Goal: Task Accomplishment & Management: Use online tool/utility

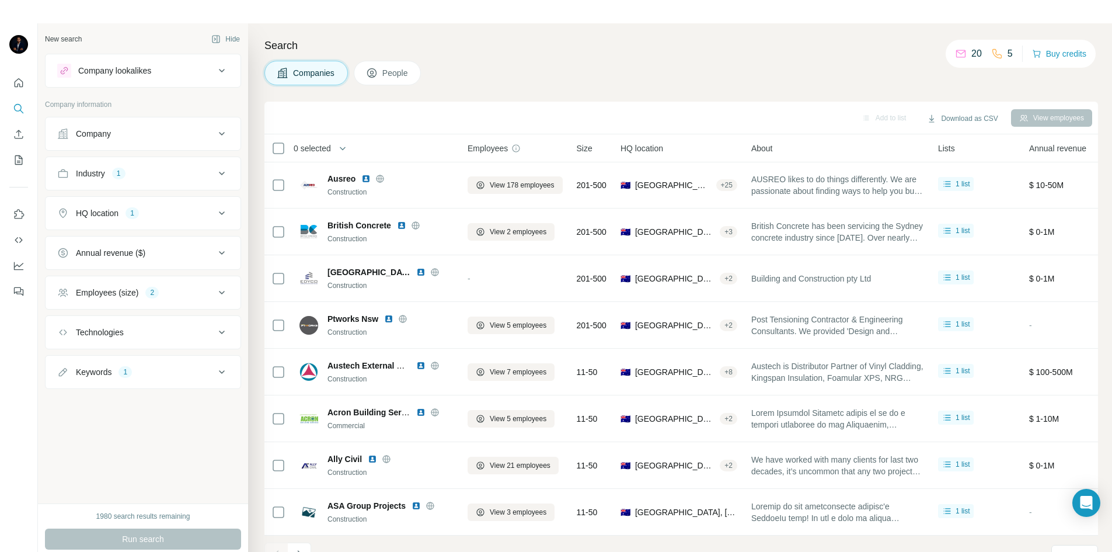
click at [229, 174] on button "Industry 1" at bounding box center [143, 173] width 195 height 28
click at [109, 226] on icon "button" at bounding box center [106, 228] width 9 height 9
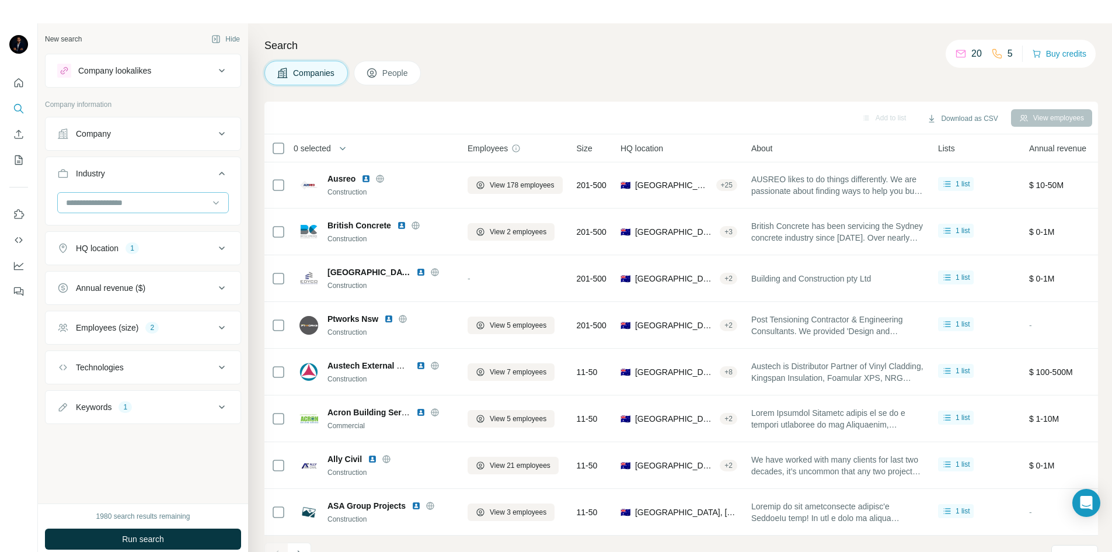
click at [124, 204] on input at bounding box center [137, 202] width 144 height 13
click at [101, 203] on input at bounding box center [137, 202] width 144 height 13
type input "***"
click at [95, 291] on p "Publishing" at bounding box center [86, 292] width 38 height 12
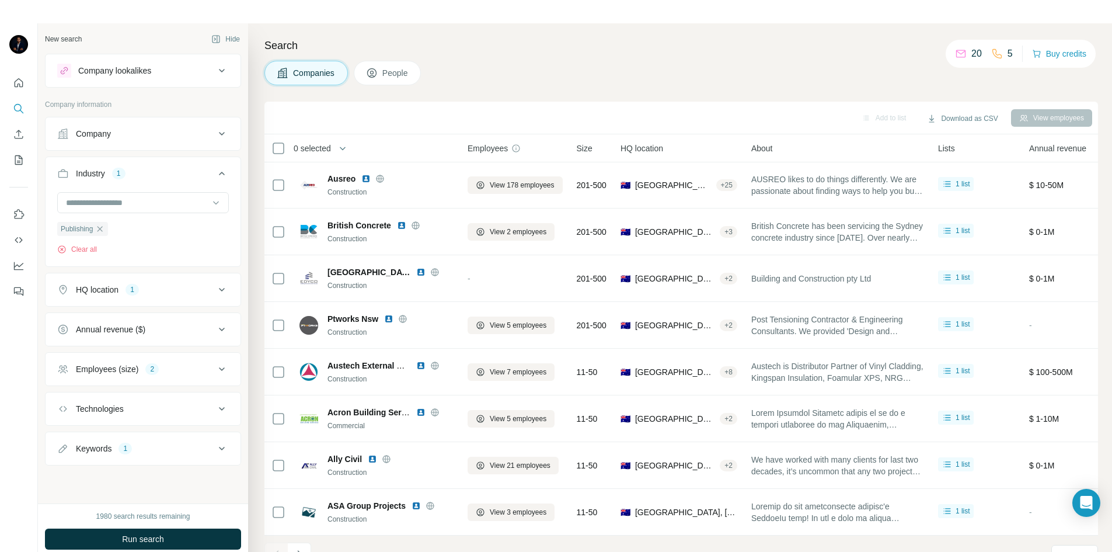
click at [386, 74] on span "People" at bounding box center [395, 73] width 27 height 12
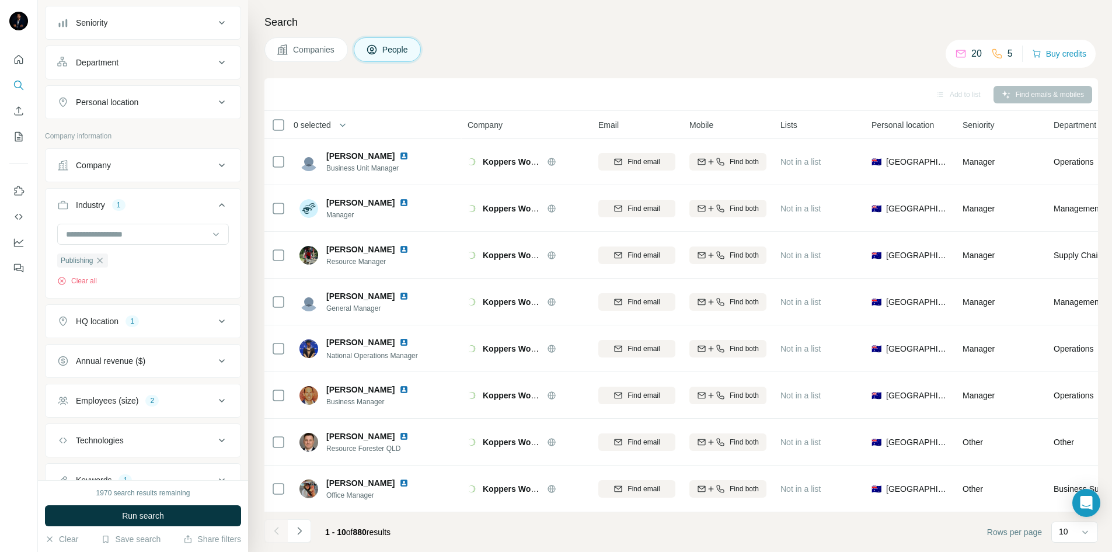
scroll to position [175, 0]
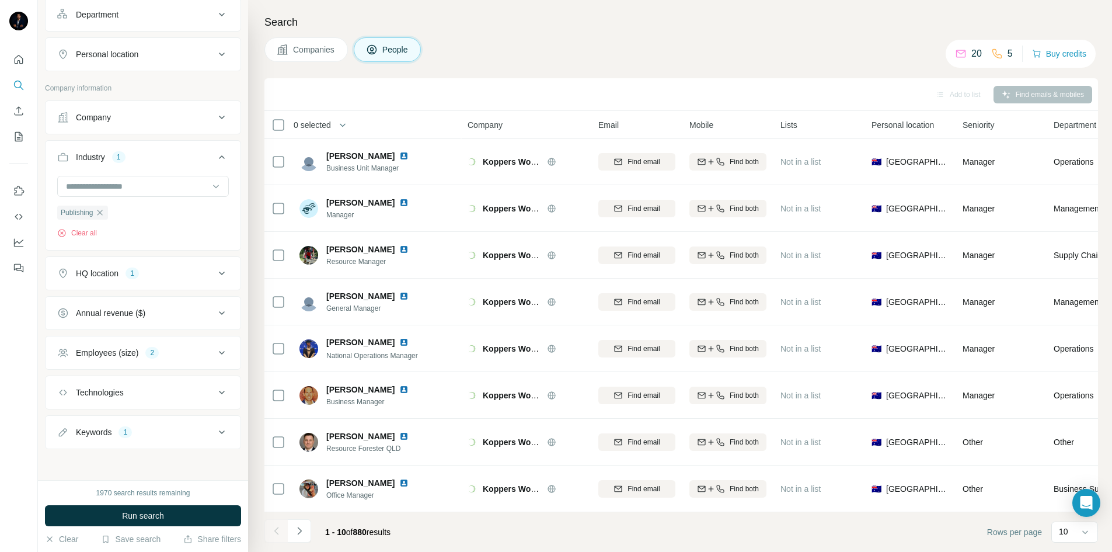
click at [185, 436] on div "Keywords 1" at bounding box center [136, 432] width 158 height 12
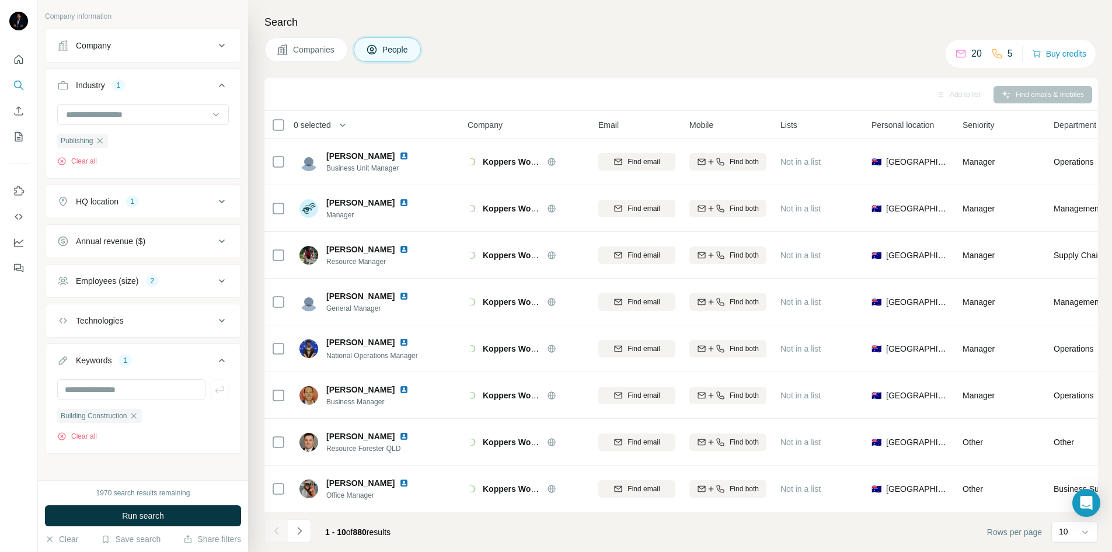
scroll to position [254, 0]
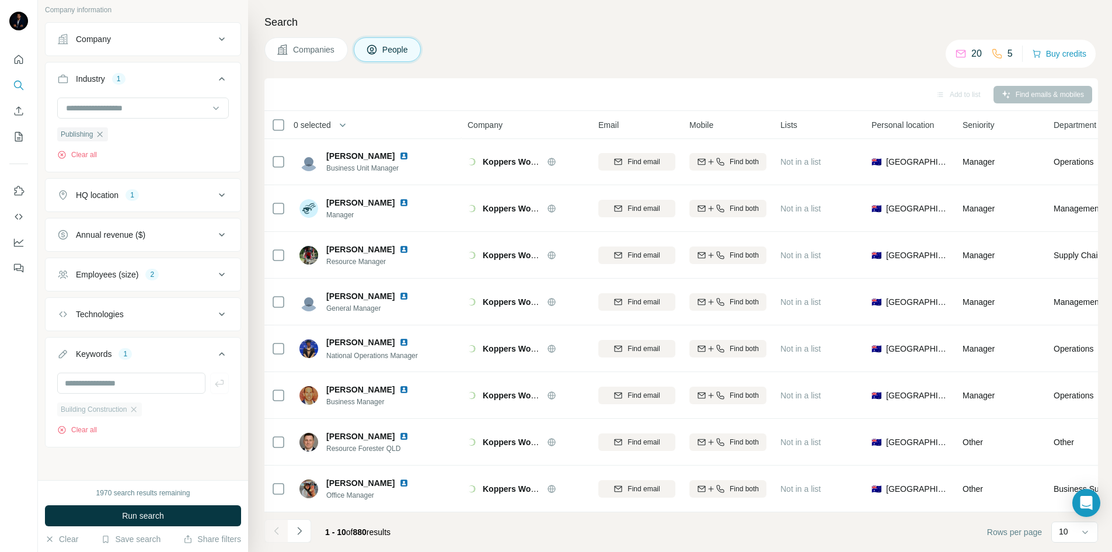
click at [140, 414] on div "Building Construction" at bounding box center [99, 409] width 85 height 14
click at [137, 411] on icon "button" at bounding box center [133, 408] width 5 height 5
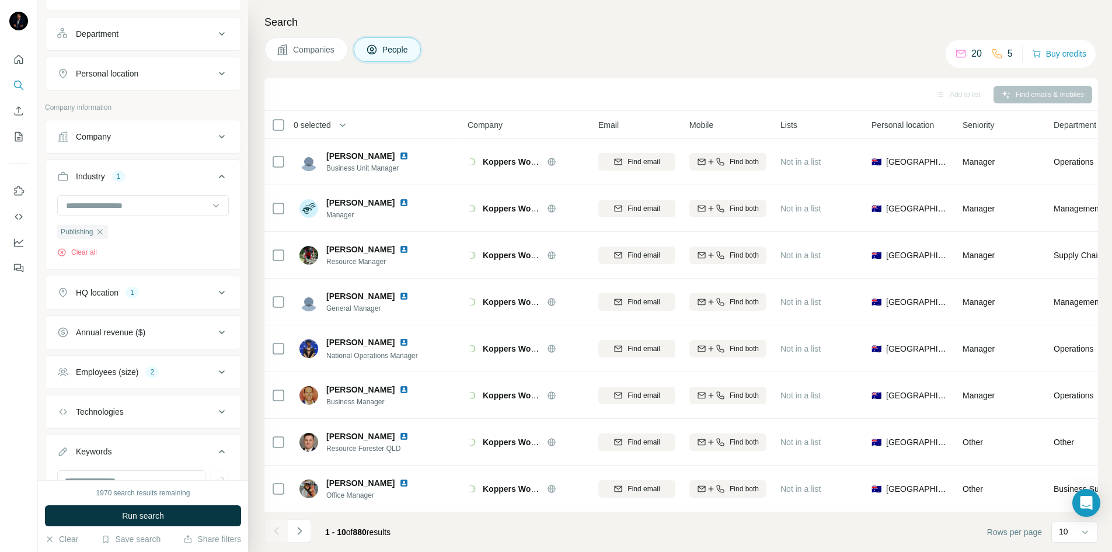
scroll to position [154, 0]
click at [219, 373] on icon at bounding box center [222, 374] width 6 height 4
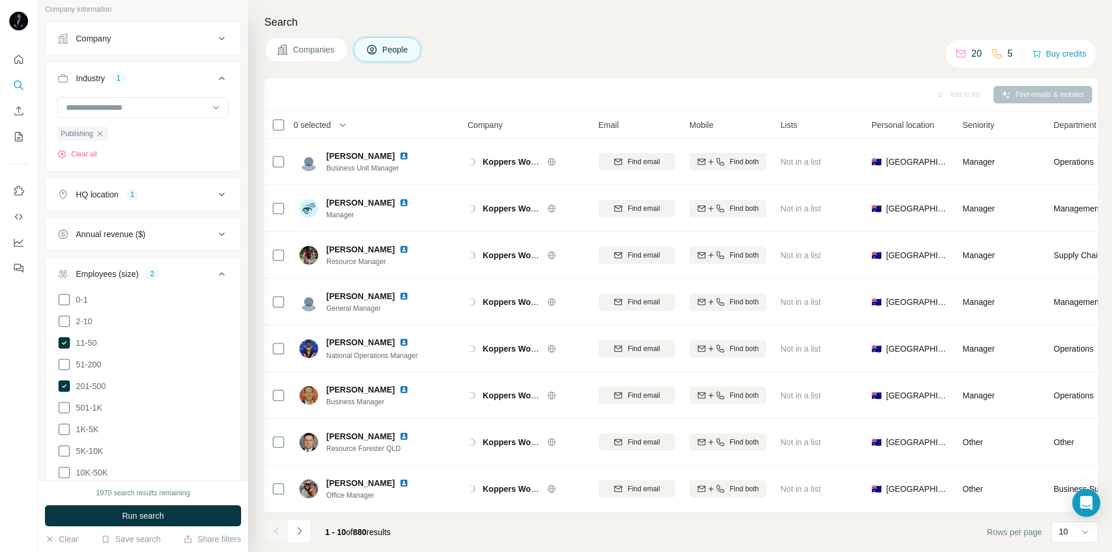
scroll to position [271, 0]
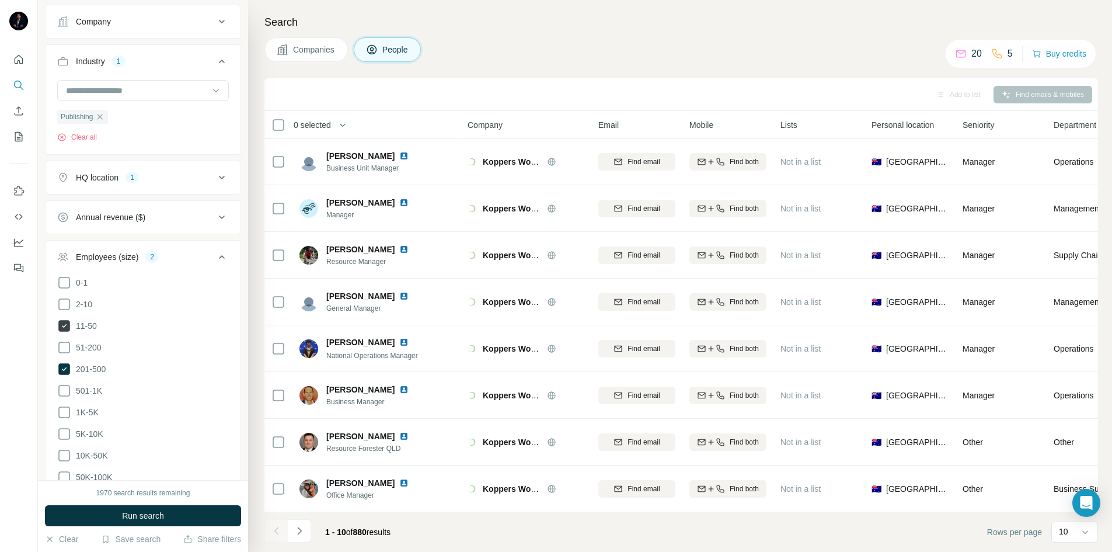
click at [65, 323] on icon at bounding box center [64, 326] width 12 height 12
click at [64, 365] on icon at bounding box center [64, 369] width 12 height 12
click at [215, 257] on icon at bounding box center [222, 257] width 14 height 14
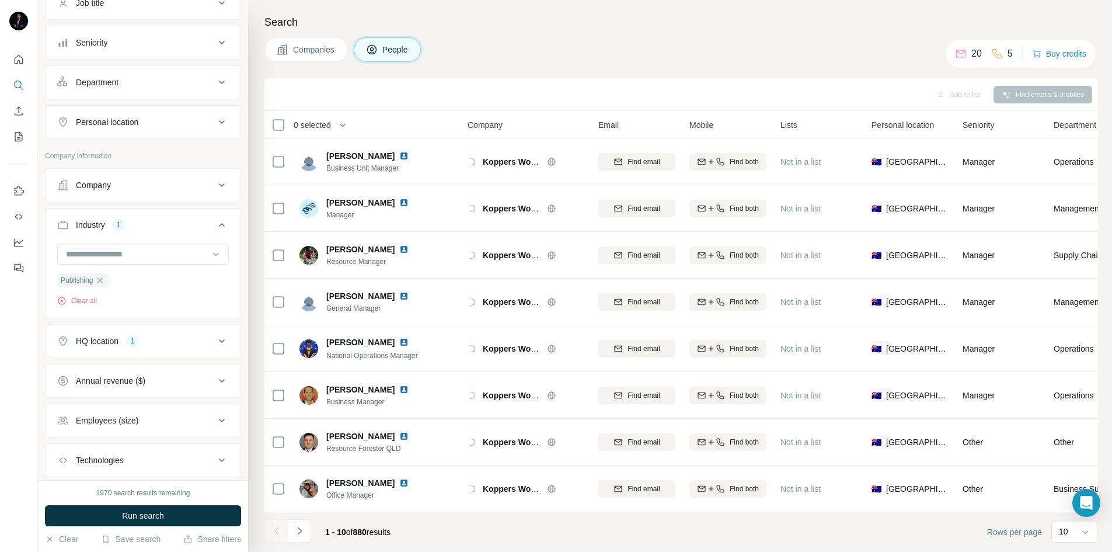
scroll to position [96, 0]
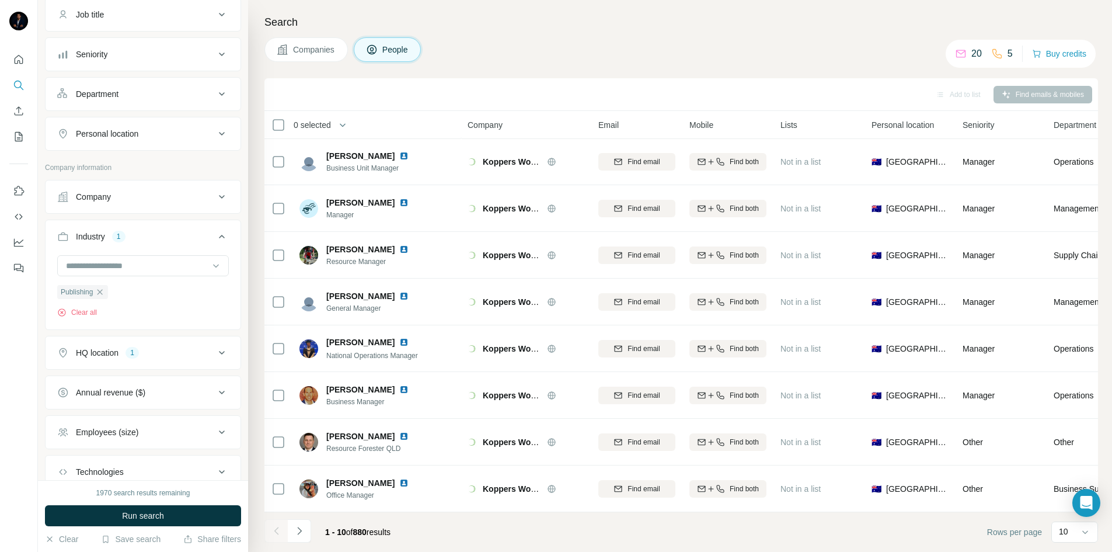
click at [218, 357] on icon at bounding box center [222, 352] width 14 height 14
click at [136, 411] on icon "button" at bounding box center [140, 407] width 9 height 9
click at [131, 389] on input "text" at bounding box center [143, 381] width 172 height 21
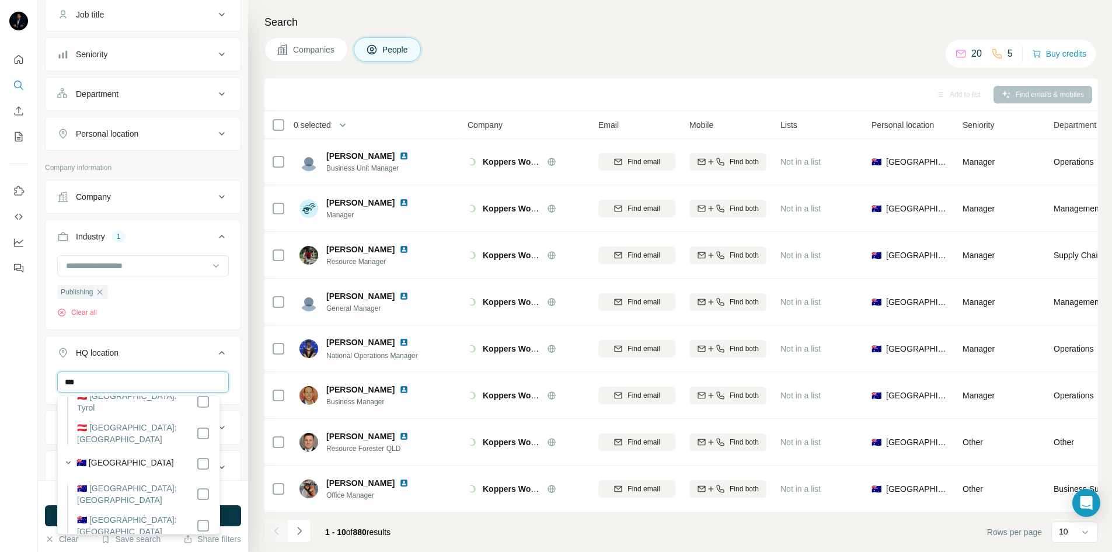
scroll to position [175, 0]
type input "***"
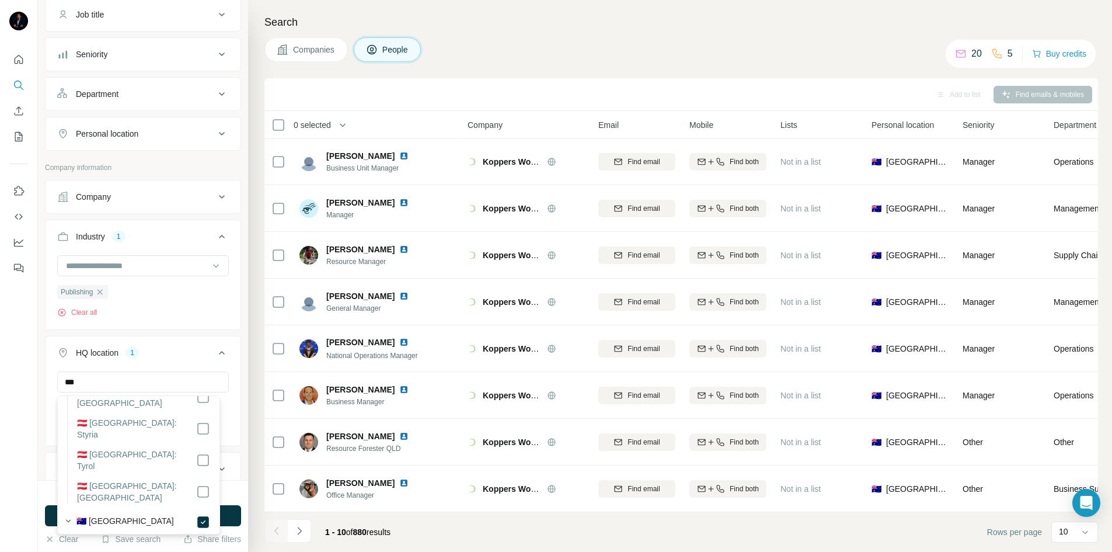
click at [215, 355] on icon at bounding box center [222, 352] width 14 height 14
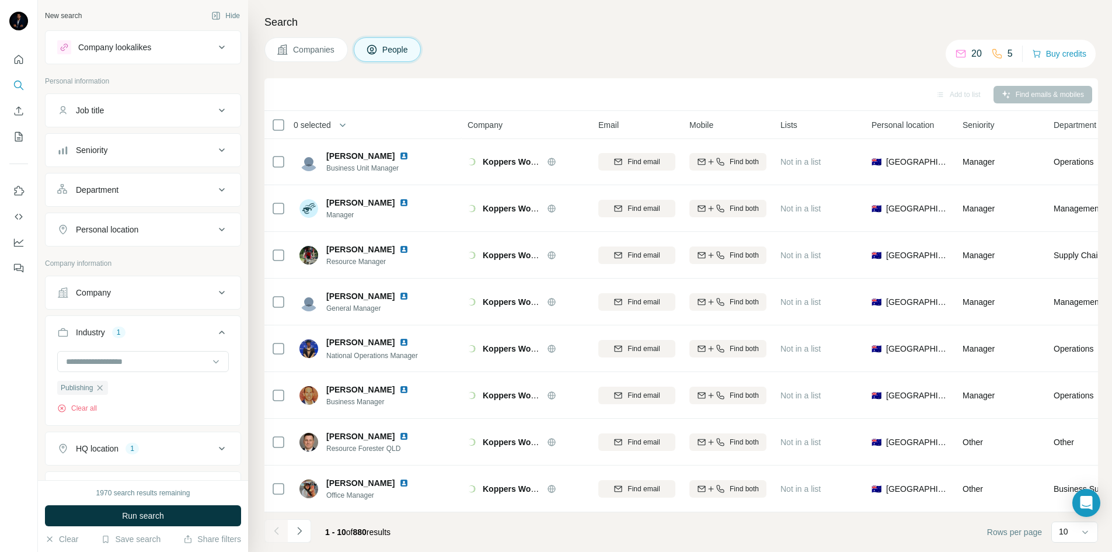
click at [201, 113] on div "Job title" at bounding box center [136, 110] width 158 height 12
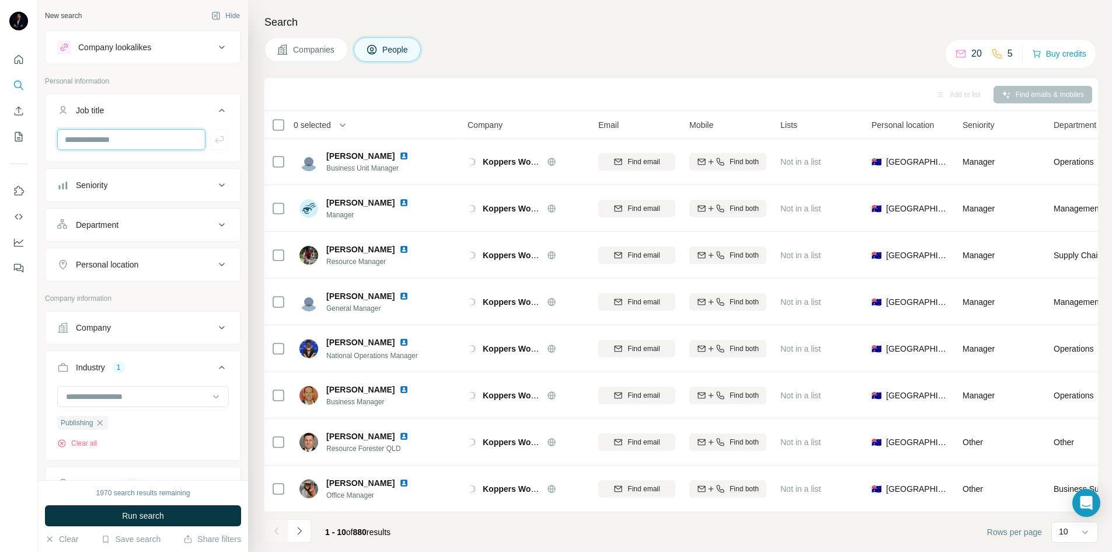
click at [155, 139] on input "text" at bounding box center [131, 139] width 148 height 21
paste input "**********"
type input "**********"
click at [214, 140] on icon "button" at bounding box center [220, 140] width 12 height 12
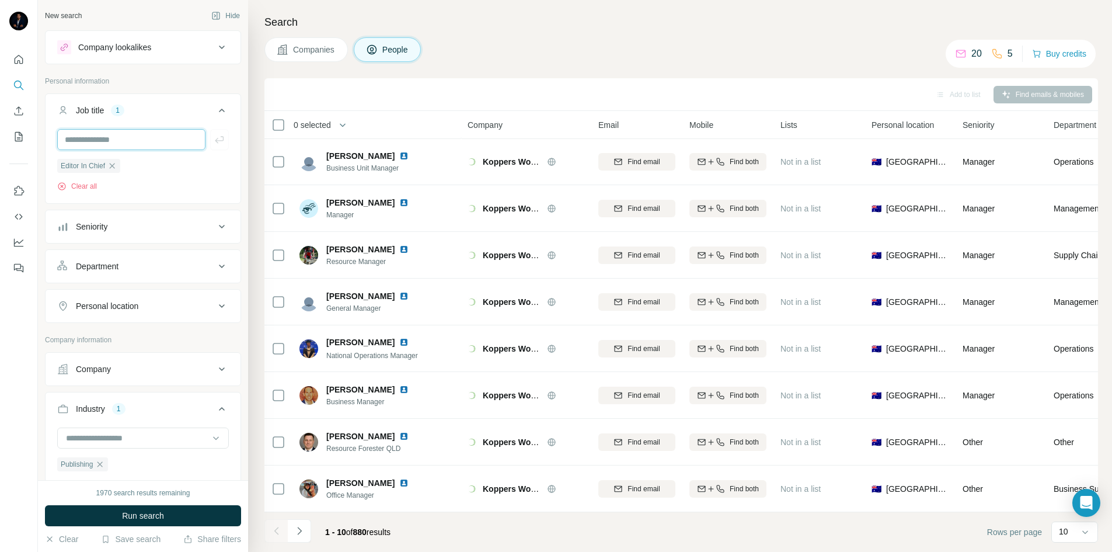
click at [135, 139] on input "text" at bounding box center [131, 139] width 148 height 21
type input "**********"
click at [214, 137] on icon "button" at bounding box center [220, 140] width 12 height 12
click at [134, 143] on input "text" at bounding box center [131, 139] width 148 height 21
type input "*********"
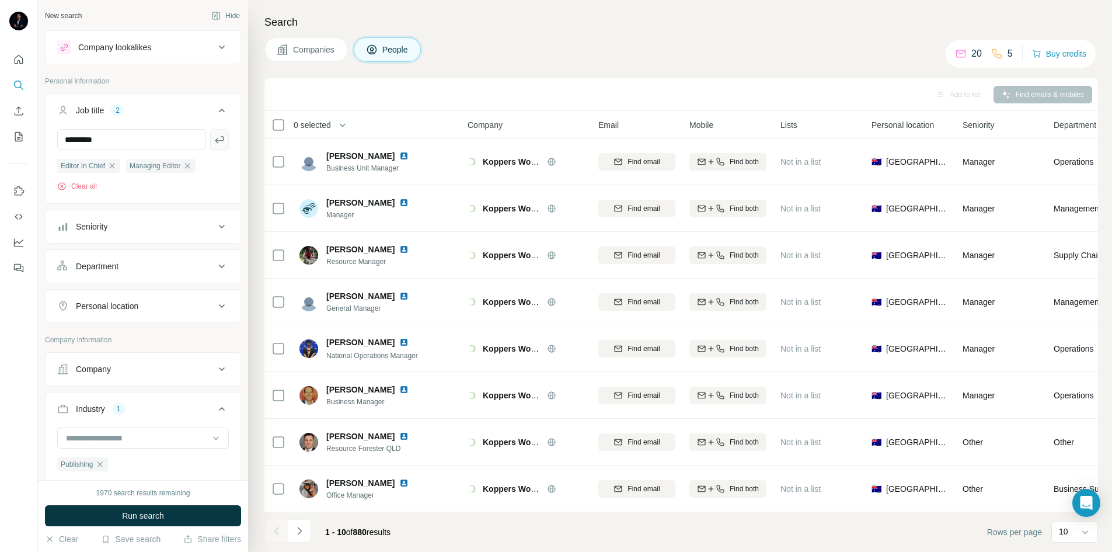
click at [215, 138] on icon "button" at bounding box center [220, 140] width 12 height 12
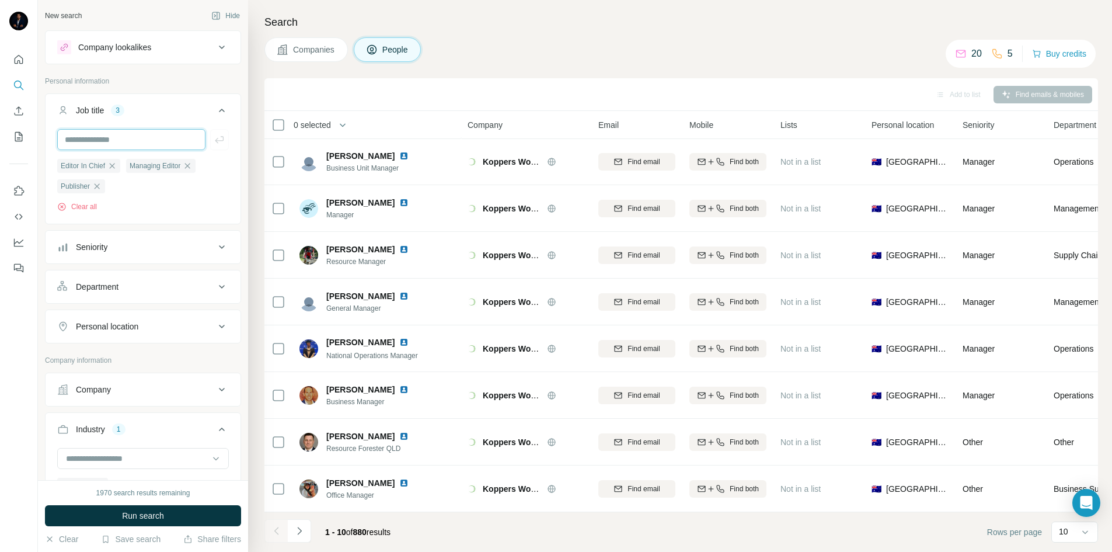
click at [121, 141] on input "text" at bounding box center [131, 139] width 148 height 21
paste input "**********"
type input "**********"
click at [214, 139] on icon "button" at bounding box center [220, 140] width 12 height 12
click at [116, 143] on input "text" at bounding box center [131, 139] width 148 height 21
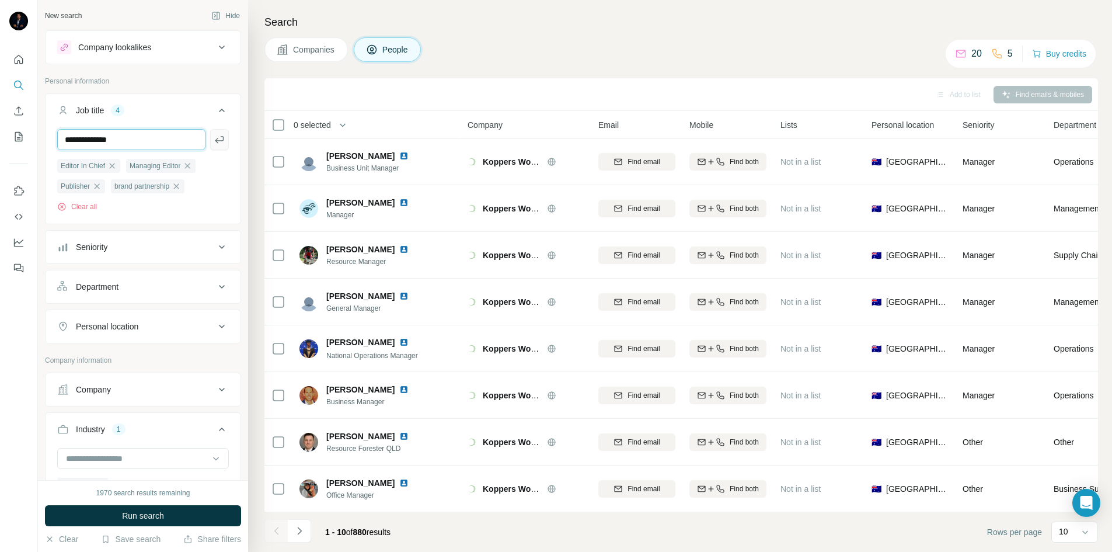
type input "**********"
click at [215, 142] on icon "button" at bounding box center [219, 139] width 9 height 7
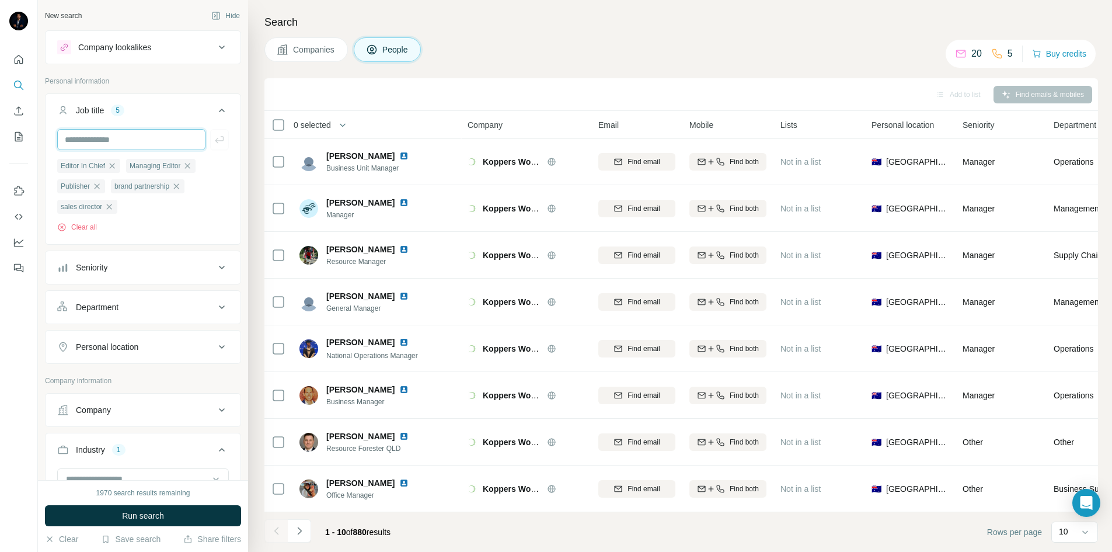
click at [97, 144] on input "text" at bounding box center [131, 139] width 148 height 21
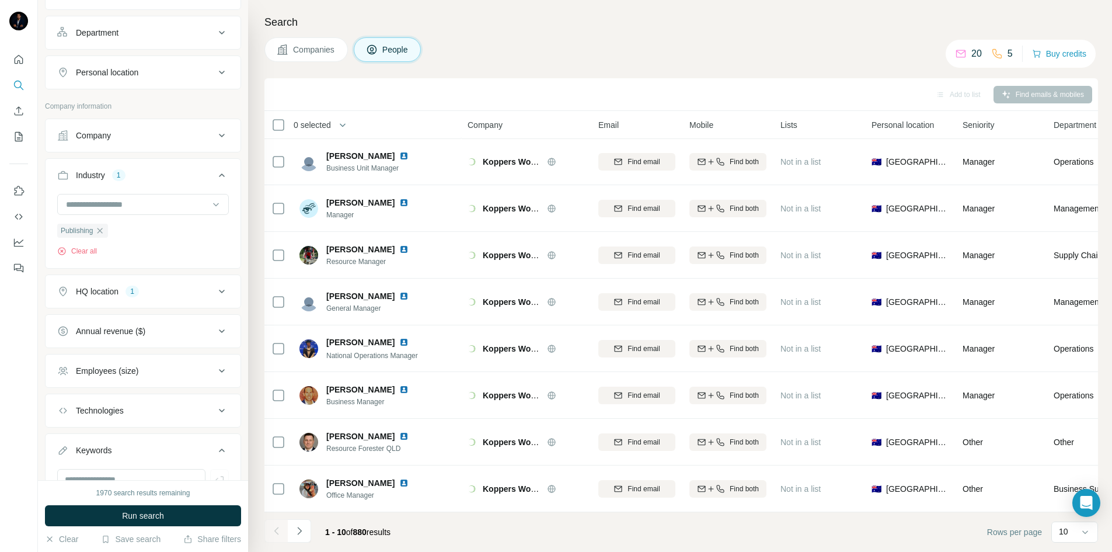
scroll to position [331, 0]
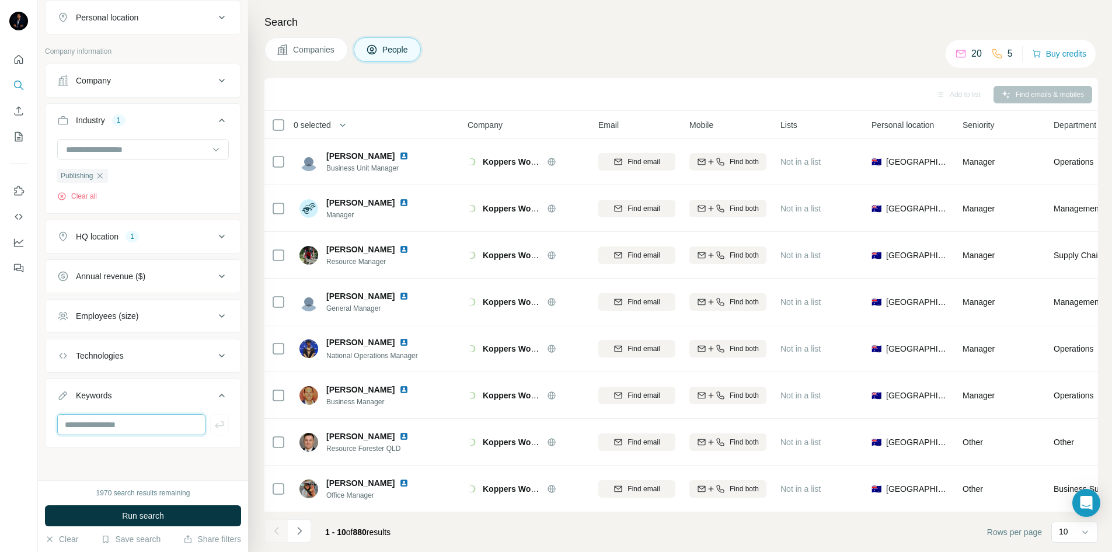
click at [125, 425] on input "text" at bounding box center [131, 424] width 148 height 21
click at [124, 512] on span "Run search" at bounding box center [143, 515] width 42 height 12
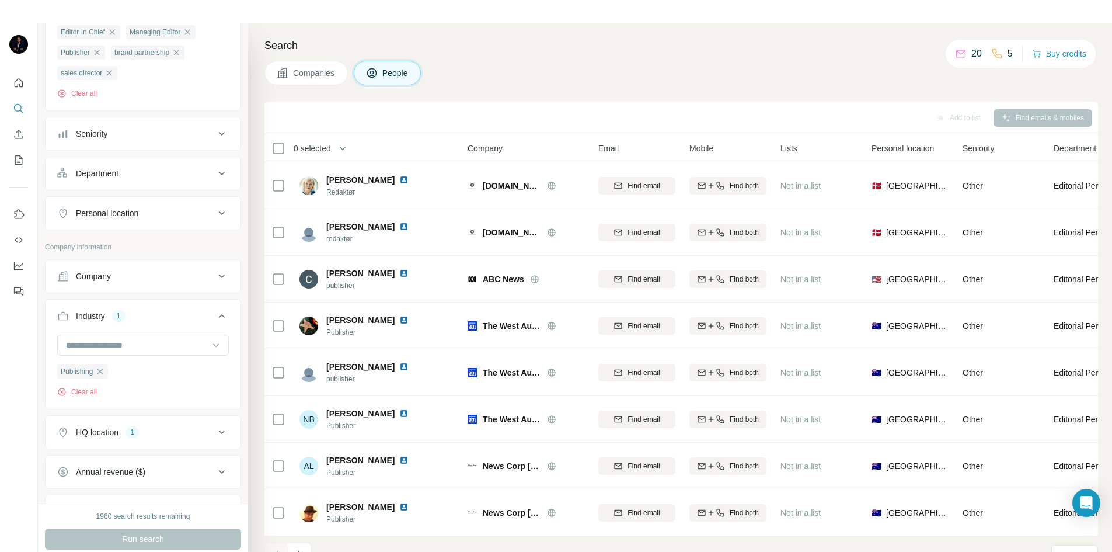
scroll to position [156, 0]
click at [205, 217] on div "Personal location" at bounding box center [136, 214] width 158 height 12
click at [147, 245] on input "text" at bounding box center [143, 242] width 172 height 21
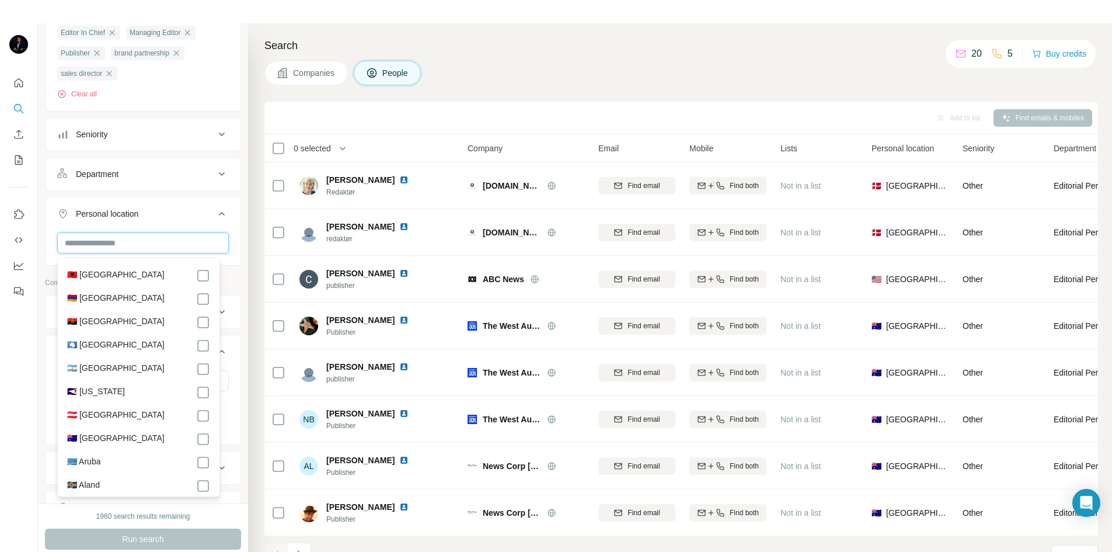
scroll to position [175, 0]
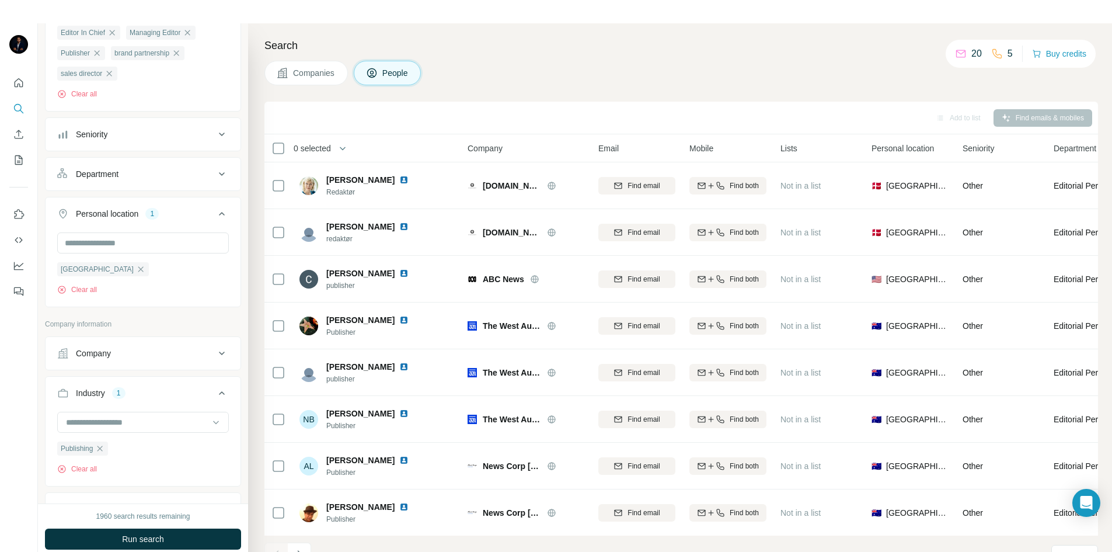
click at [215, 214] on icon at bounding box center [222, 214] width 14 height 14
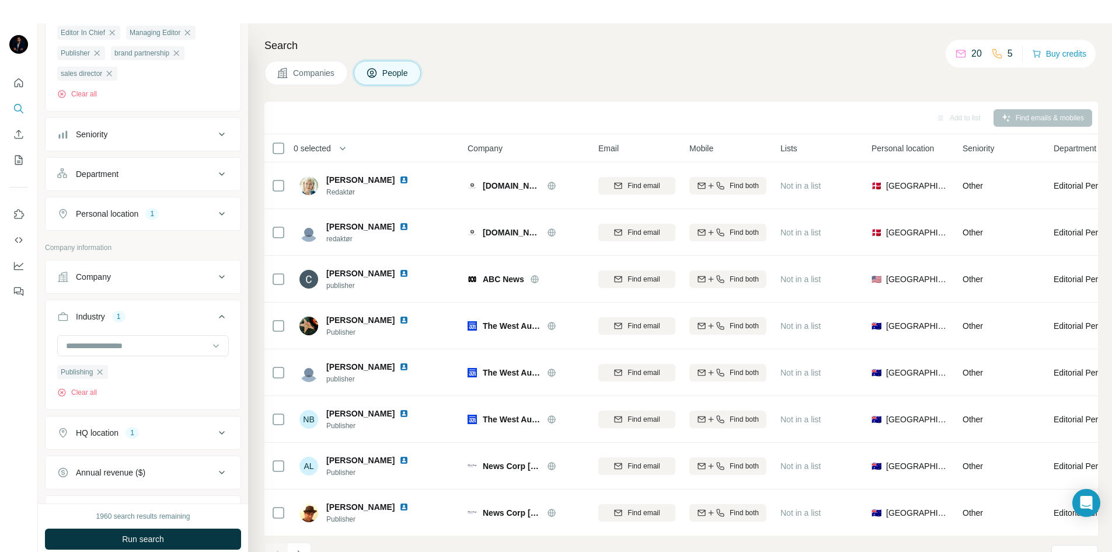
click at [215, 170] on icon at bounding box center [222, 174] width 14 height 14
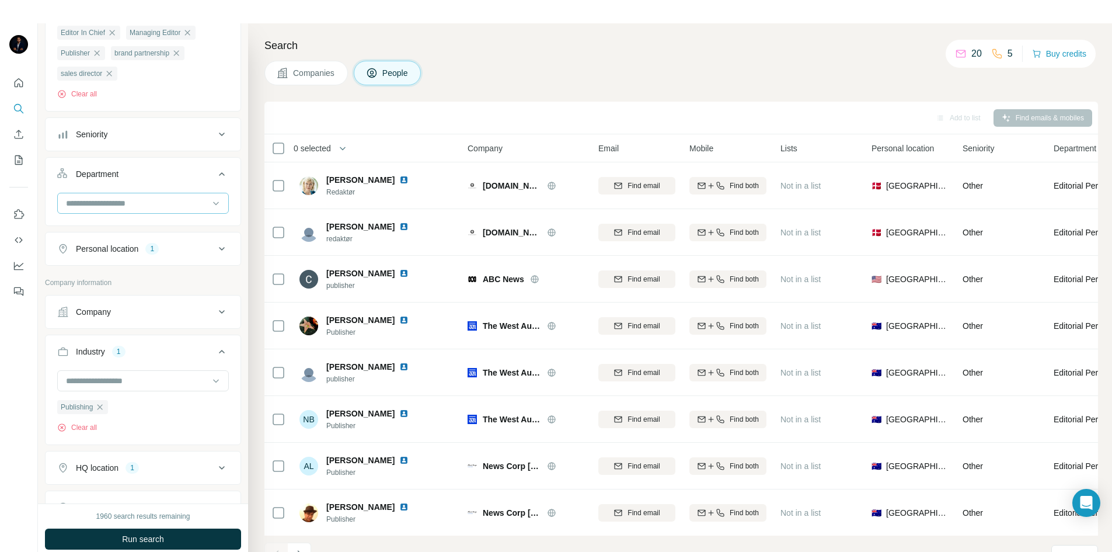
click at [200, 202] on input at bounding box center [137, 203] width 144 height 13
click at [218, 174] on icon at bounding box center [222, 174] width 14 height 14
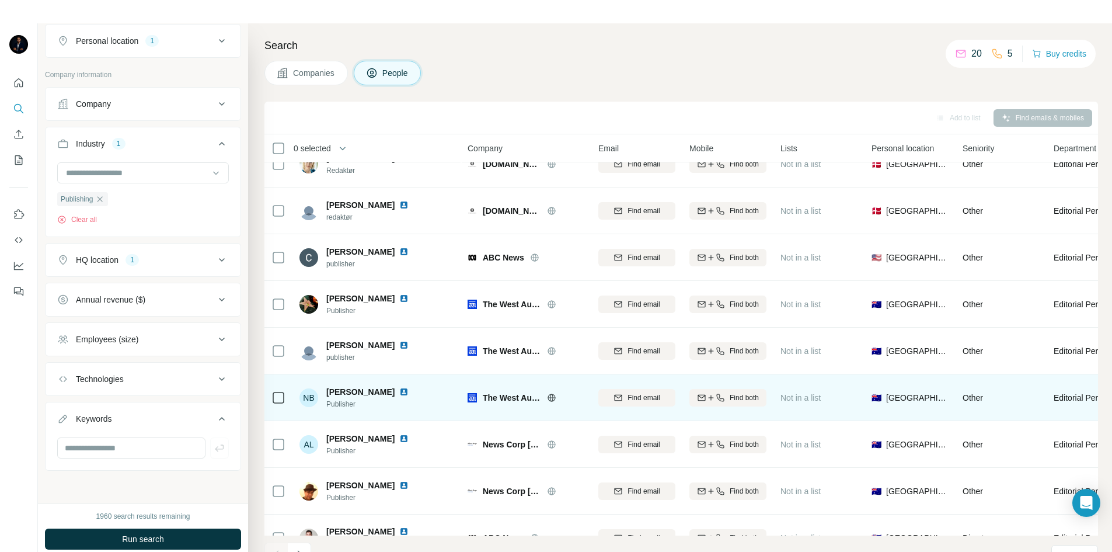
scroll to position [100, 0]
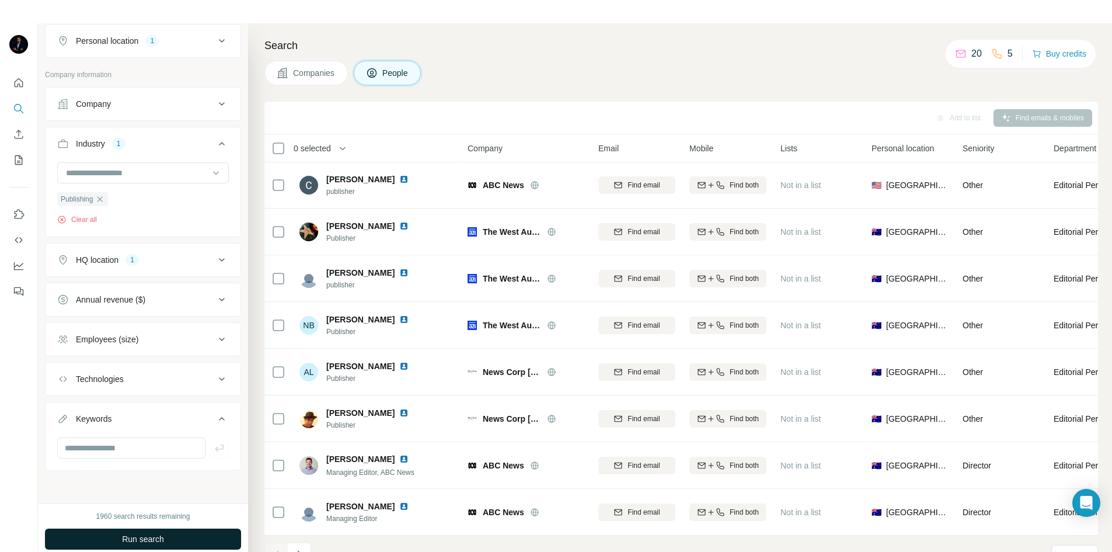
click at [144, 536] on span "Run search" at bounding box center [143, 539] width 42 height 12
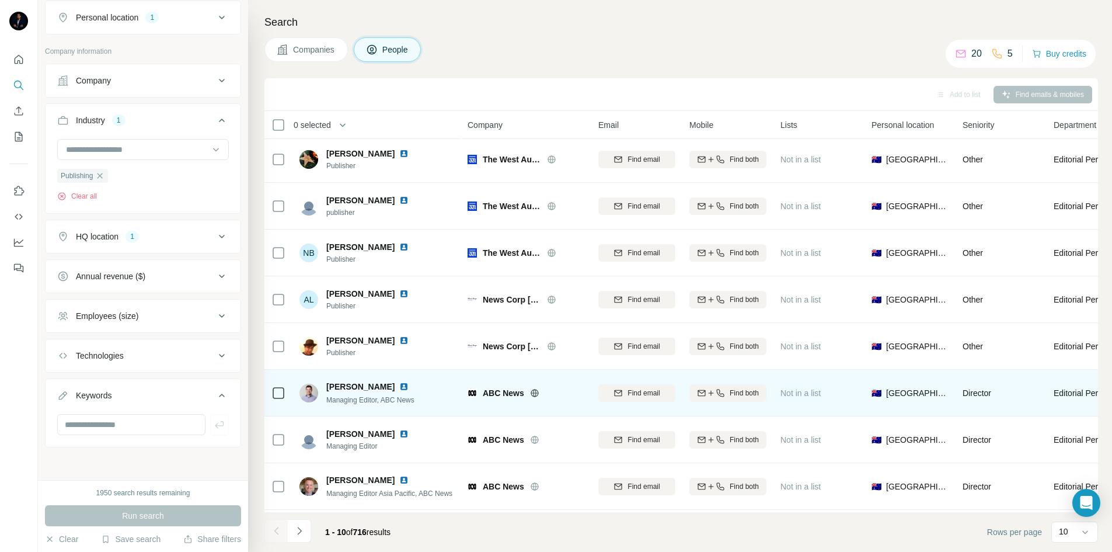
scroll to position [0, 0]
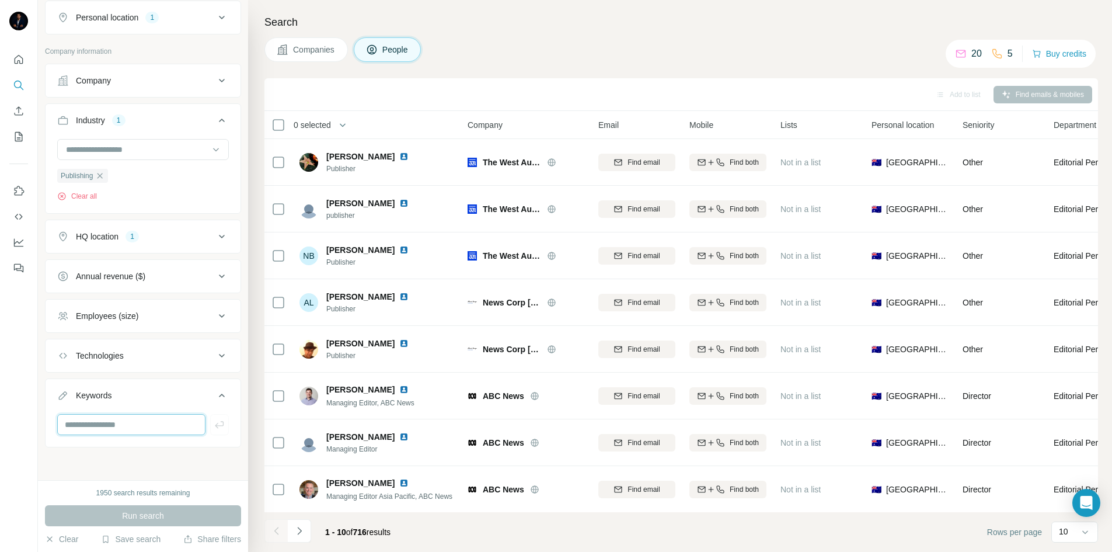
click at [109, 422] on input "text" at bounding box center [131, 424] width 148 height 21
click at [323, 124] on span "0 selected" at bounding box center [312, 125] width 37 height 12
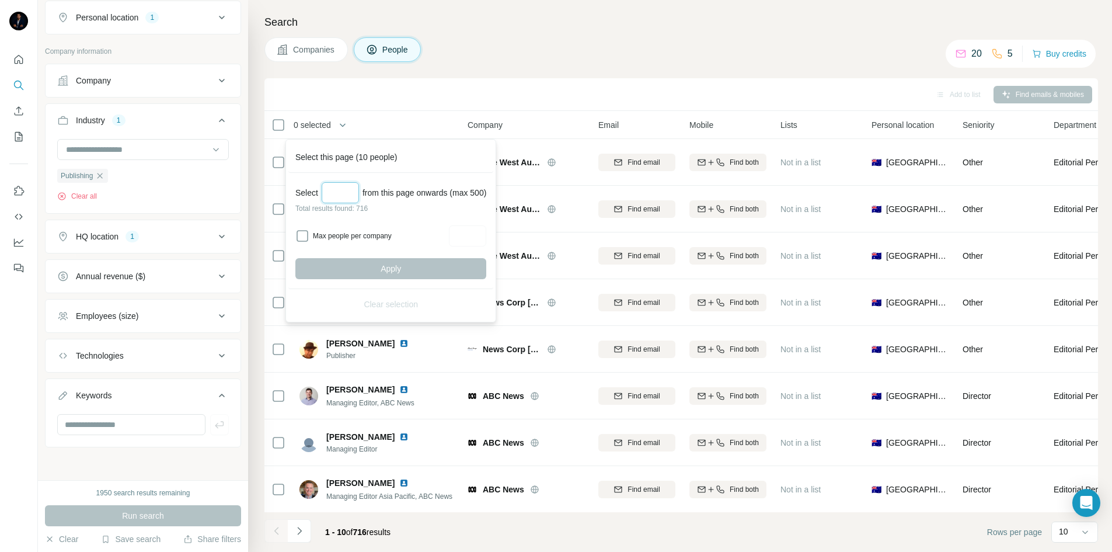
click at [339, 187] on input "Select a number (up to 500)" at bounding box center [340, 192] width 37 height 21
type input "***"
click at [376, 268] on button "Apply" at bounding box center [390, 268] width 191 height 21
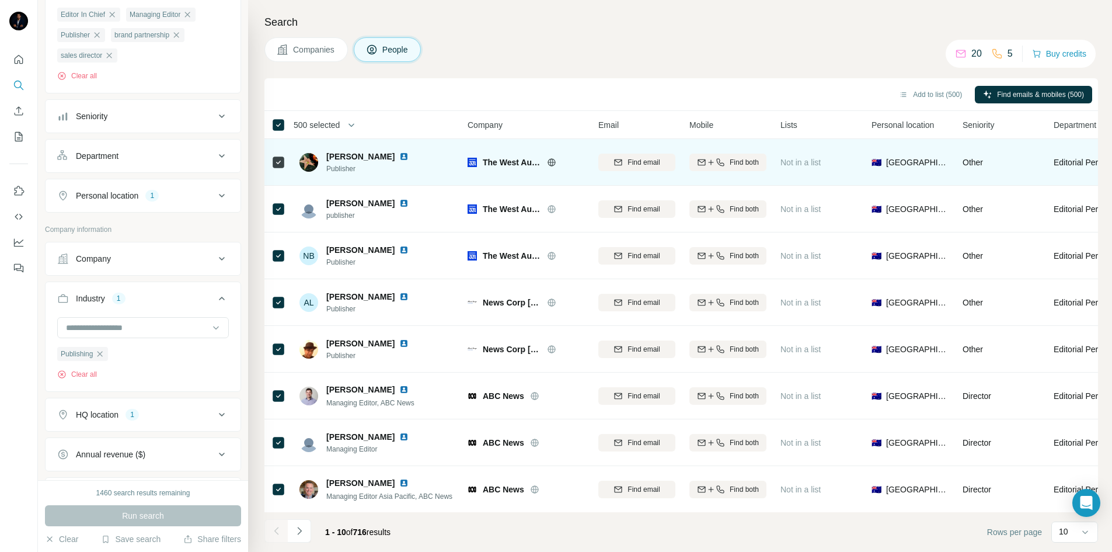
scroll to position [175, 0]
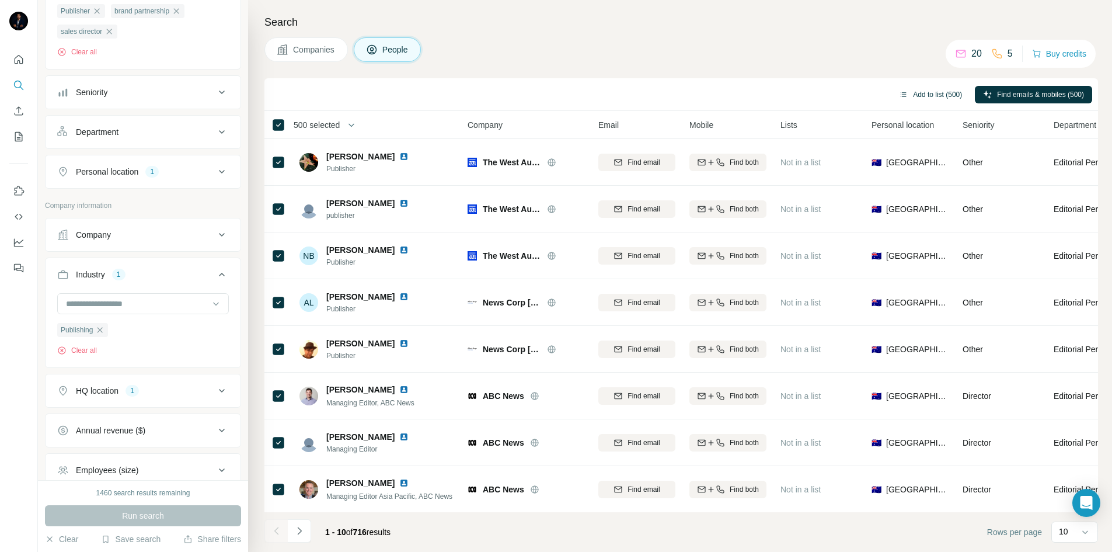
click at [909, 95] on button "Add to list (500)" at bounding box center [930, 95] width 79 height 18
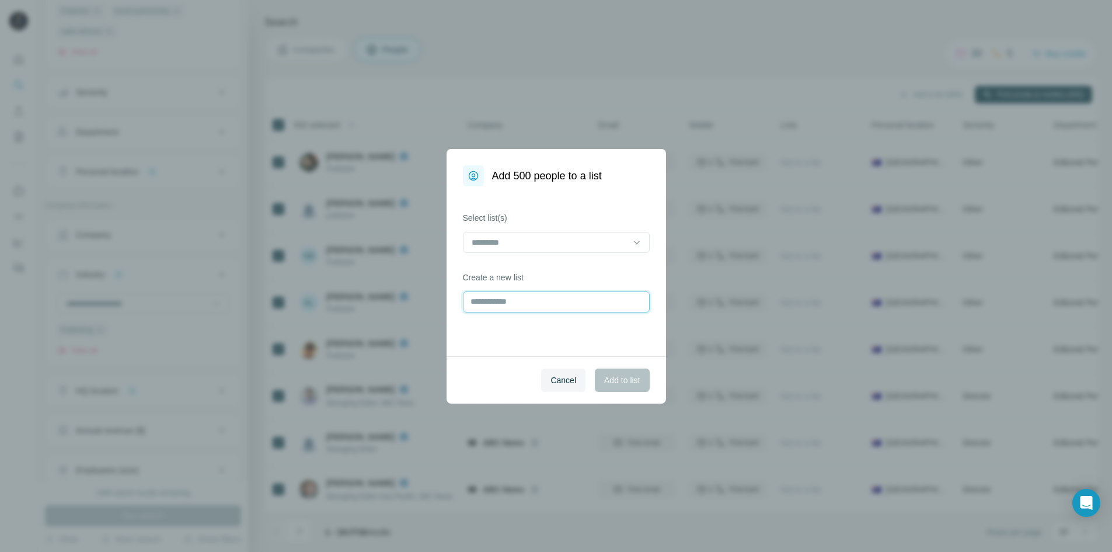
click at [512, 303] on input "text" at bounding box center [556, 301] width 187 height 21
type input "**********"
click at [613, 381] on span "Add to list" at bounding box center [622, 380] width 36 height 12
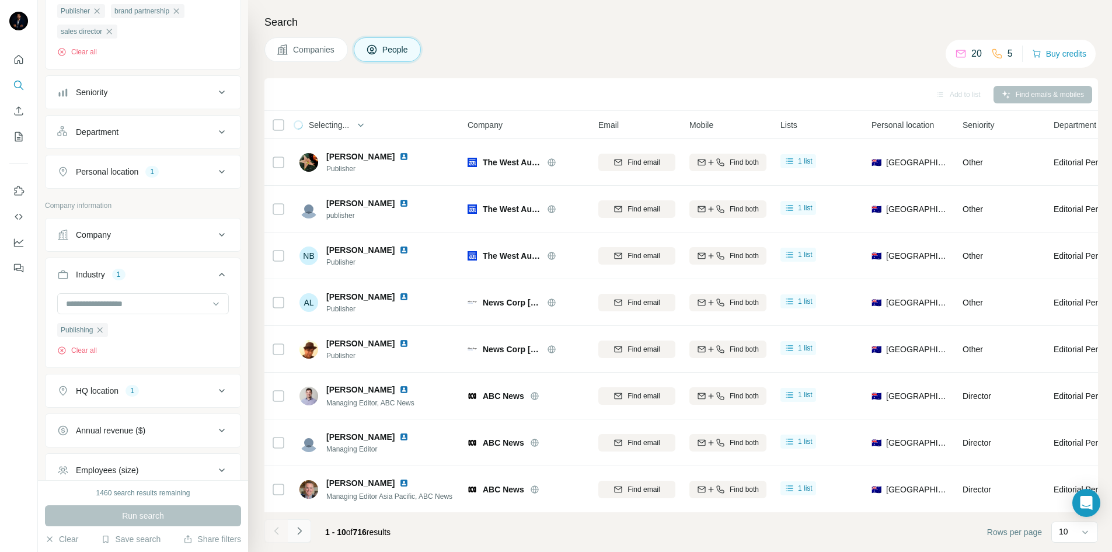
click at [302, 531] on icon "Navigate to next page" at bounding box center [300, 531] width 12 height 12
click at [302, 531] on div at bounding box center [299, 530] width 23 height 23
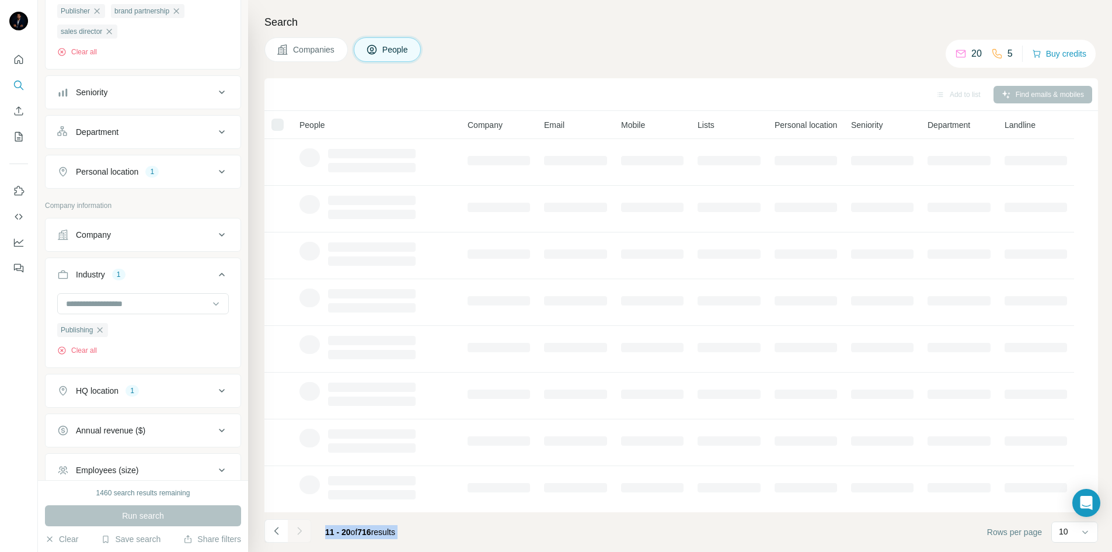
click at [302, 531] on div at bounding box center [299, 530] width 23 height 23
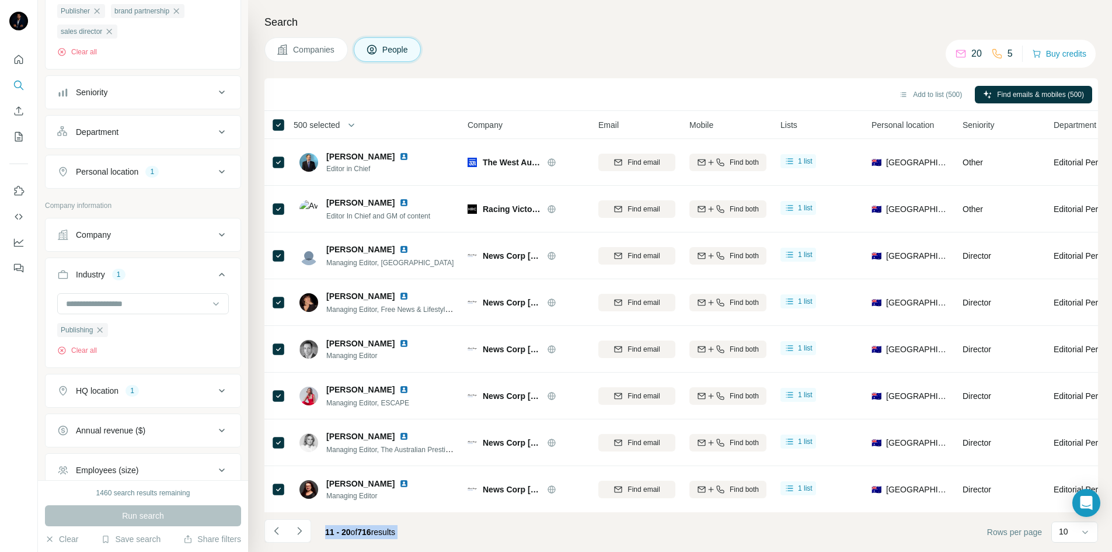
click at [301, 531] on icon "Navigate to next page" at bounding box center [299, 530] width 4 height 8
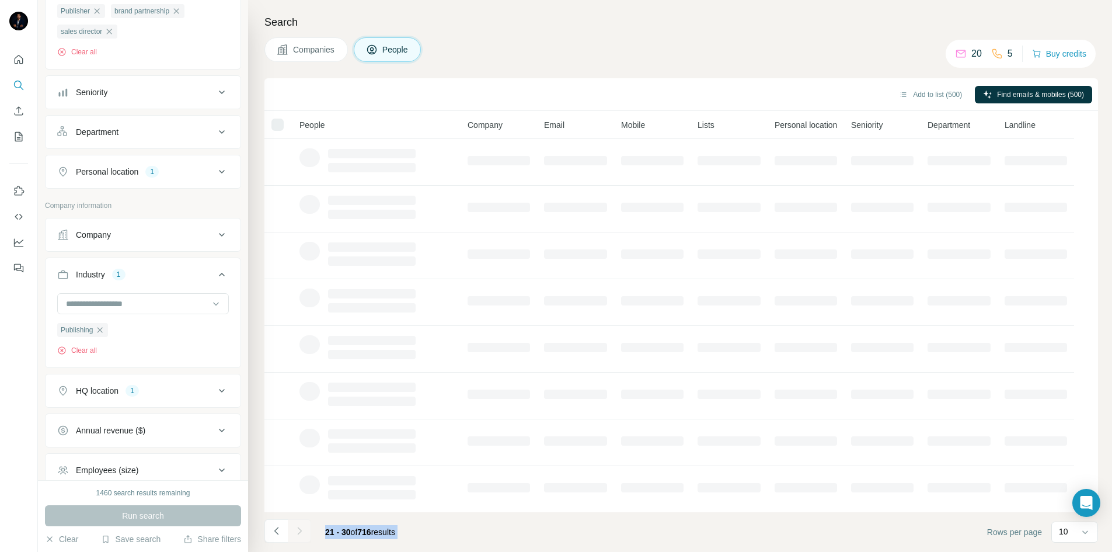
click at [301, 531] on div at bounding box center [299, 530] width 23 height 23
click at [301, 531] on icon "Navigate to next page" at bounding box center [299, 530] width 4 height 8
click at [301, 531] on div at bounding box center [299, 530] width 23 height 23
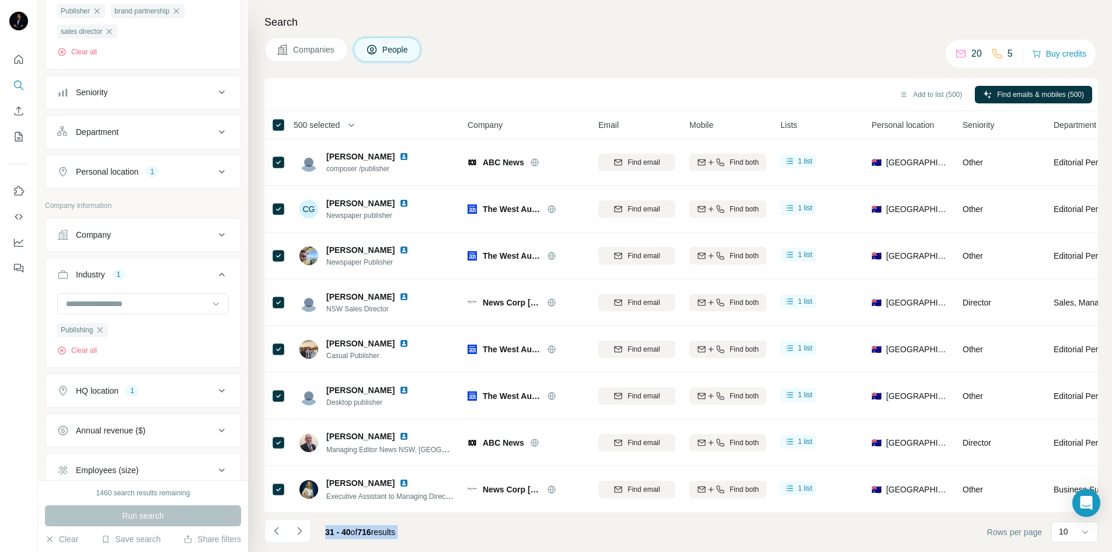
click at [301, 531] on icon "Navigate to next page" at bounding box center [299, 530] width 4 height 8
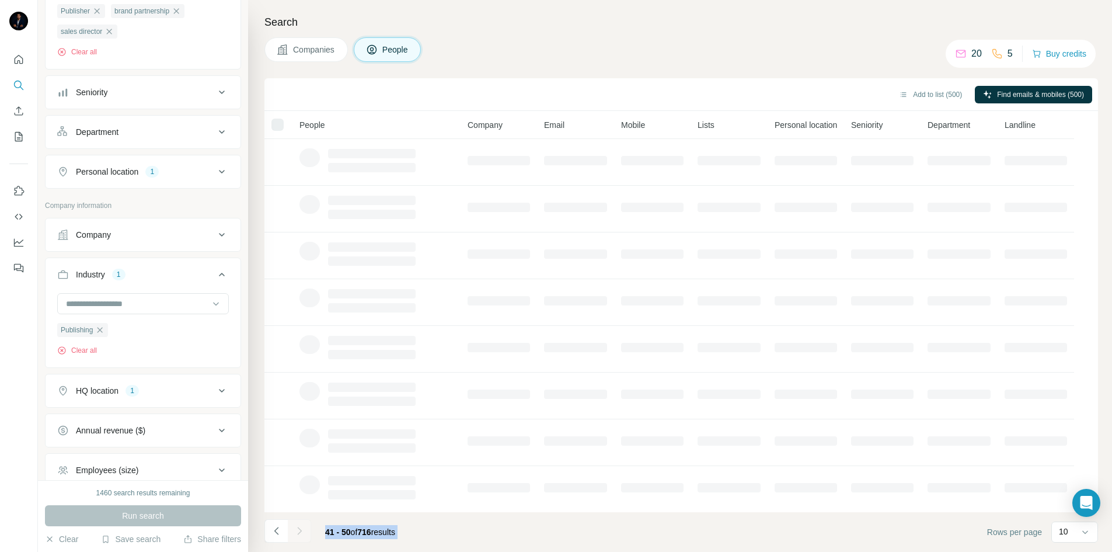
click at [301, 531] on div at bounding box center [299, 530] width 23 height 23
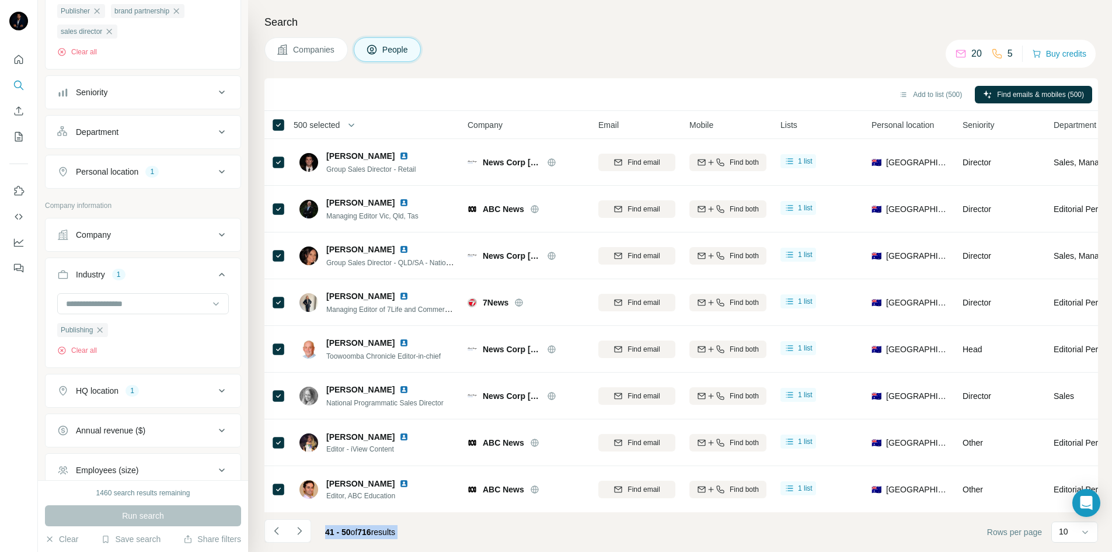
click at [301, 531] on icon "Navigate to next page" at bounding box center [299, 530] width 4 height 8
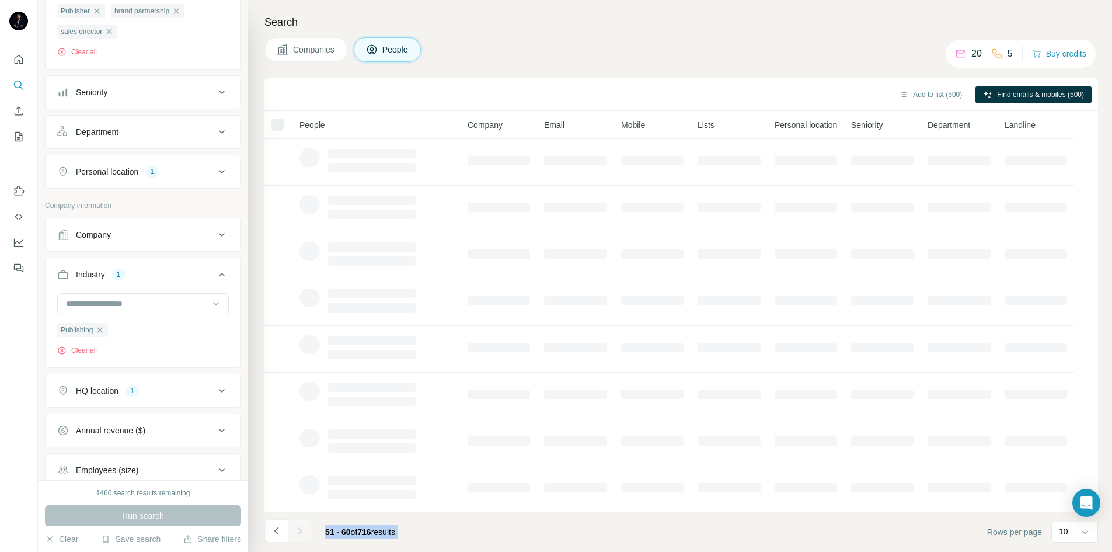
click at [301, 531] on div at bounding box center [299, 530] width 23 height 23
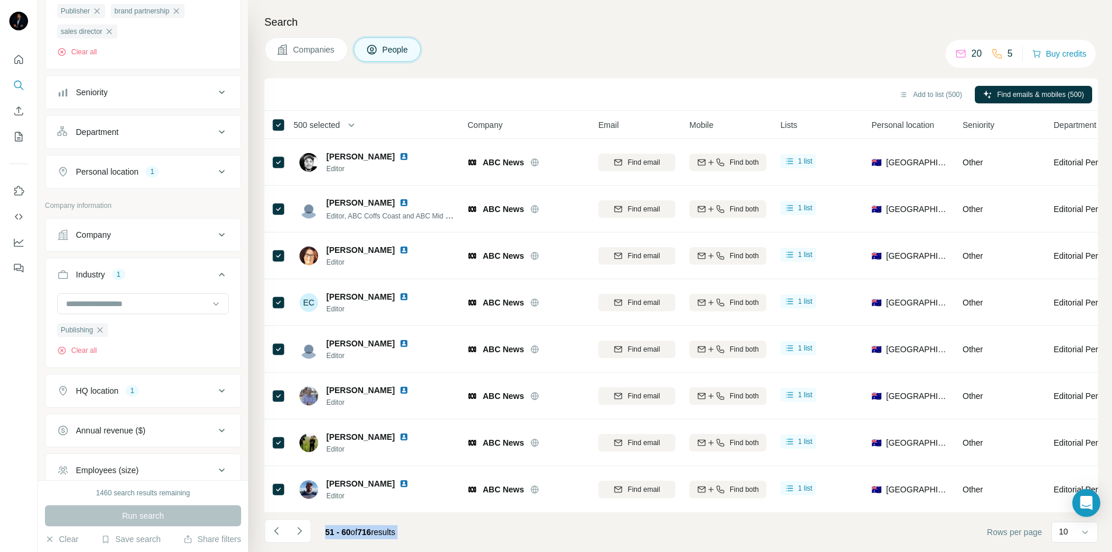
click at [301, 531] on icon "Navigate to next page" at bounding box center [299, 530] width 4 height 8
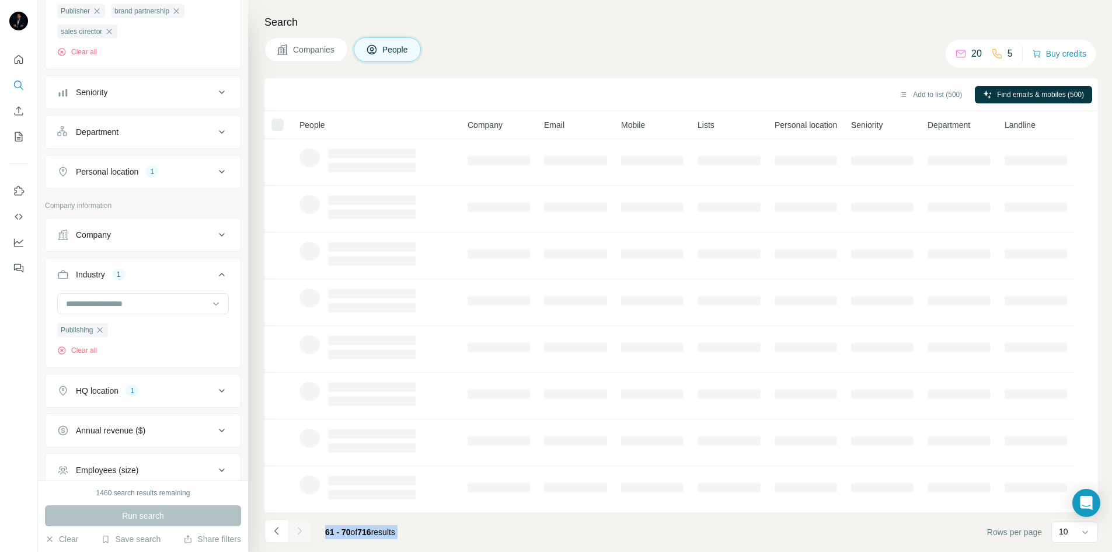
click at [301, 531] on div at bounding box center [299, 530] width 23 height 23
click at [301, 531] on icon "Navigate to next page" at bounding box center [299, 530] width 4 height 8
click at [301, 531] on div at bounding box center [299, 530] width 23 height 23
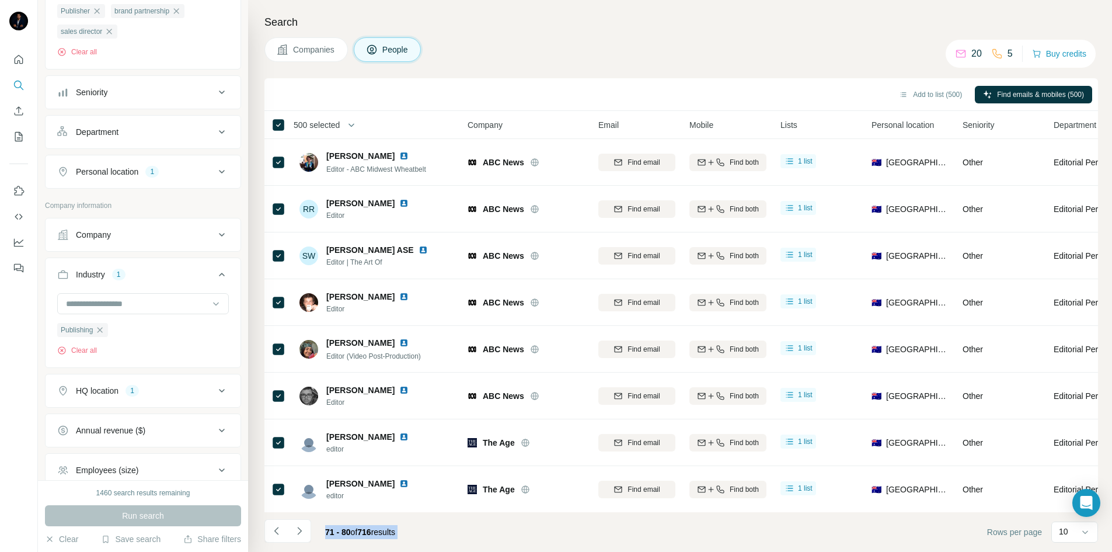
click at [301, 531] on icon "Navigate to next page" at bounding box center [299, 530] width 4 height 8
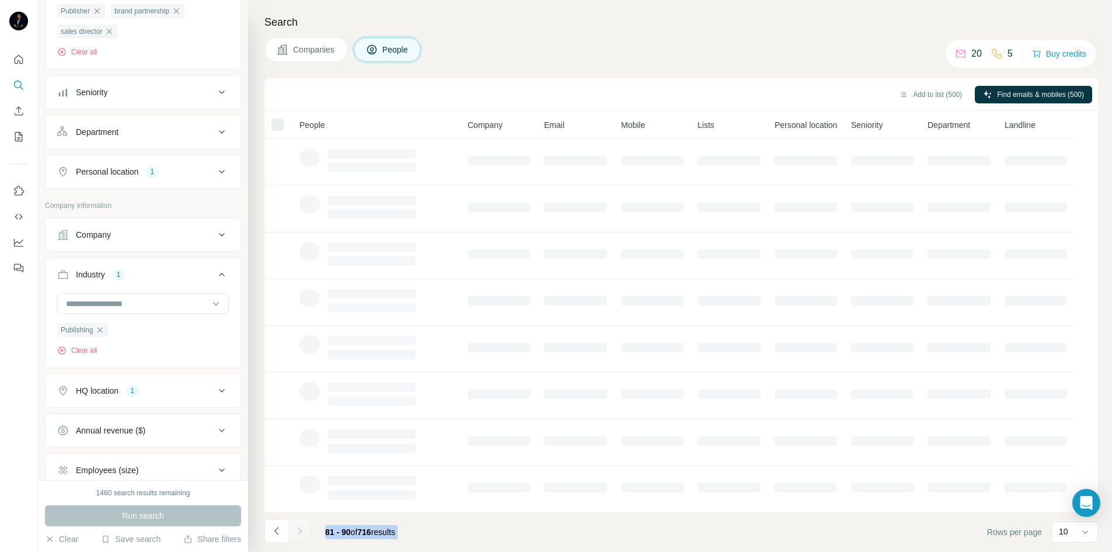
click at [301, 531] on div at bounding box center [299, 530] width 23 height 23
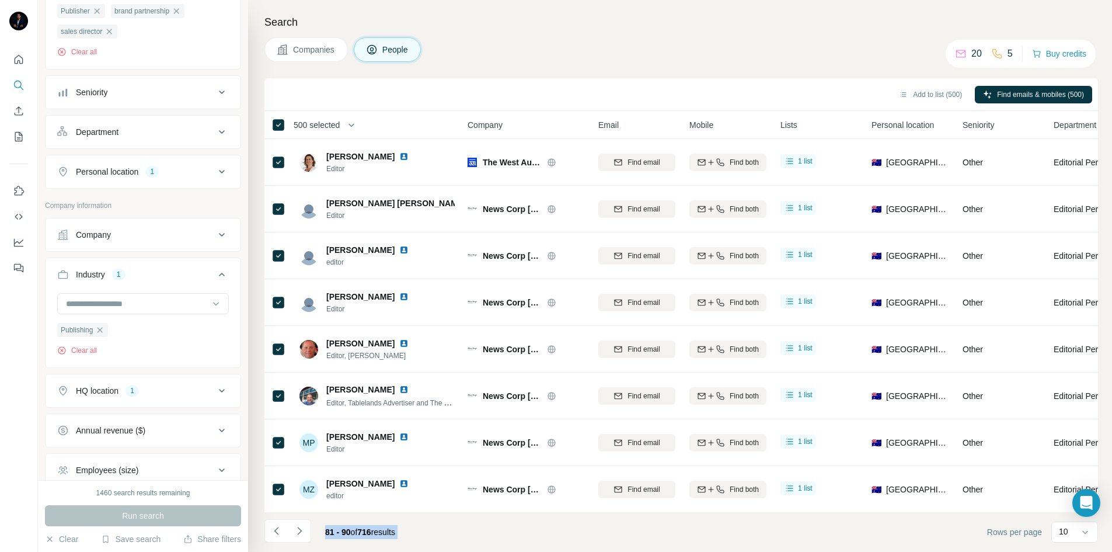
click at [301, 531] on div at bounding box center [299, 530] width 23 height 23
click at [301, 531] on icon "Navigate to next page" at bounding box center [299, 530] width 4 height 8
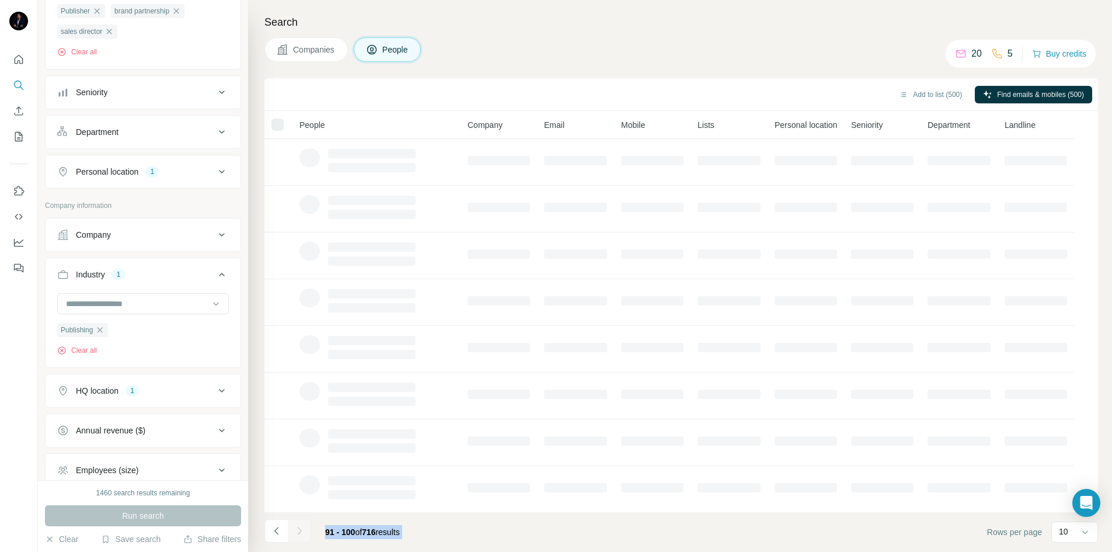
click at [301, 531] on div at bounding box center [299, 530] width 23 height 23
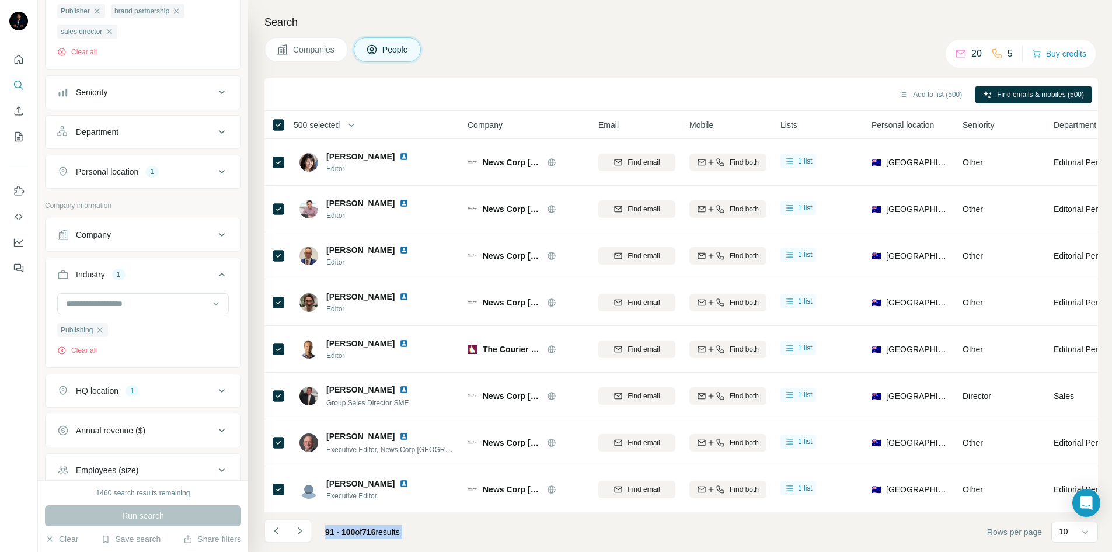
click at [301, 531] on icon "Navigate to next page" at bounding box center [299, 530] width 4 height 8
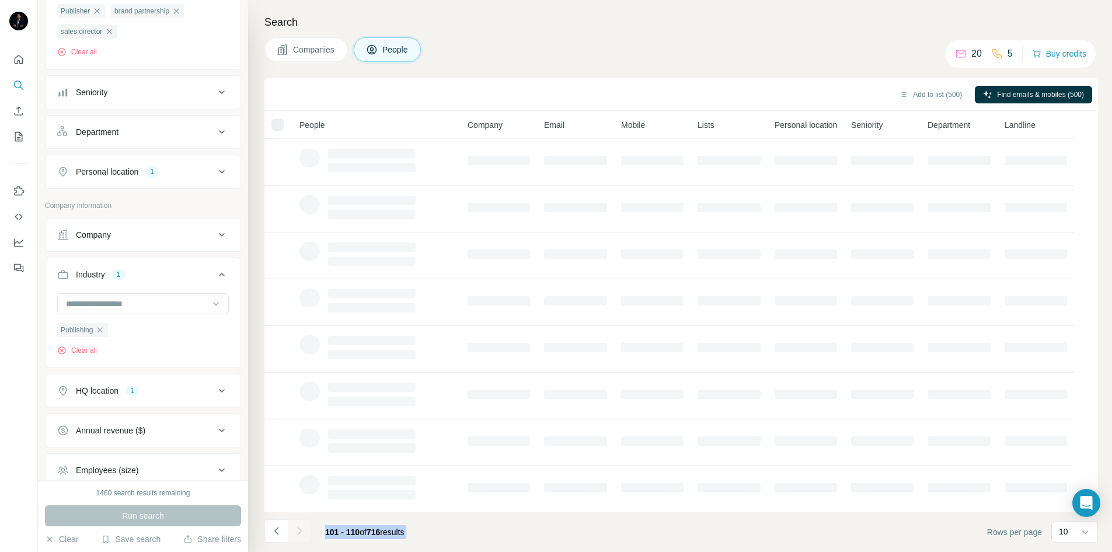
click at [301, 531] on div at bounding box center [299, 530] width 23 height 23
click at [301, 531] on icon "Navigate to next page" at bounding box center [299, 530] width 4 height 8
click at [301, 531] on div at bounding box center [299, 530] width 23 height 23
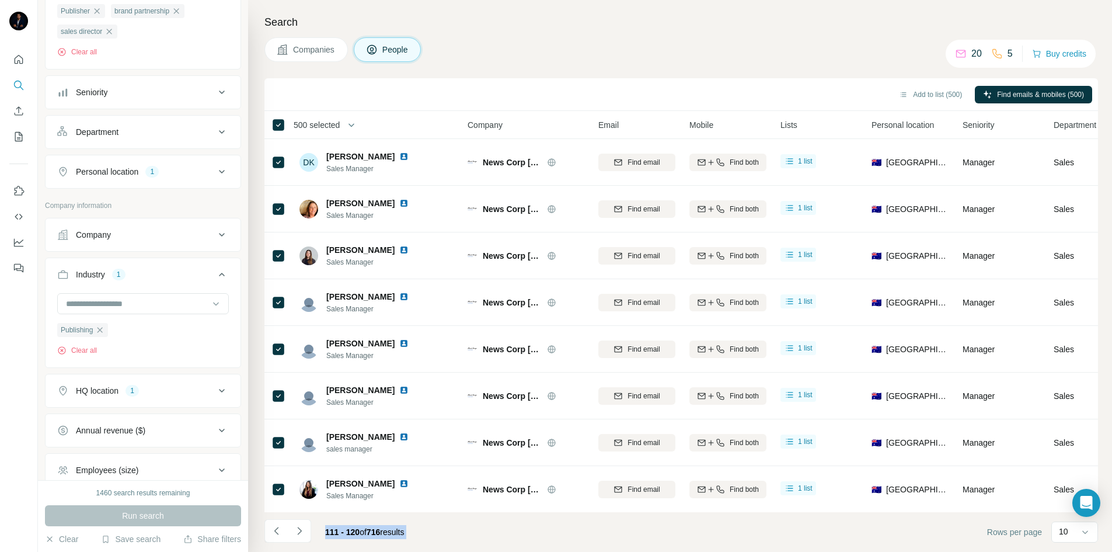
click at [301, 531] on icon "Navigate to next page" at bounding box center [299, 530] width 4 height 8
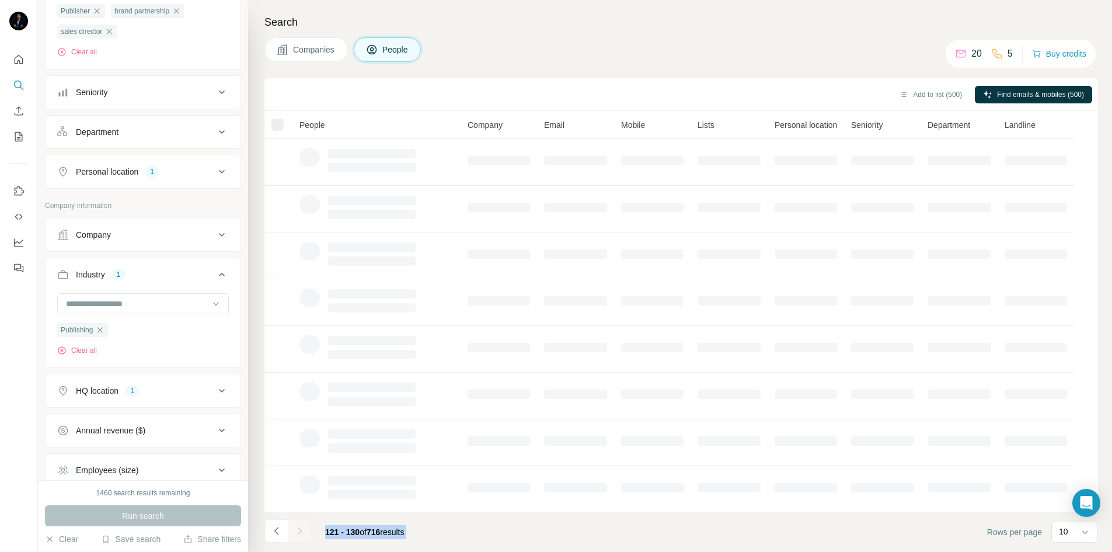
click at [301, 531] on div at bounding box center [299, 530] width 23 height 23
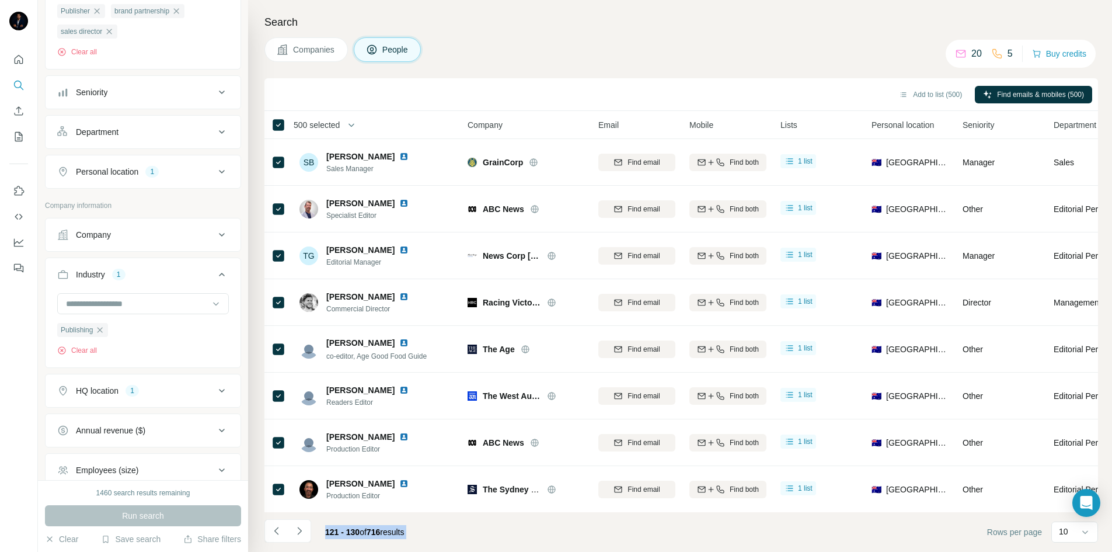
click at [301, 531] on icon "Navigate to next page" at bounding box center [299, 530] width 4 height 8
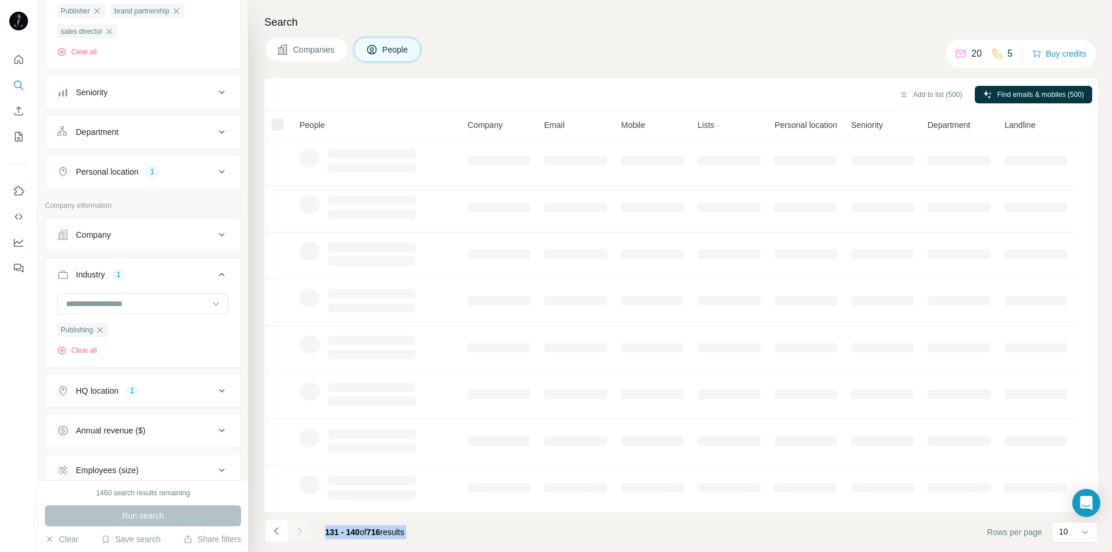
click at [301, 531] on div at bounding box center [299, 530] width 23 height 23
click at [301, 531] on icon "Navigate to next page" at bounding box center [299, 530] width 4 height 8
click at [301, 531] on div at bounding box center [299, 530] width 23 height 23
click at [301, 531] on icon "Navigate to next page" at bounding box center [299, 530] width 4 height 8
click at [301, 531] on div at bounding box center [299, 530] width 23 height 23
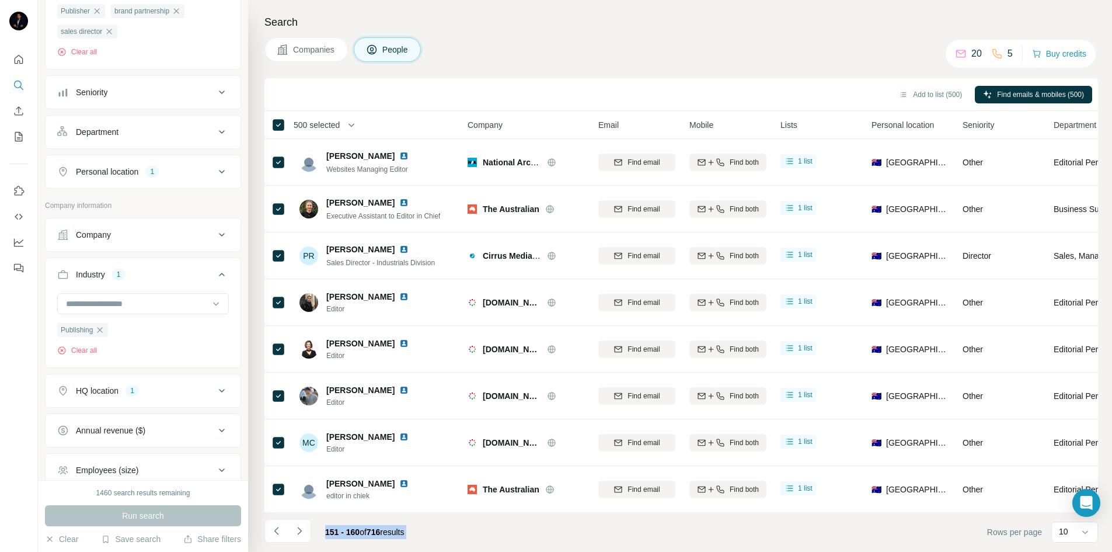
click at [301, 531] on icon "Navigate to next page" at bounding box center [299, 530] width 4 height 8
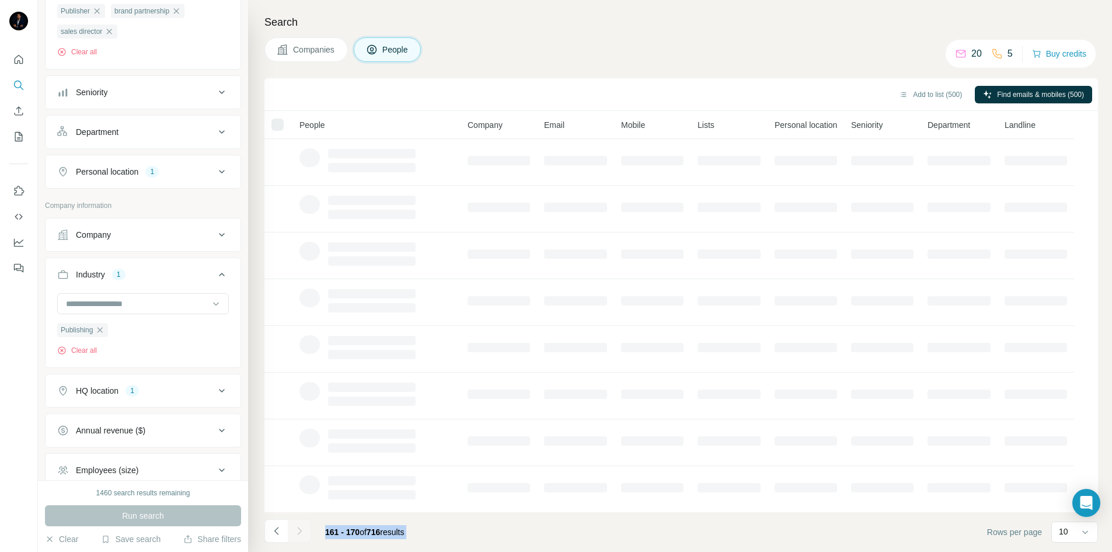
click at [301, 531] on div at bounding box center [299, 530] width 23 height 23
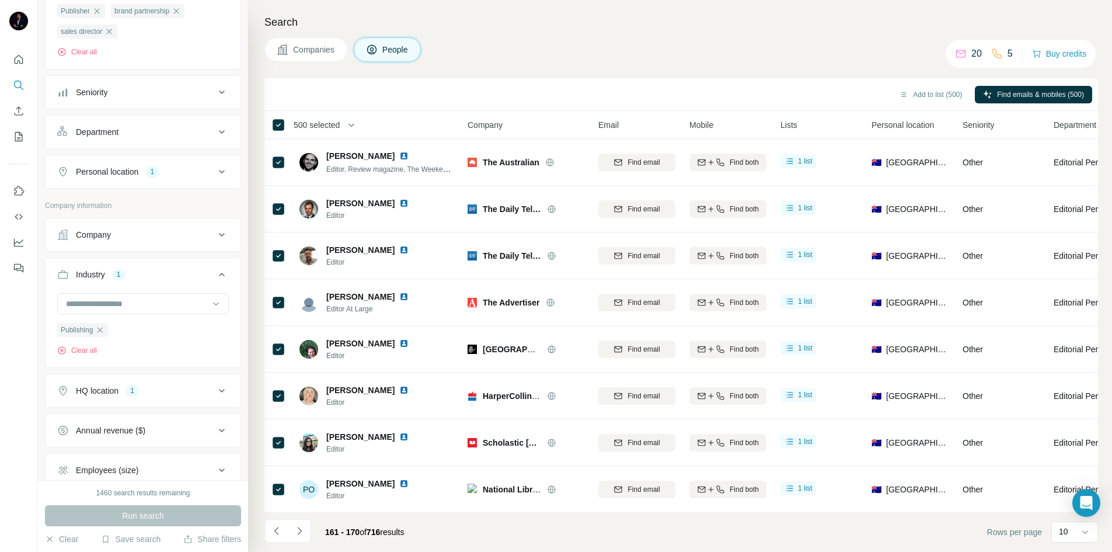
click at [301, 531] on icon "Navigate to next page" at bounding box center [299, 530] width 4 height 8
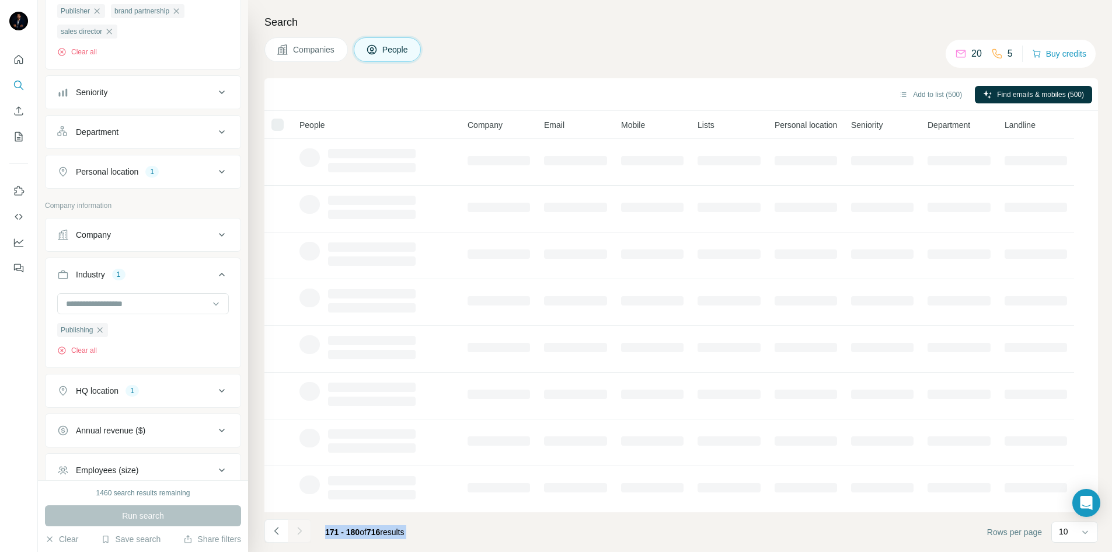
click at [301, 531] on div at bounding box center [299, 530] width 23 height 23
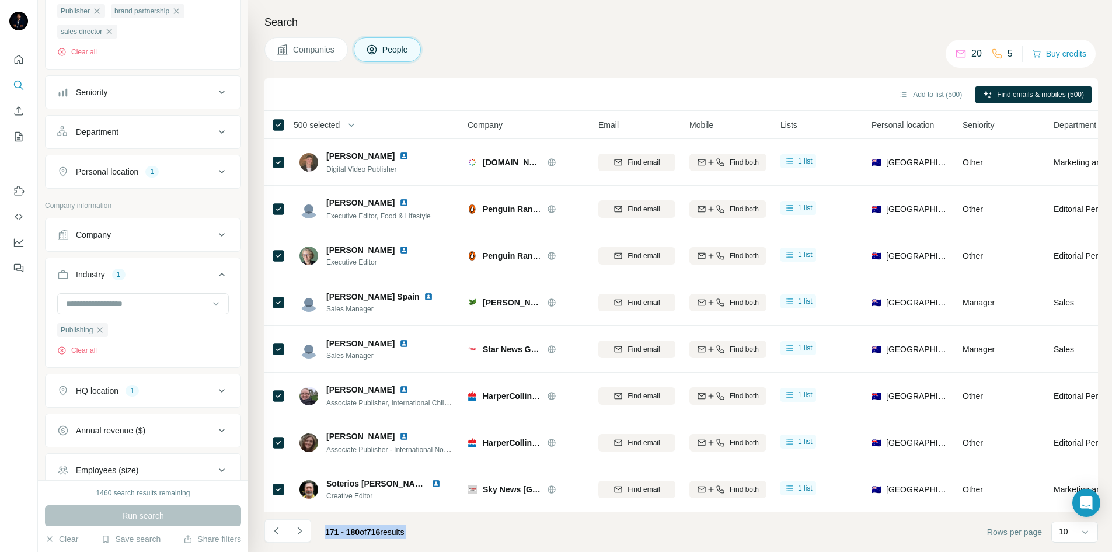
click at [301, 531] on icon "Navigate to next page" at bounding box center [299, 530] width 4 height 8
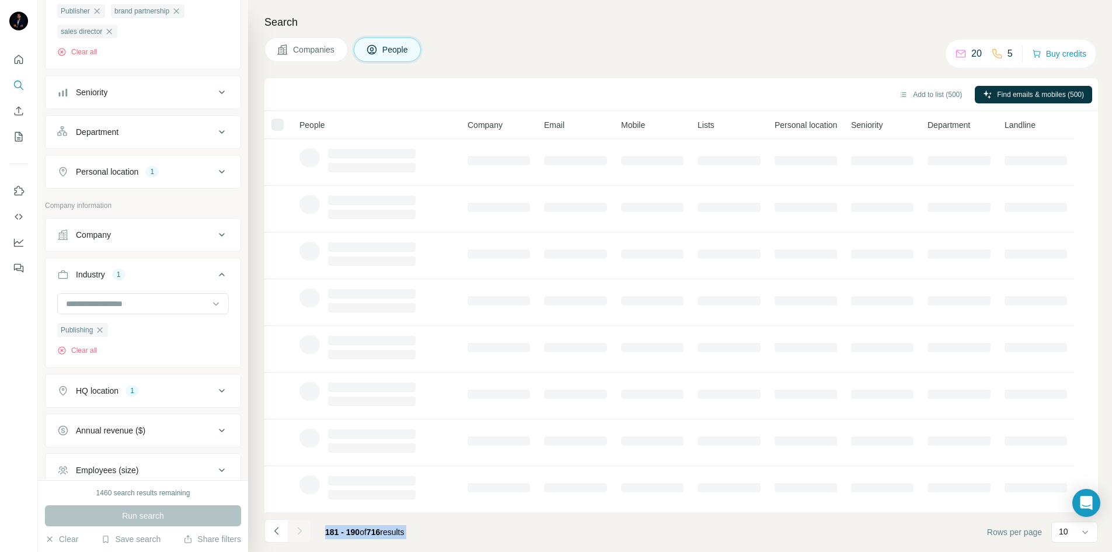
click at [301, 531] on div at bounding box center [299, 530] width 23 height 23
click at [301, 531] on icon "Navigate to next page" at bounding box center [299, 530] width 4 height 8
click at [301, 531] on div at bounding box center [299, 530] width 23 height 23
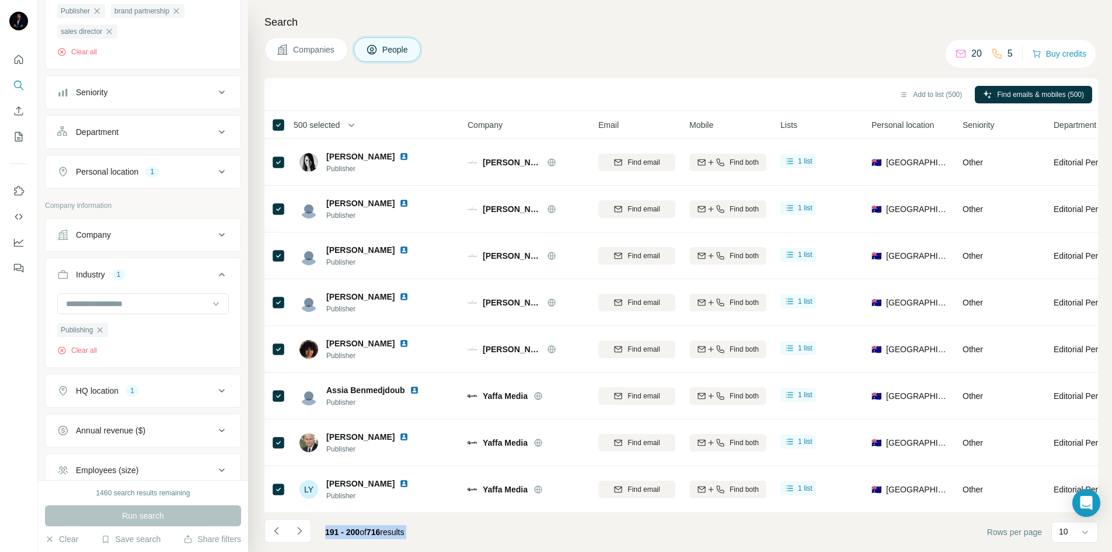
click at [301, 531] on icon "Navigate to next page" at bounding box center [299, 530] width 4 height 8
click at [301, 531] on div at bounding box center [299, 530] width 23 height 23
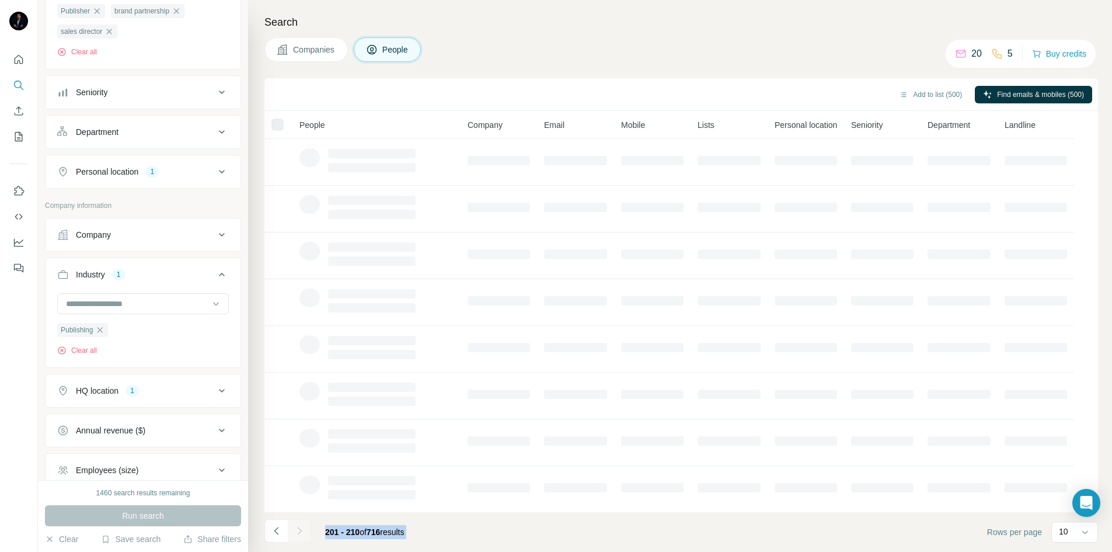
click at [301, 531] on div at bounding box center [299, 530] width 23 height 23
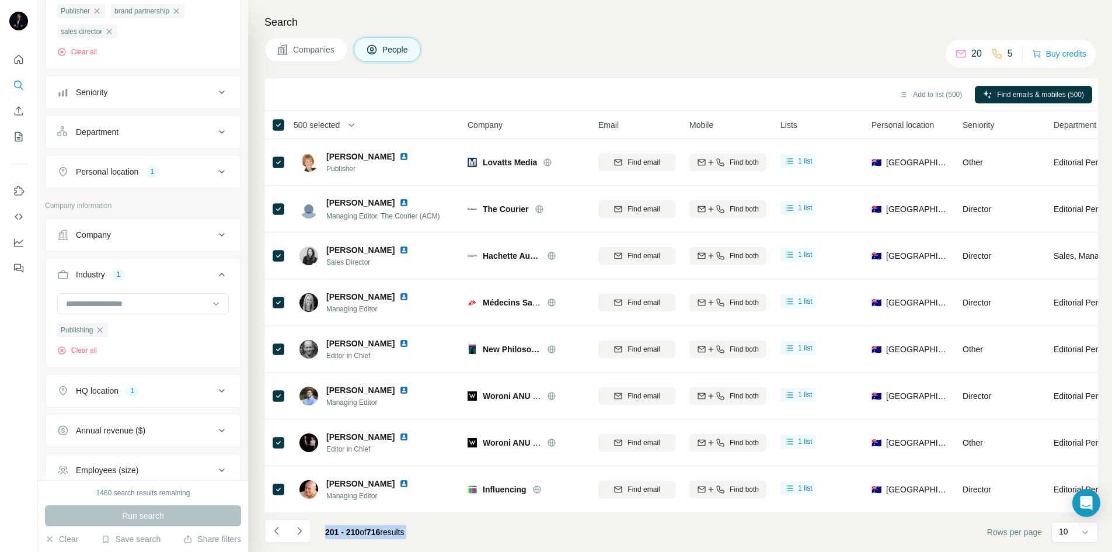
click at [301, 531] on icon "Navigate to next page" at bounding box center [299, 530] width 4 height 8
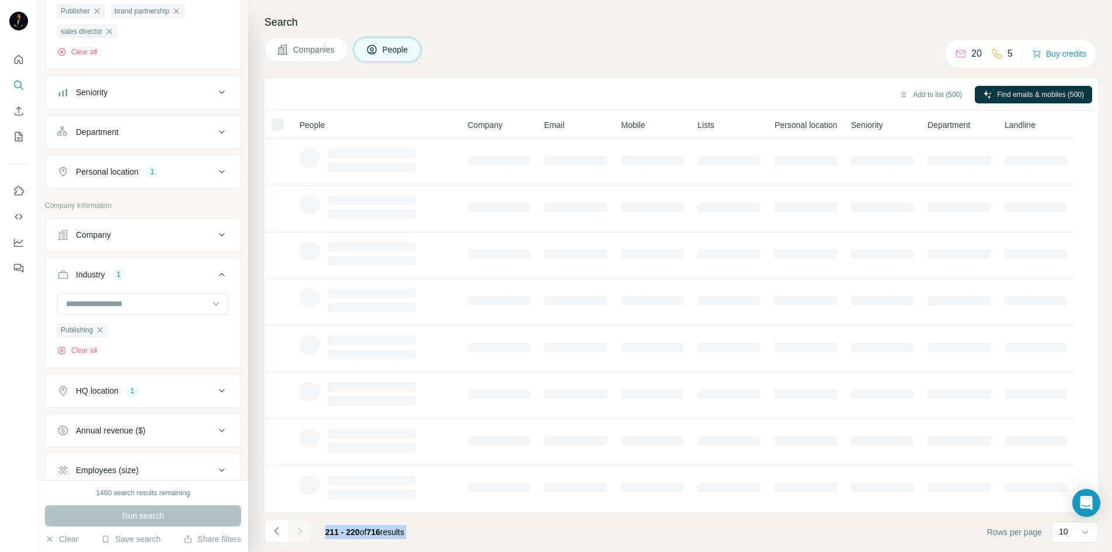
click at [301, 531] on div at bounding box center [299, 530] width 23 height 23
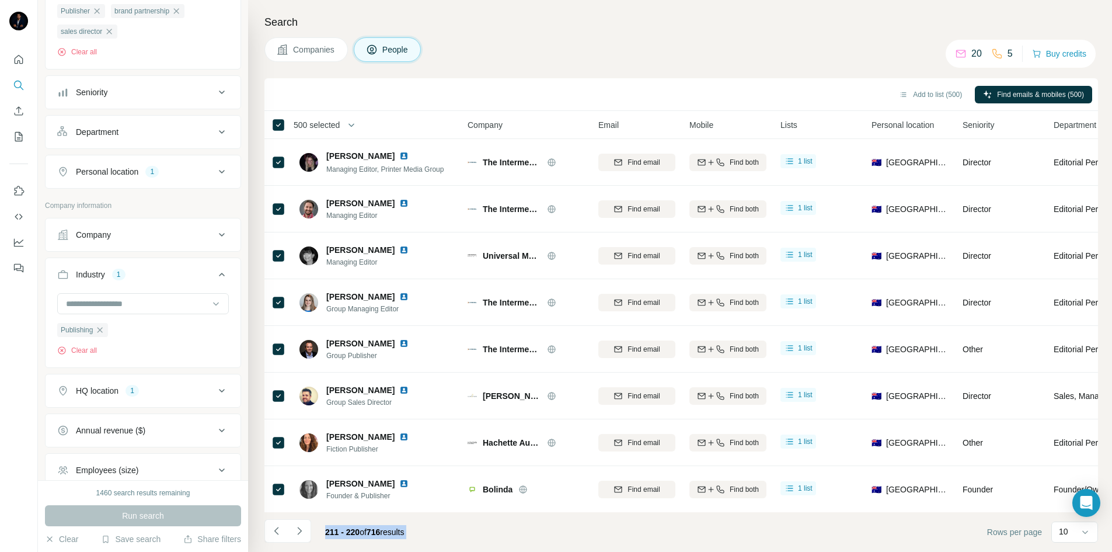
click at [301, 531] on icon "Navigate to next page" at bounding box center [299, 530] width 4 height 8
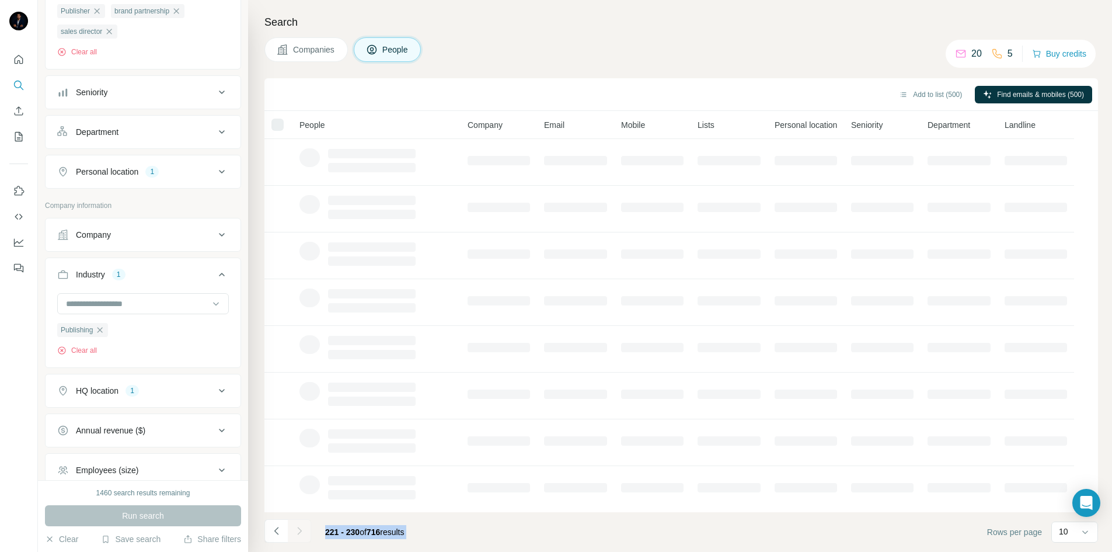
click at [301, 531] on div at bounding box center [299, 530] width 23 height 23
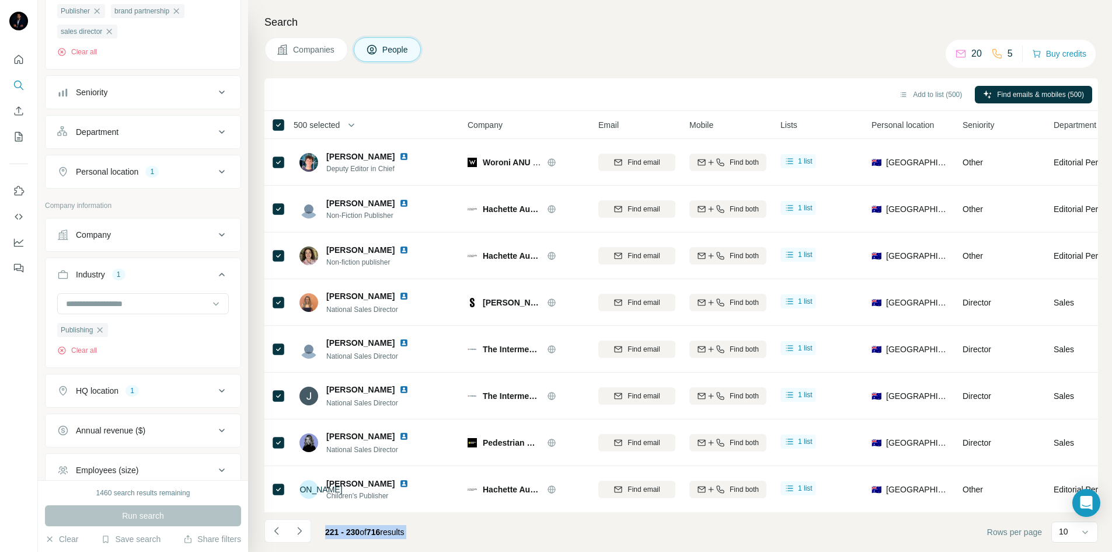
click at [301, 531] on icon "Navigate to next page" at bounding box center [299, 530] width 4 height 8
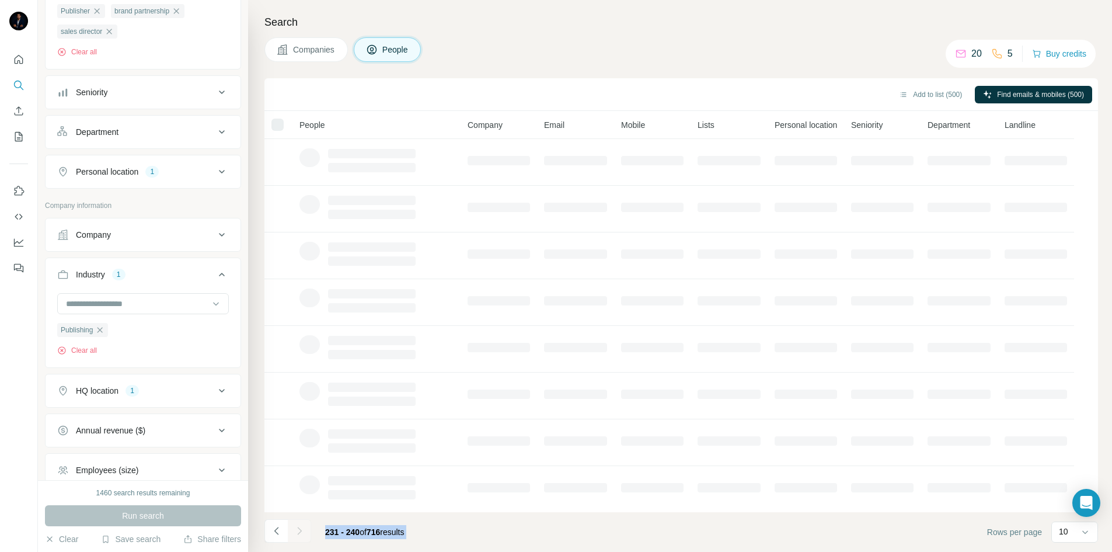
click at [301, 531] on div at bounding box center [299, 530] width 23 height 23
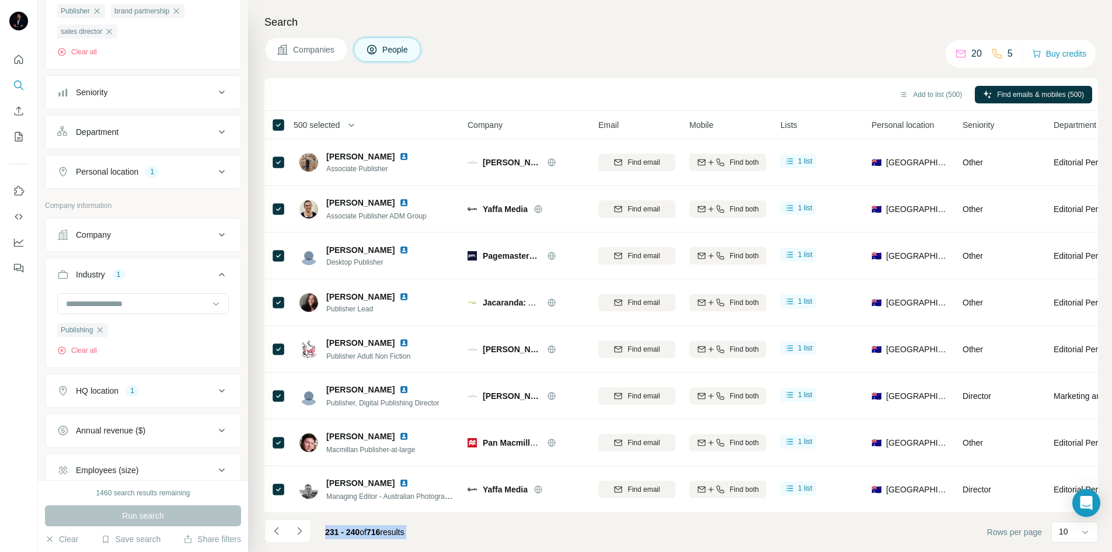
click at [301, 531] on icon "Navigate to next page" at bounding box center [299, 530] width 4 height 8
click at [301, 531] on div at bounding box center [299, 530] width 23 height 23
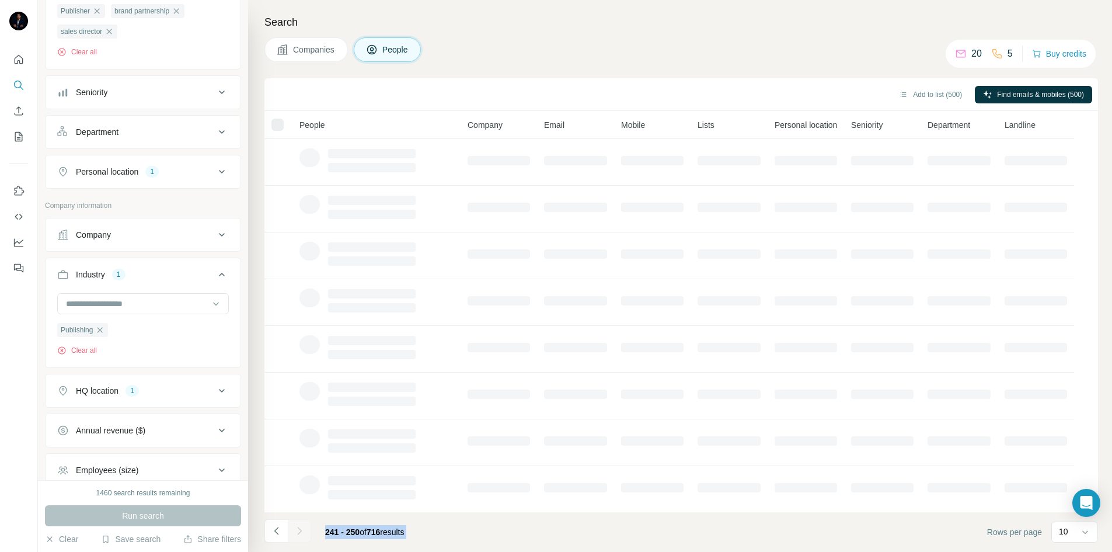
click at [301, 531] on div at bounding box center [299, 530] width 23 height 23
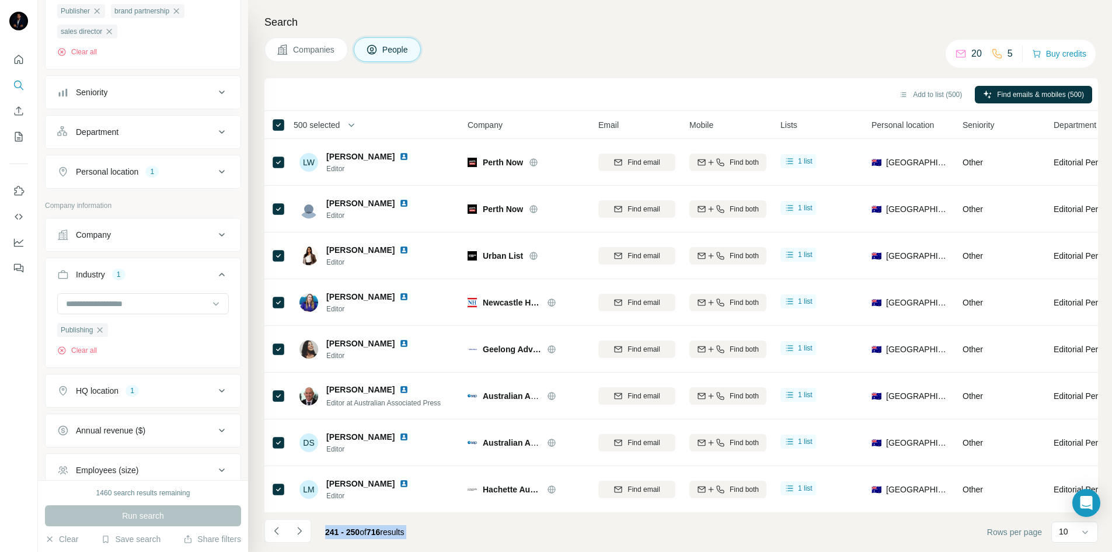
click at [301, 531] on icon "Navigate to next page" at bounding box center [299, 530] width 4 height 8
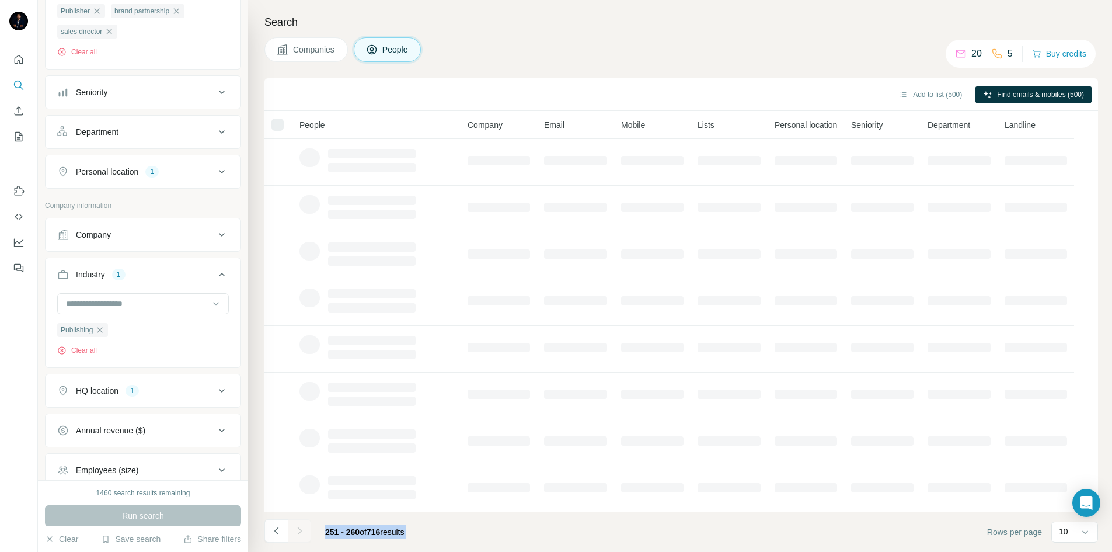
click at [301, 531] on div at bounding box center [299, 530] width 23 height 23
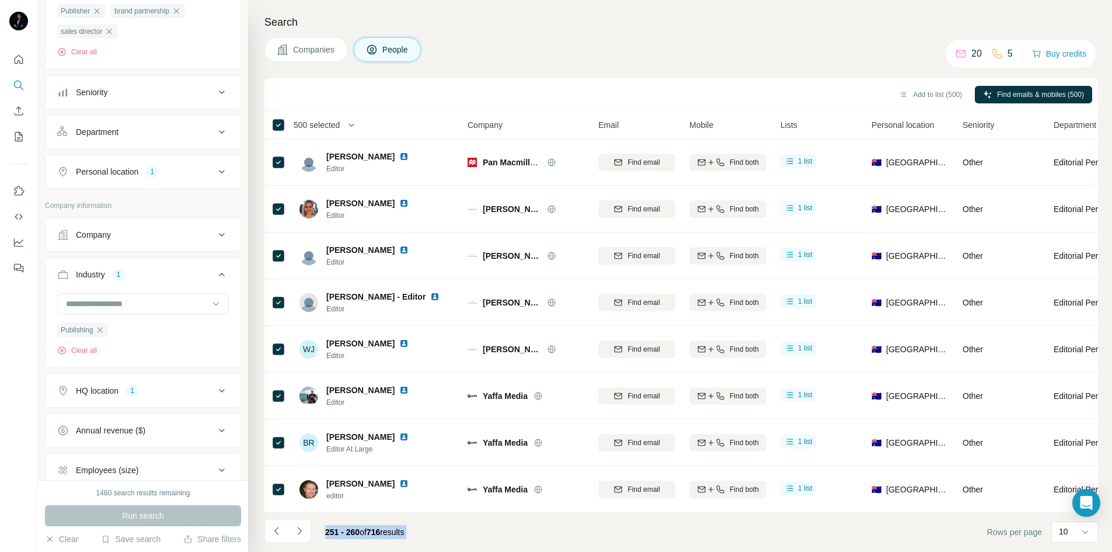
click at [301, 531] on icon "Navigate to next page" at bounding box center [299, 530] width 4 height 8
click at [301, 531] on div at bounding box center [299, 530] width 23 height 23
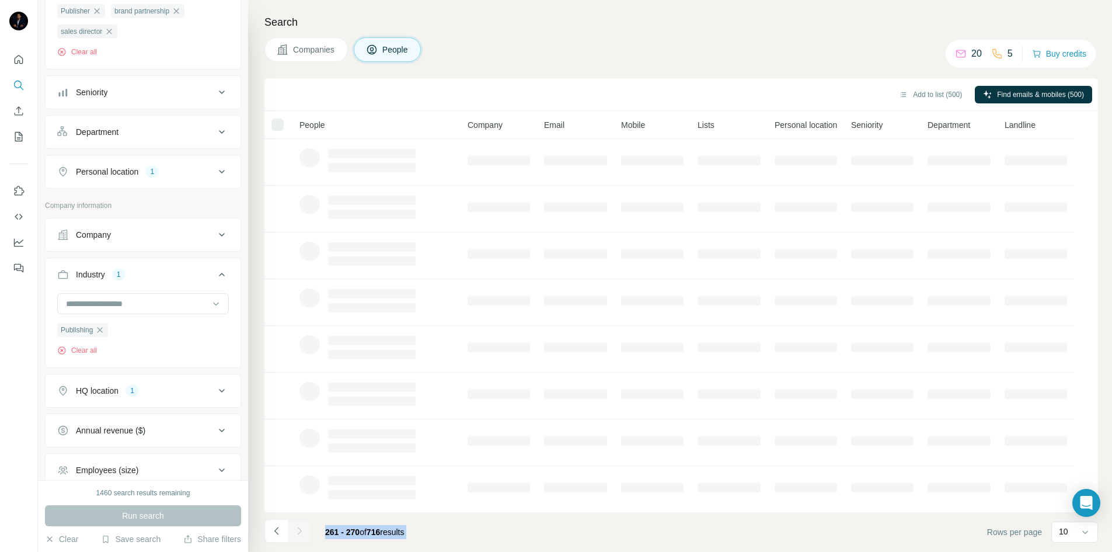
click at [301, 531] on icon "Navigate to next page" at bounding box center [299, 530] width 4 height 8
click at [301, 531] on div at bounding box center [299, 530] width 23 height 23
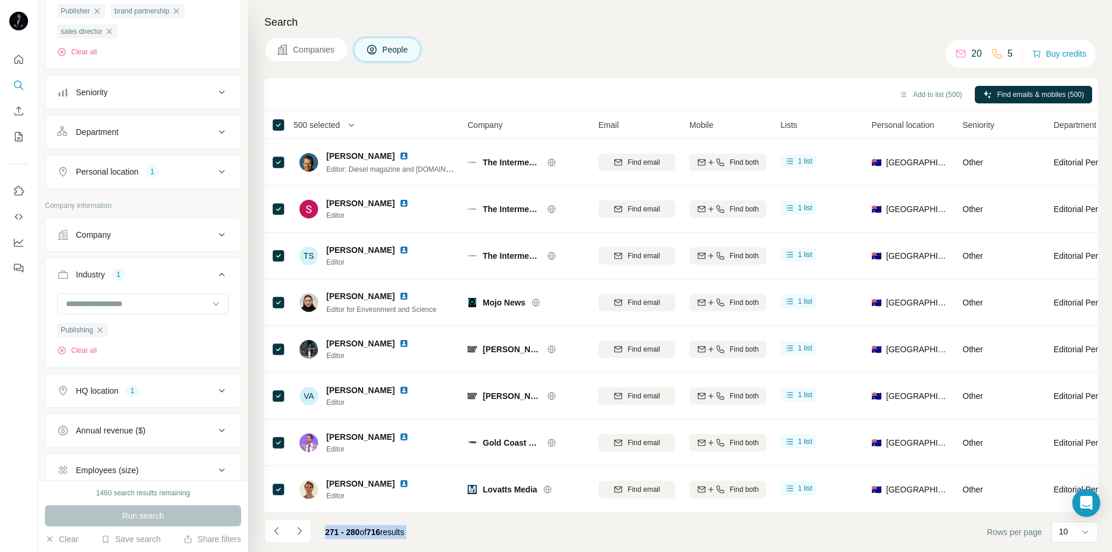
click at [301, 531] on icon "Navigate to next page" at bounding box center [299, 530] width 4 height 8
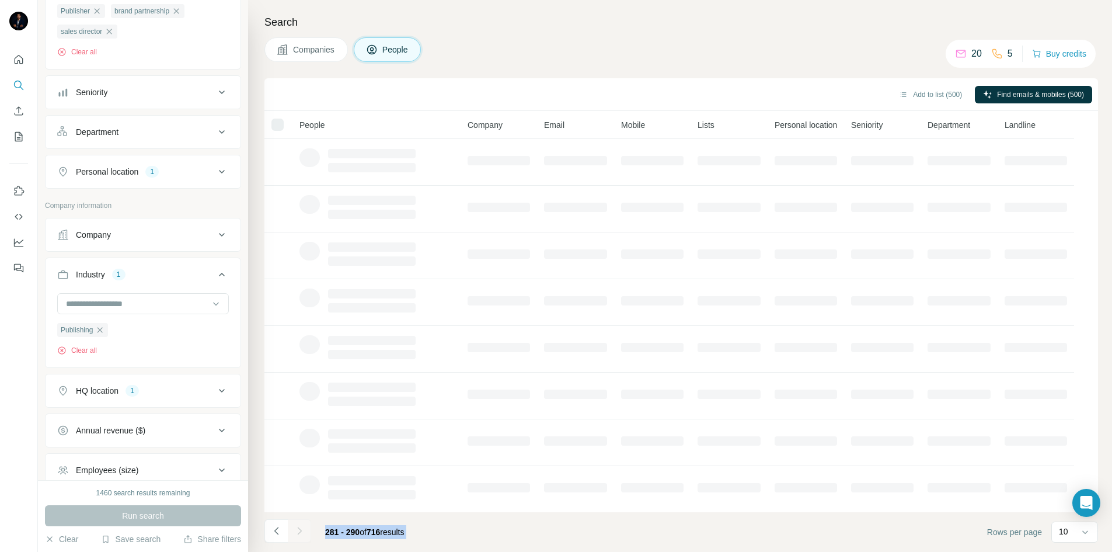
click at [301, 531] on div at bounding box center [299, 530] width 23 height 23
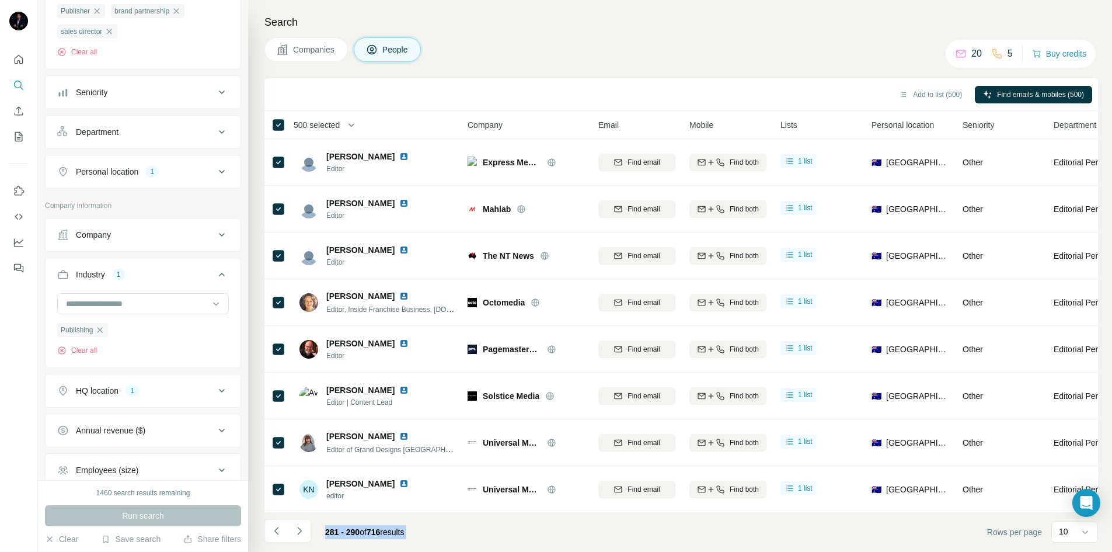
click at [301, 531] on icon "Navigate to next page" at bounding box center [299, 530] width 4 height 8
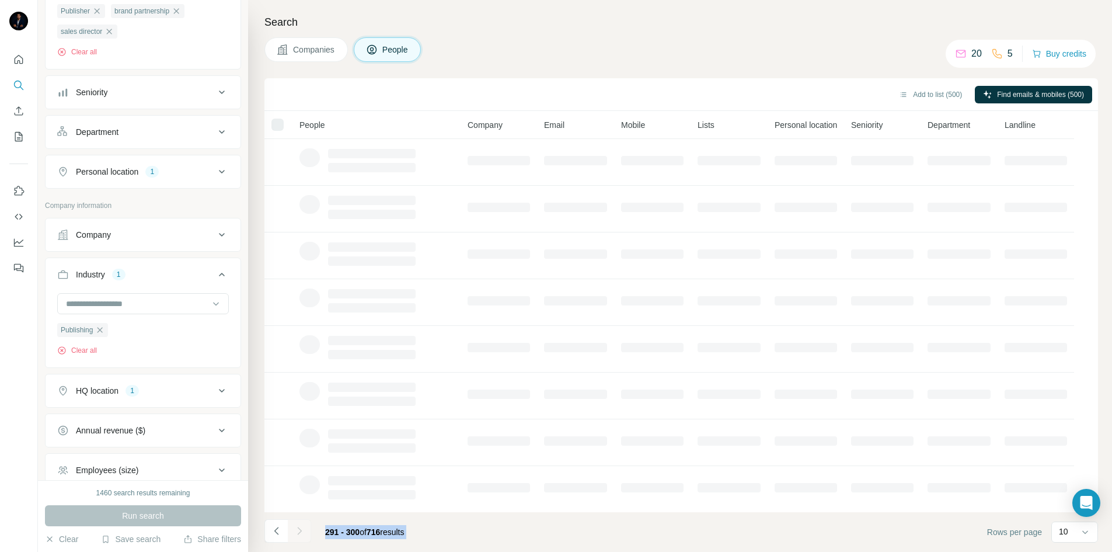
click at [301, 531] on div at bounding box center [299, 530] width 23 height 23
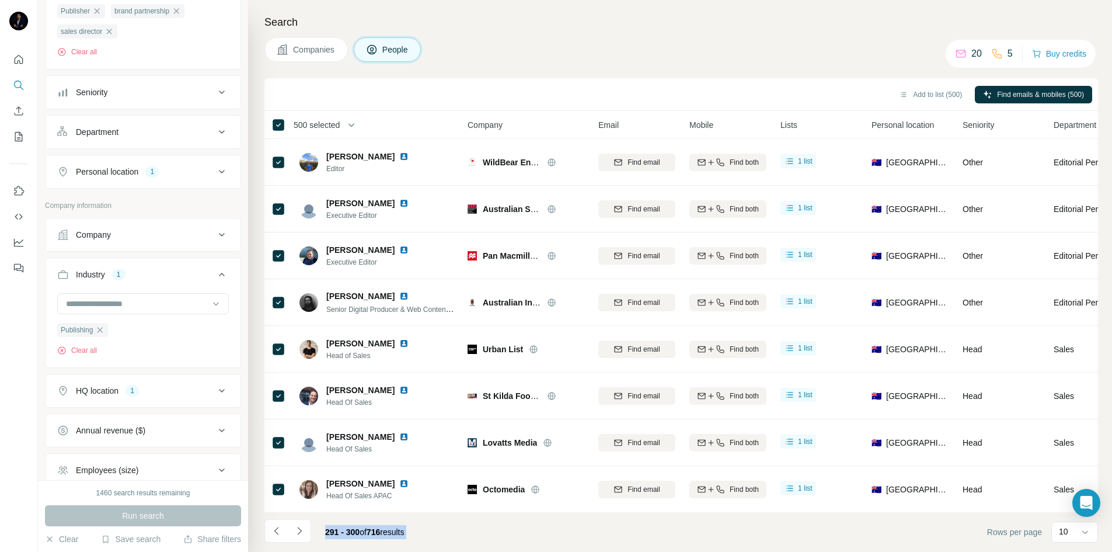
click at [301, 531] on div at bounding box center [299, 530] width 23 height 23
click at [301, 531] on icon "Navigate to next page" at bounding box center [299, 530] width 4 height 8
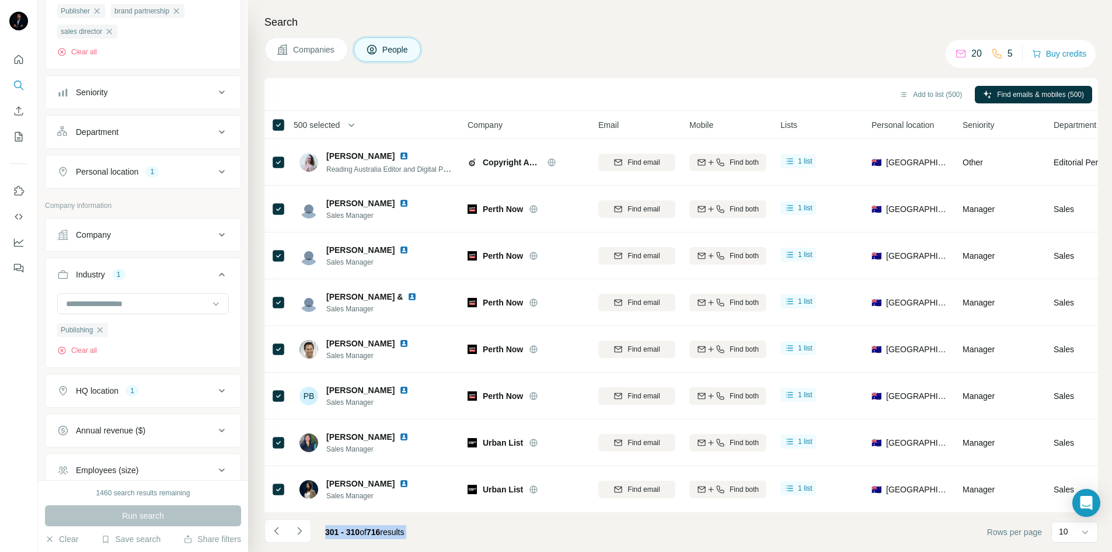
click at [301, 531] on icon "Navigate to next page" at bounding box center [299, 530] width 4 height 8
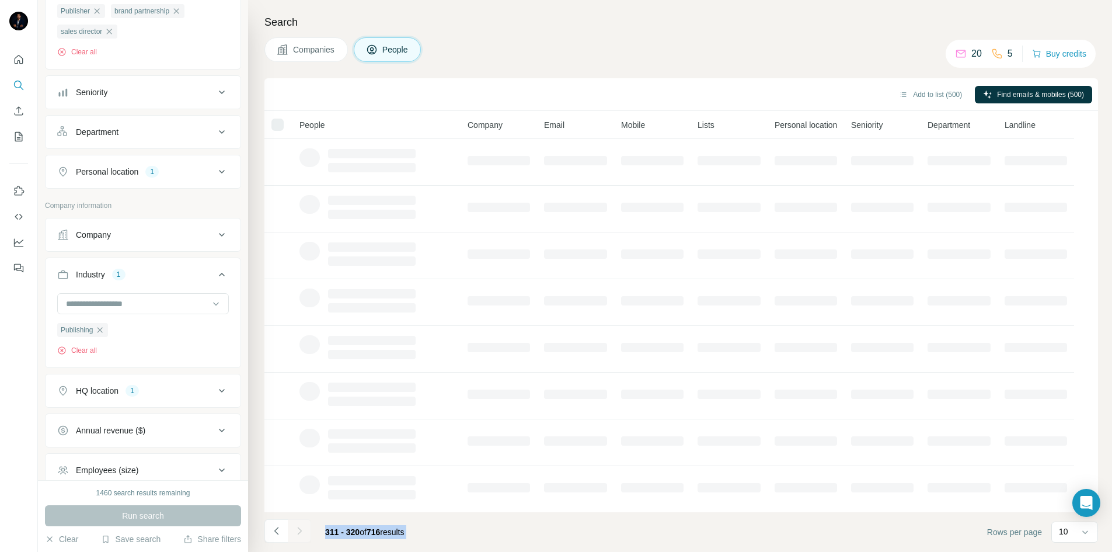
click at [301, 531] on div at bounding box center [299, 530] width 23 height 23
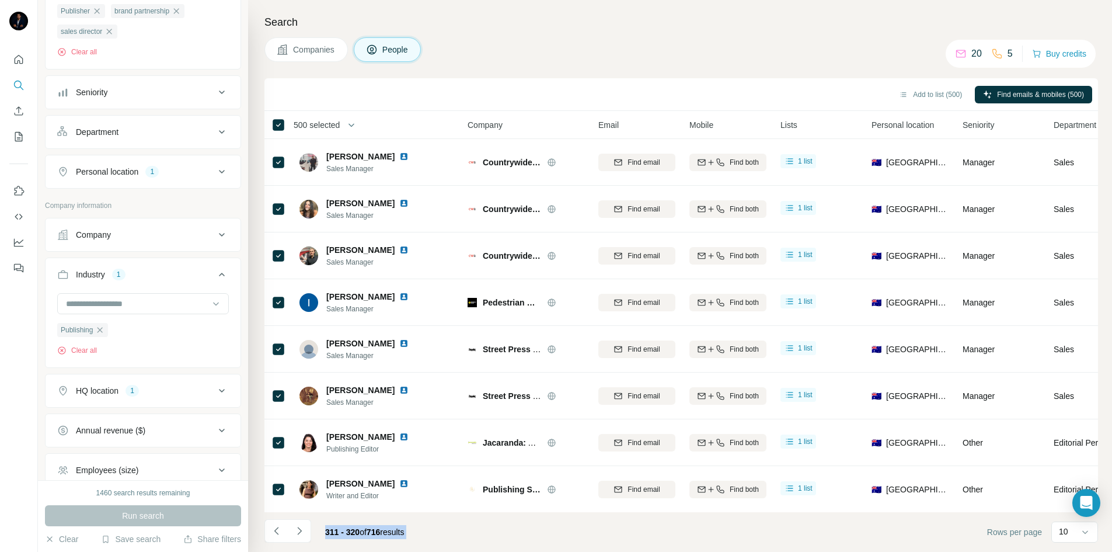
click at [301, 531] on icon "Navigate to next page" at bounding box center [299, 530] width 4 height 8
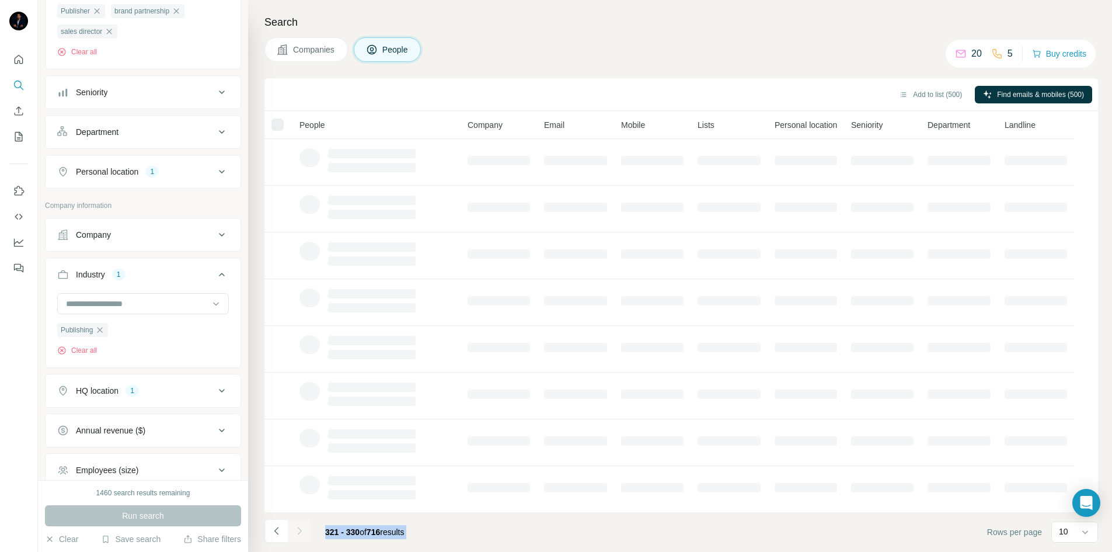
click at [301, 531] on div at bounding box center [299, 530] width 23 height 23
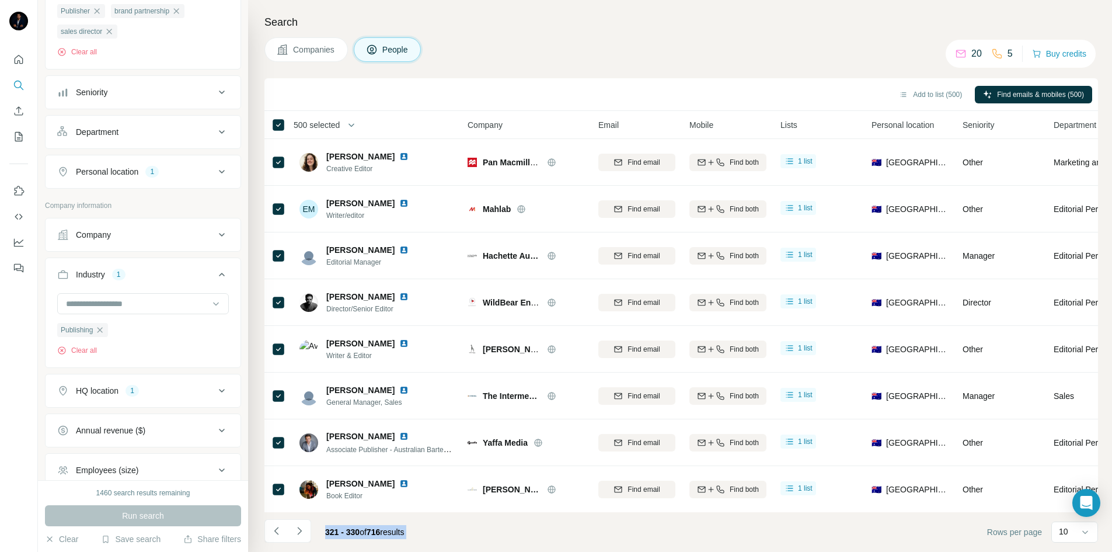
click at [301, 531] on icon "Navigate to next page" at bounding box center [299, 530] width 4 height 8
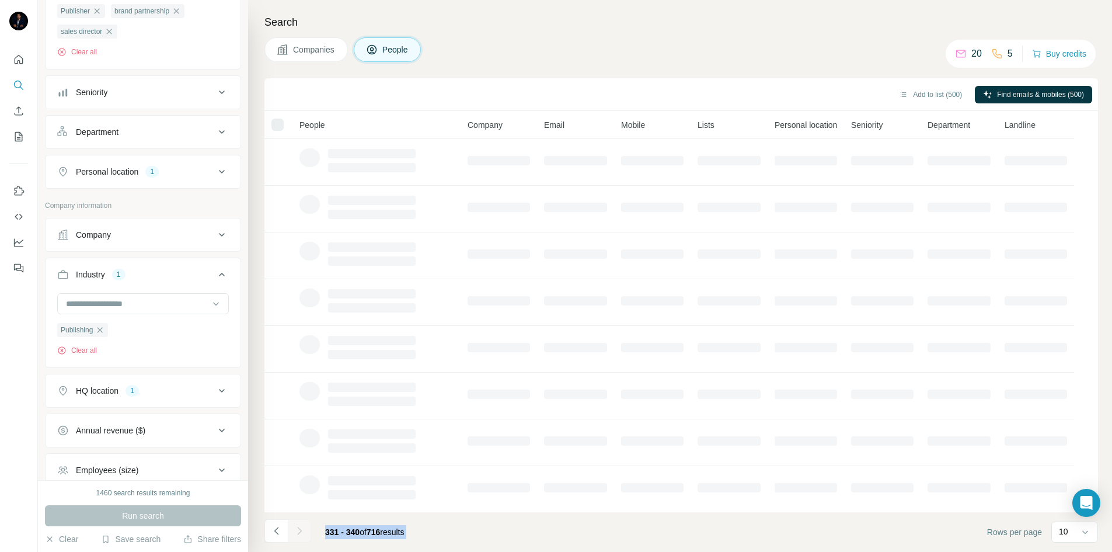
click at [301, 531] on div at bounding box center [299, 530] width 23 height 23
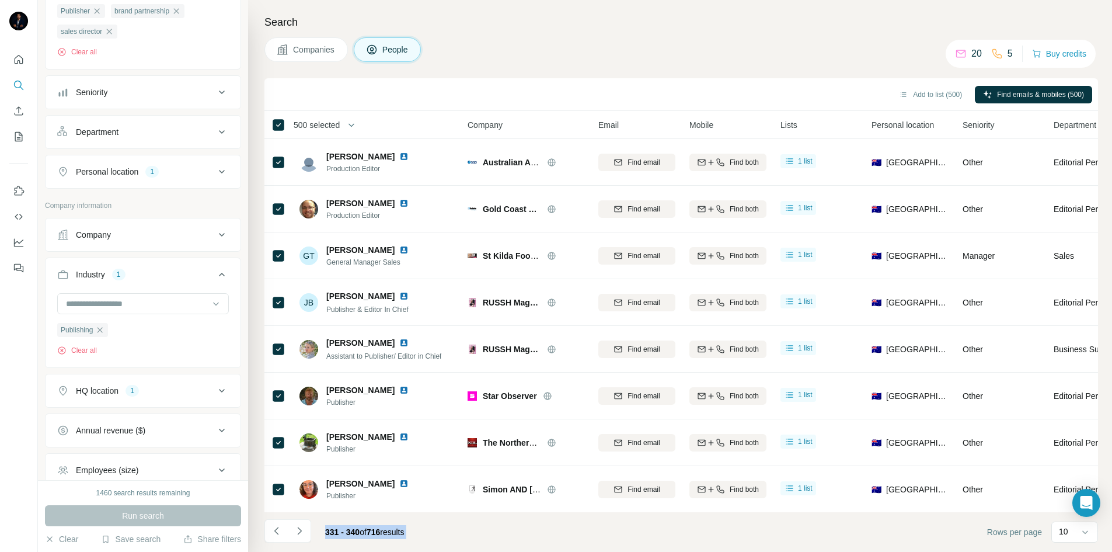
click at [301, 531] on icon "Navigate to next page" at bounding box center [299, 530] width 4 height 8
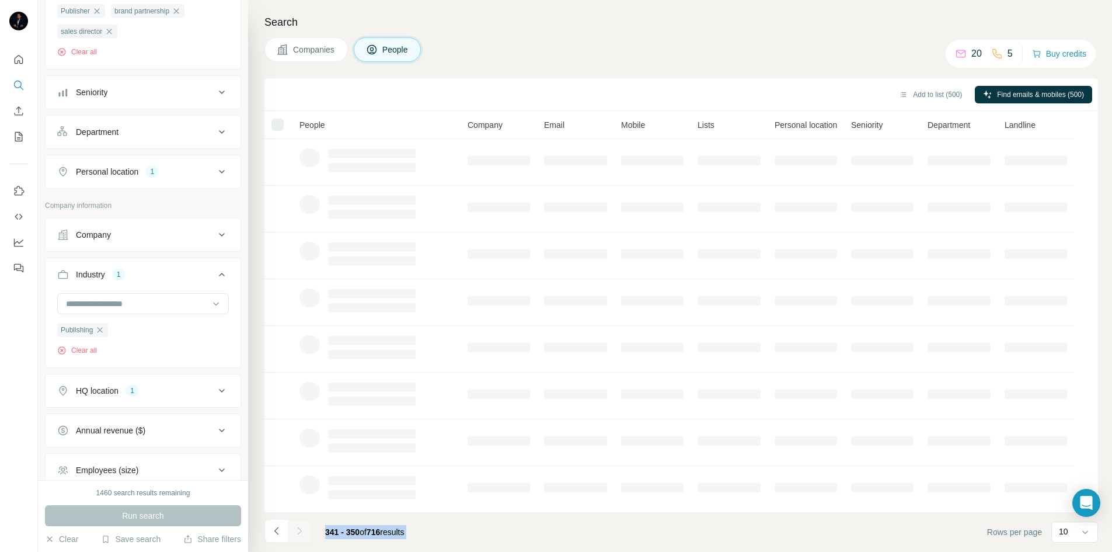
click at [301, 531] on div at bounding box center [299, 530] width 23 height 23
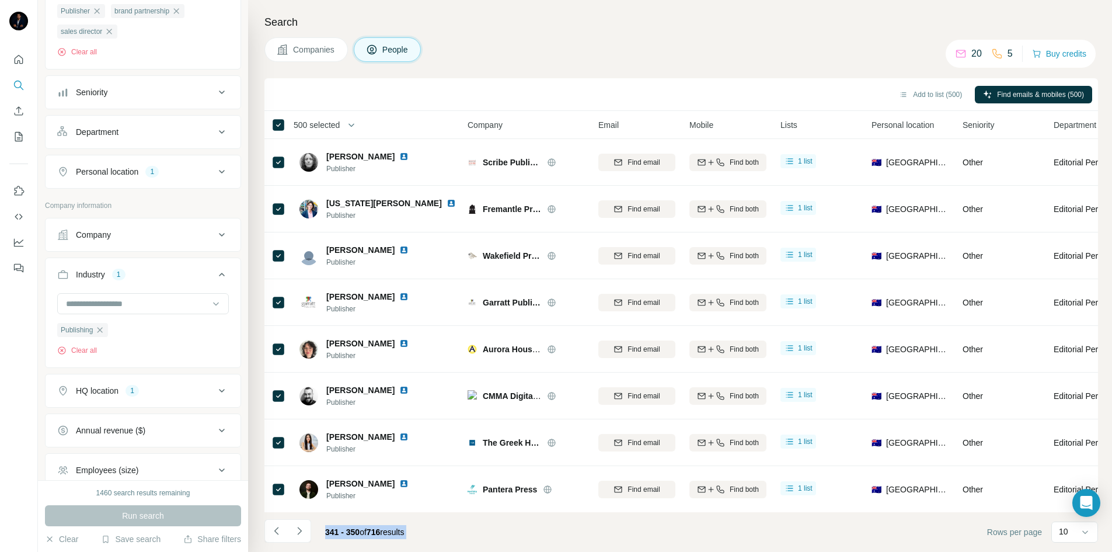
click at [301, 531] on icon "Navigate to next page" at bounding box center [299, 530] width 4 height 8
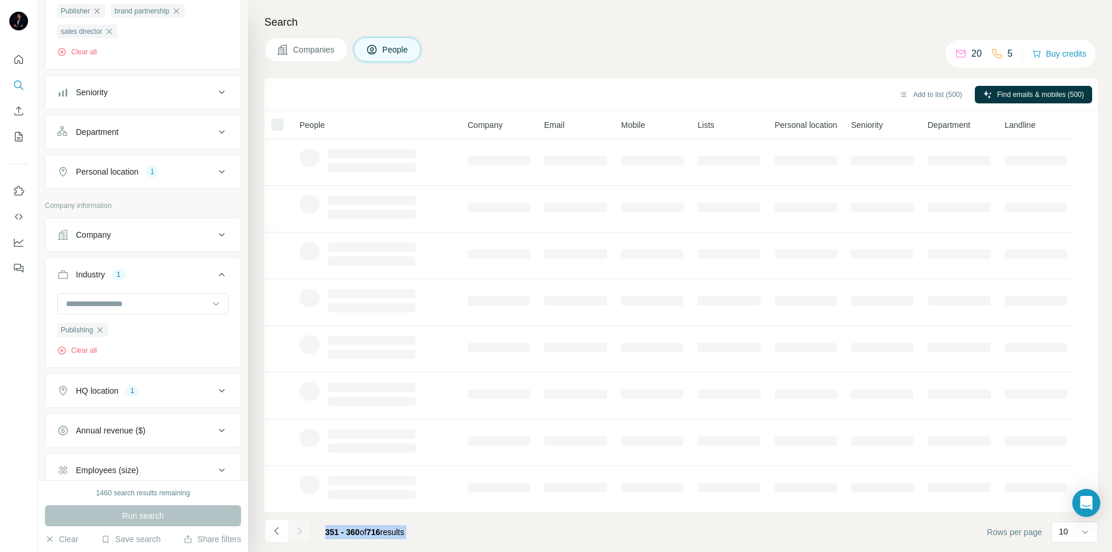
click at [301, 531] on div at bounding box center [299, 530] width 23 height 23
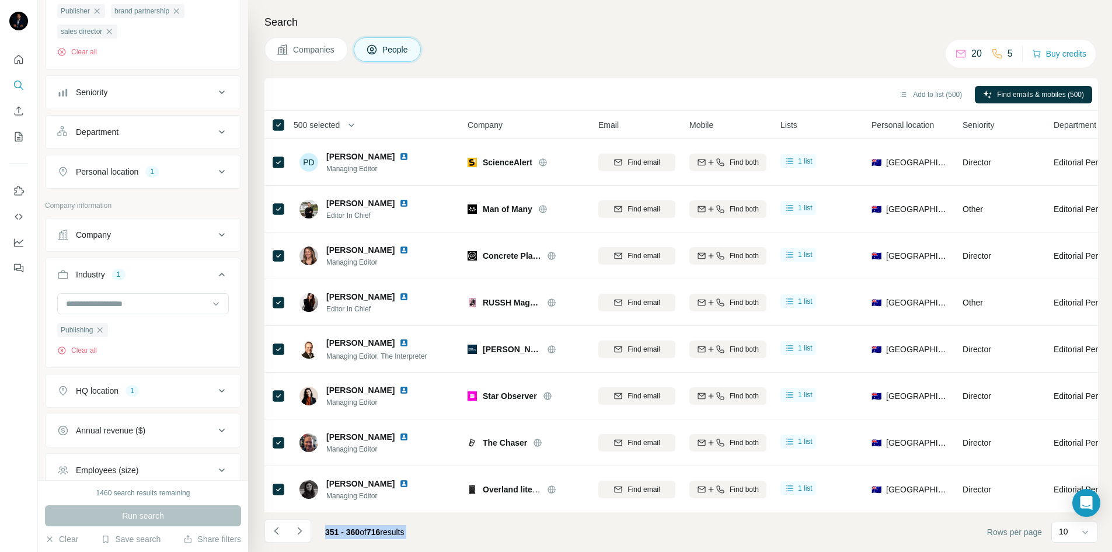
click at [301, 531] on icon "Navigate to next page" at bounding box center [299, 530] width 4 height 8
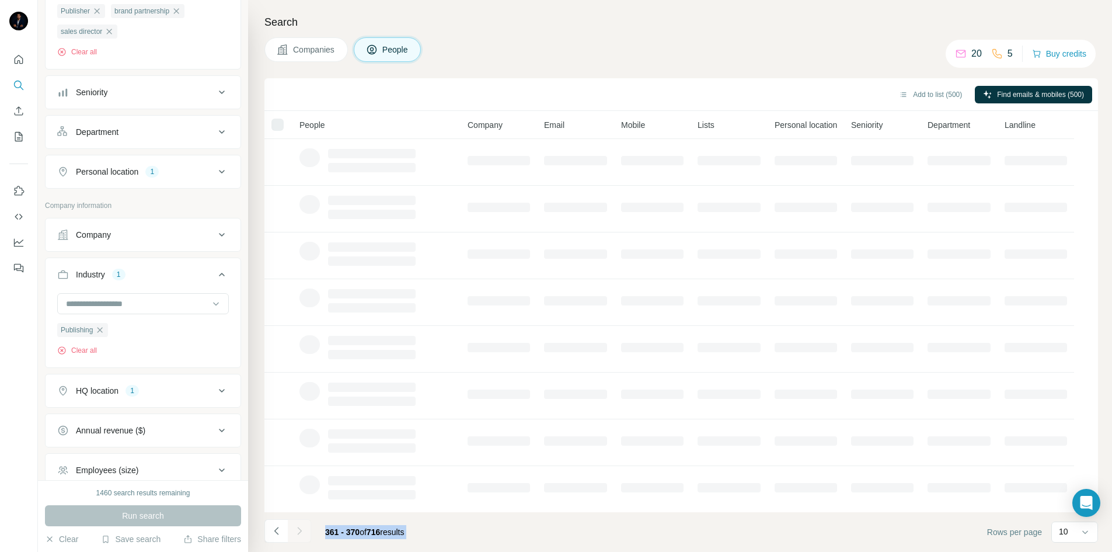
click at [301, 531] on div at bounding box center [299, 530] width 23 height 23
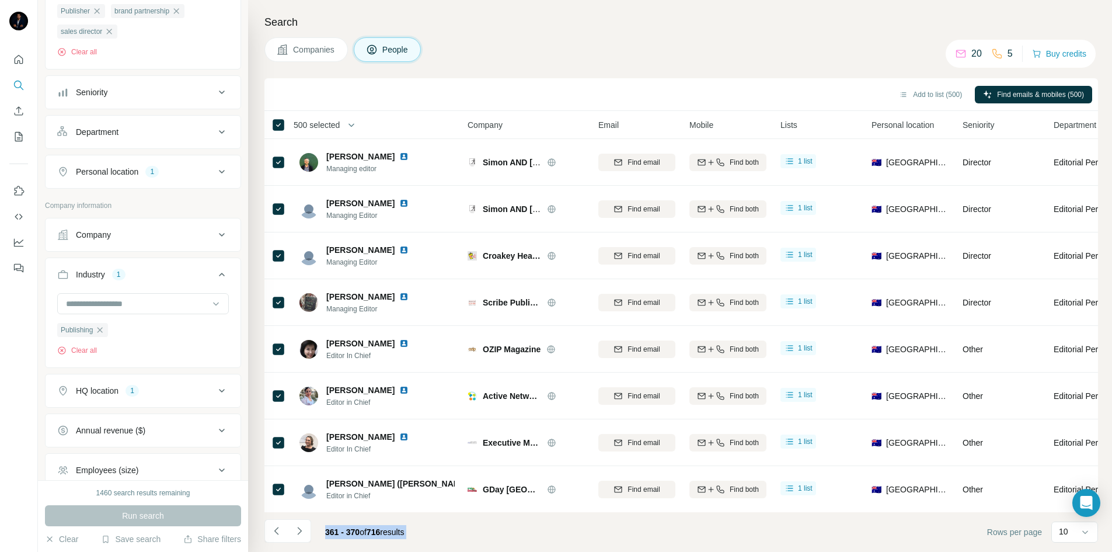
click at [301, 531] on icon "Navigate to next page" at bounding box center [299, 530] width 4 height 8
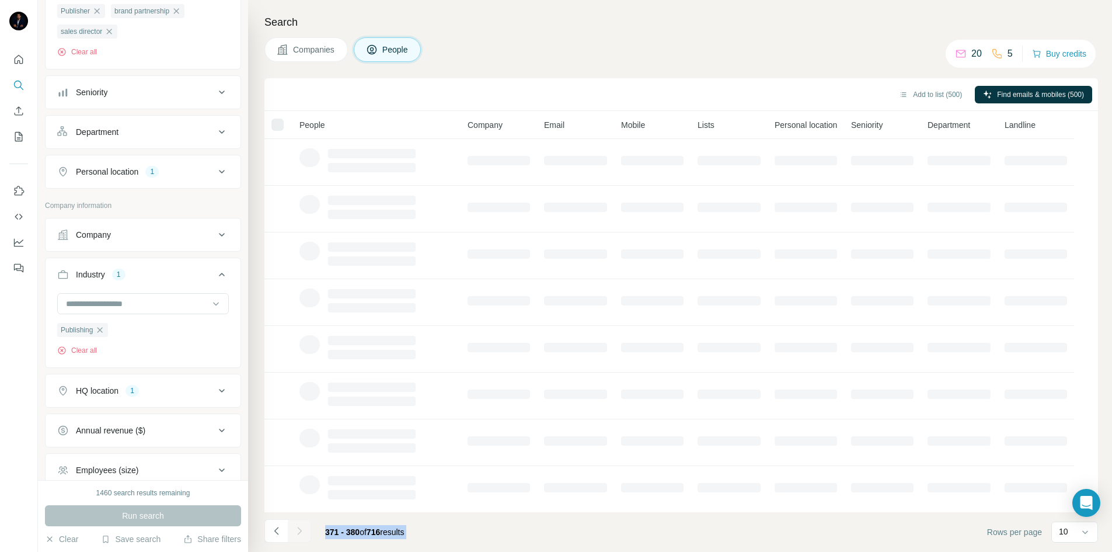
click at [301, 531] on div at bounding box center [299, 530] width 23 height 23
click at [301, 531] on icon "Navigate to next page" at bounding box center [299, 530] width 4 height 8
click at [301, 531] on div at bounding box center [299, 530] width 23 height 23
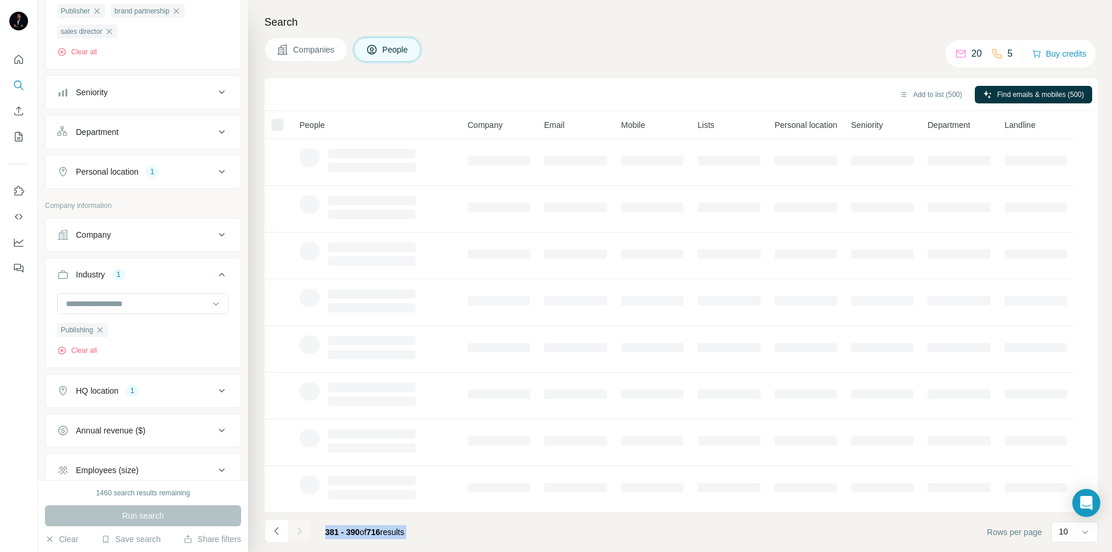
click at [301, 531] on icon "Navigate to next page" at bounding box center [299, 530] width 4 height 8
click at [301, 531] on div at bounding box center [299, 530] width 23 height 23
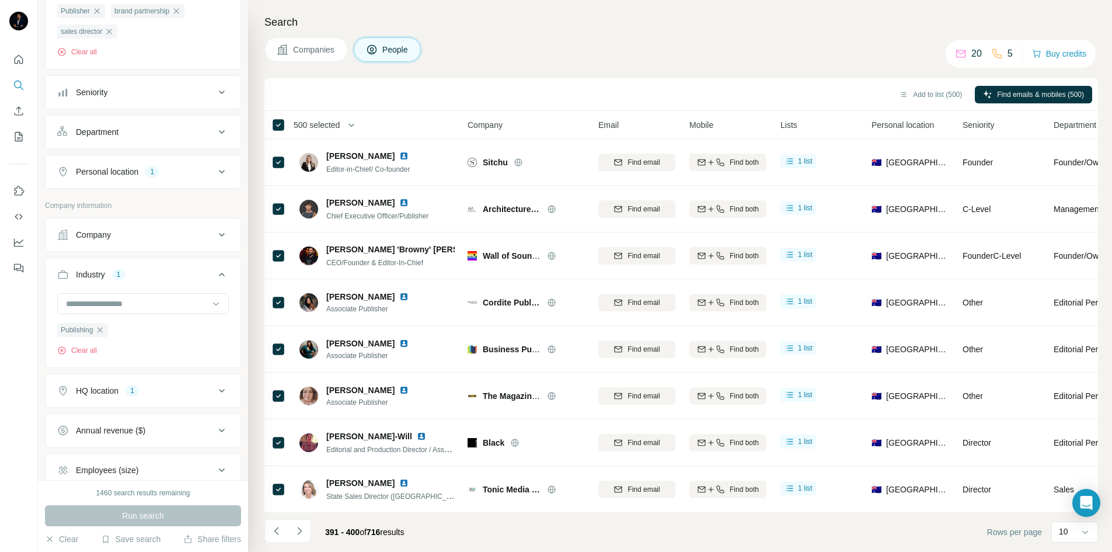
click at [301, 531] on icon "Navigate to next page" at bounding box center [299, 530] width 4 height 8
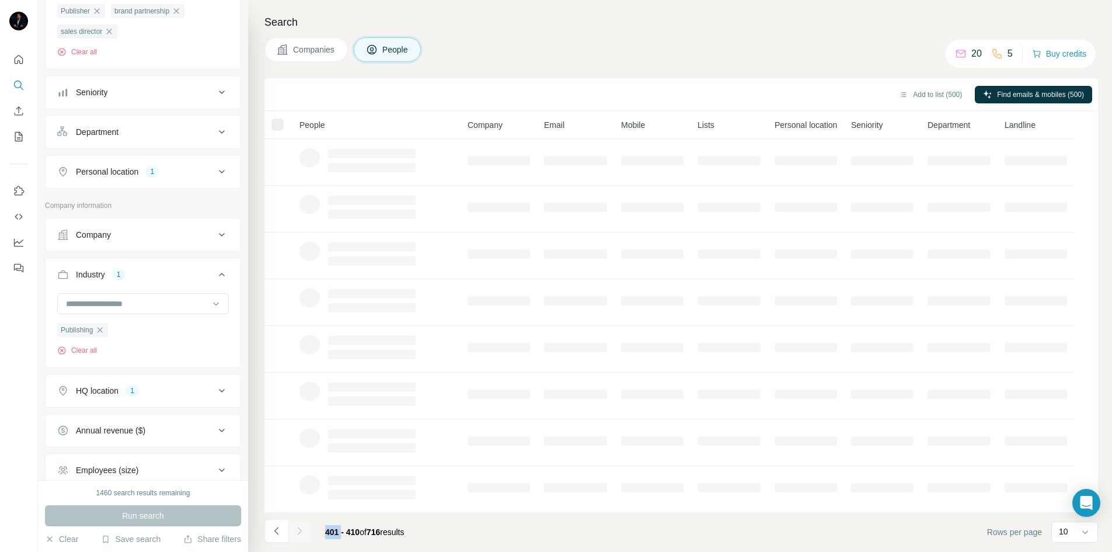
click at [301, 531] on div at bounding box center [299, 530] width 23 height 23
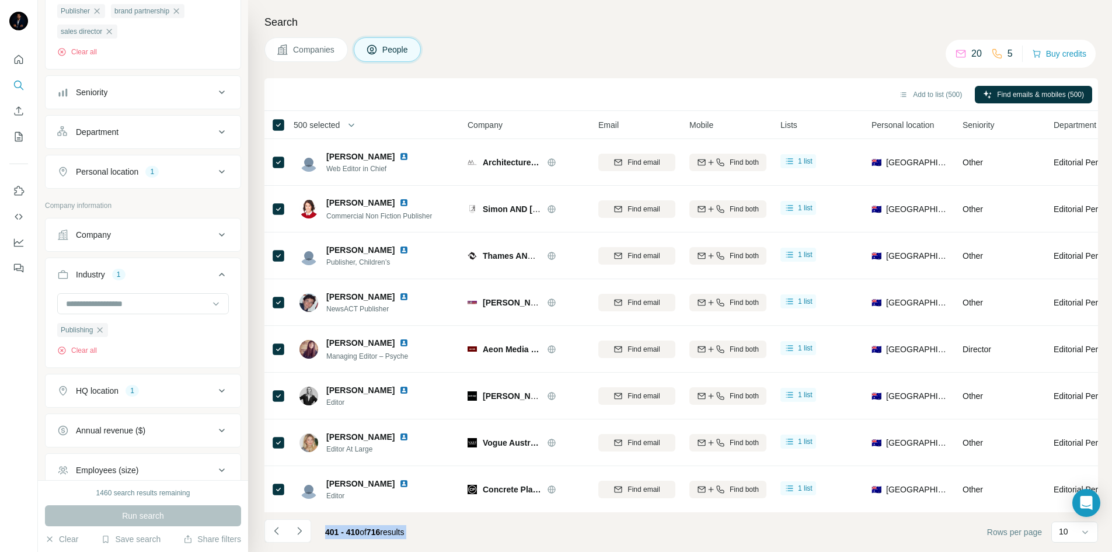
click at [301, 531] on icon "Navigate to next page" at bounding box center [299, 530] width 4 height 8
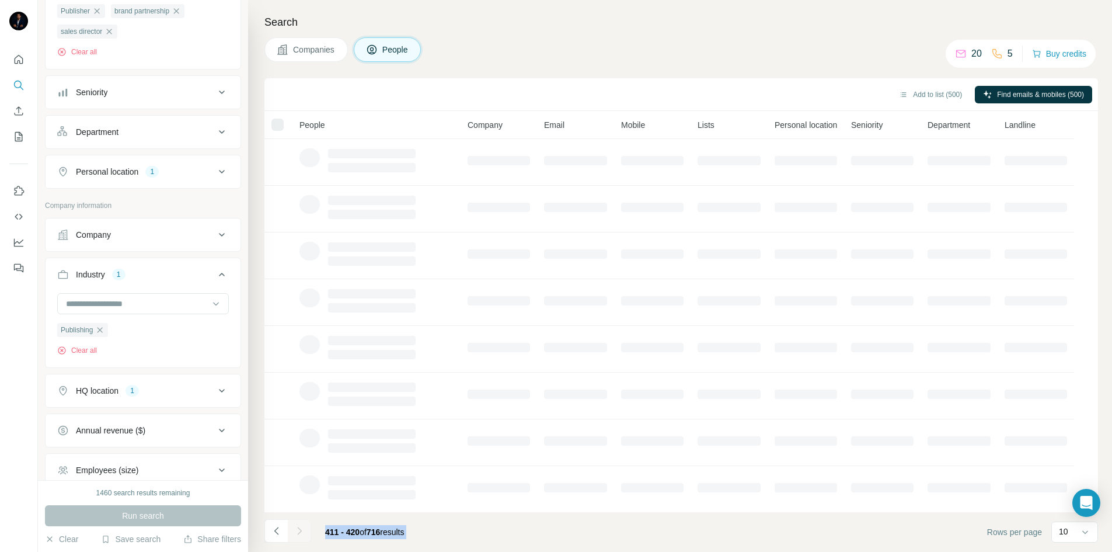
click at [301, 531] on div at bounding box center [299, 530] width 23 height 23
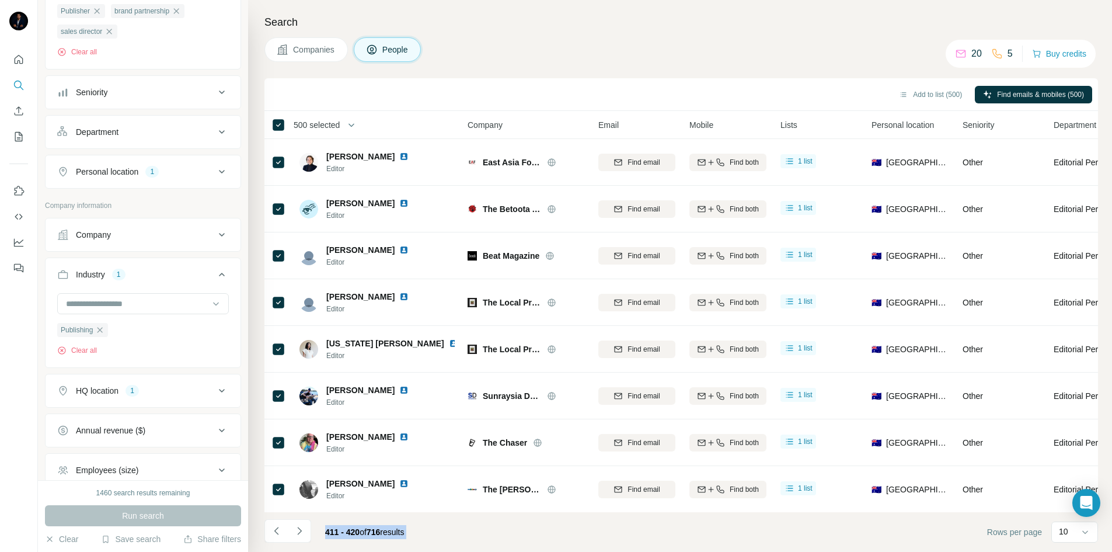
click at [301, 531] on icon "Navigate to next page" at bounding box center [299, 530] width 4 height 8
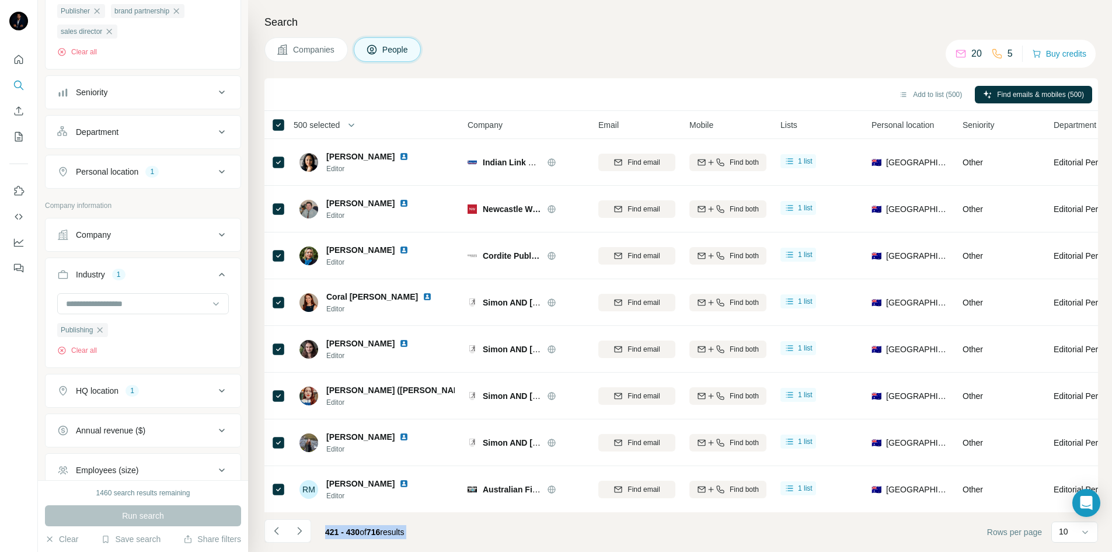
click at [301, 531] on icon "Navigate to next page" at bounding box center [299, 530] width 4 height 8
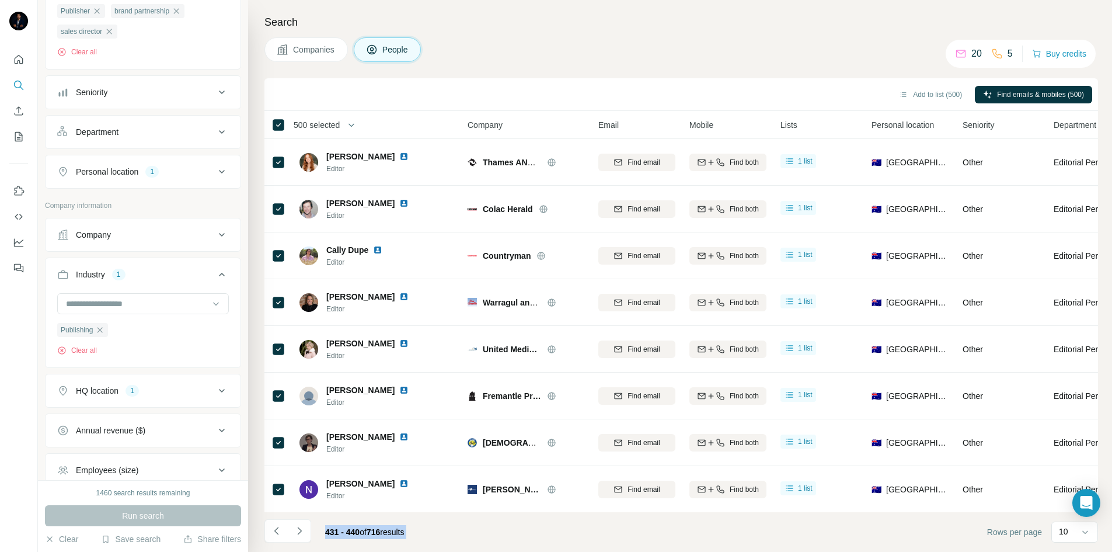
click at [301, 531] on icon "Navigate to next page" at bounding box center [299, 530] width 4 height 8
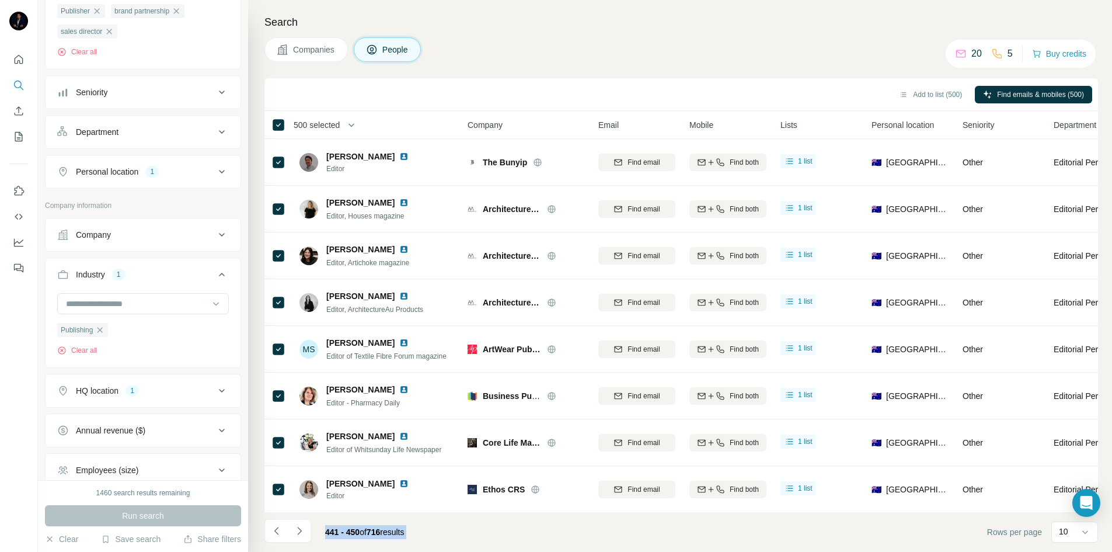
click at [301, 531] on icon "Navigate to next page" at bounding box center [299, 530] width 4 height 8
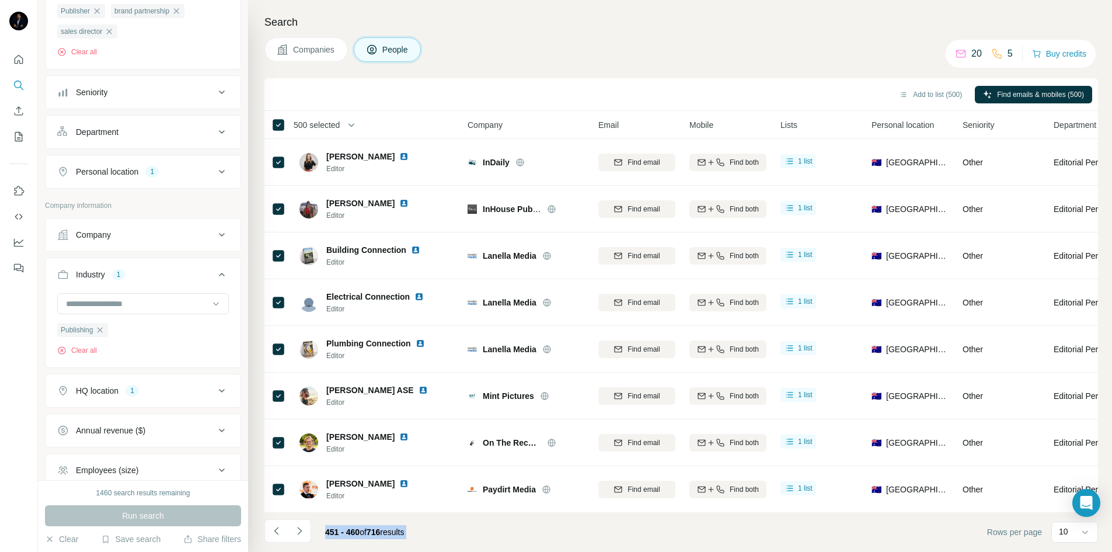
click at [301, 531] on icon "Navigate to next page" at bounding box center [299, 530] width 4 height 8
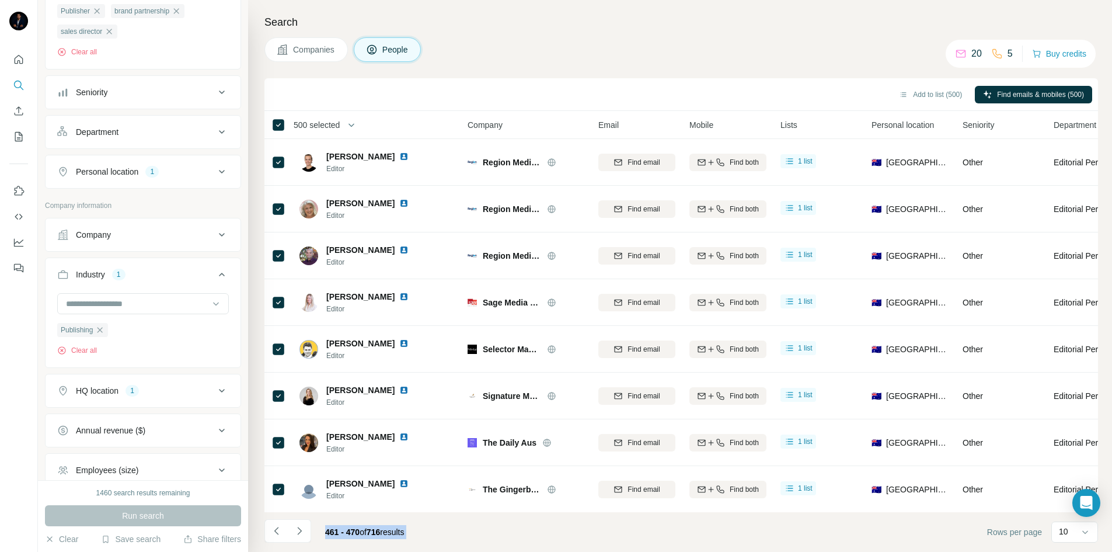
click at [301, 531] on icon "Navigate to next page" at bounding box center [299, 530] width 4 height 8
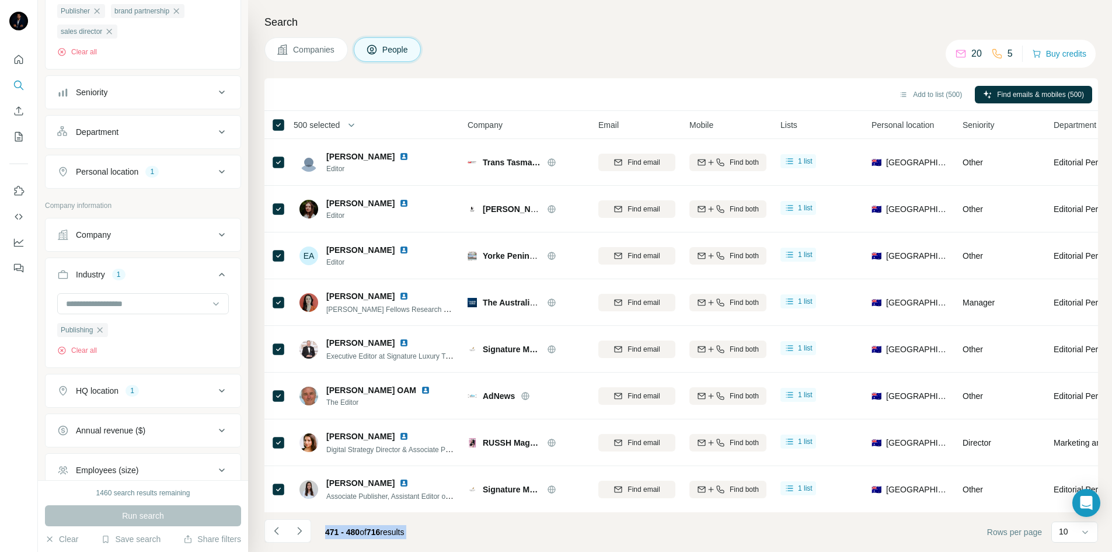
click at [301, 531] on icon "Navigate to next page" at bounding box center [299, 530] width 4 height 8
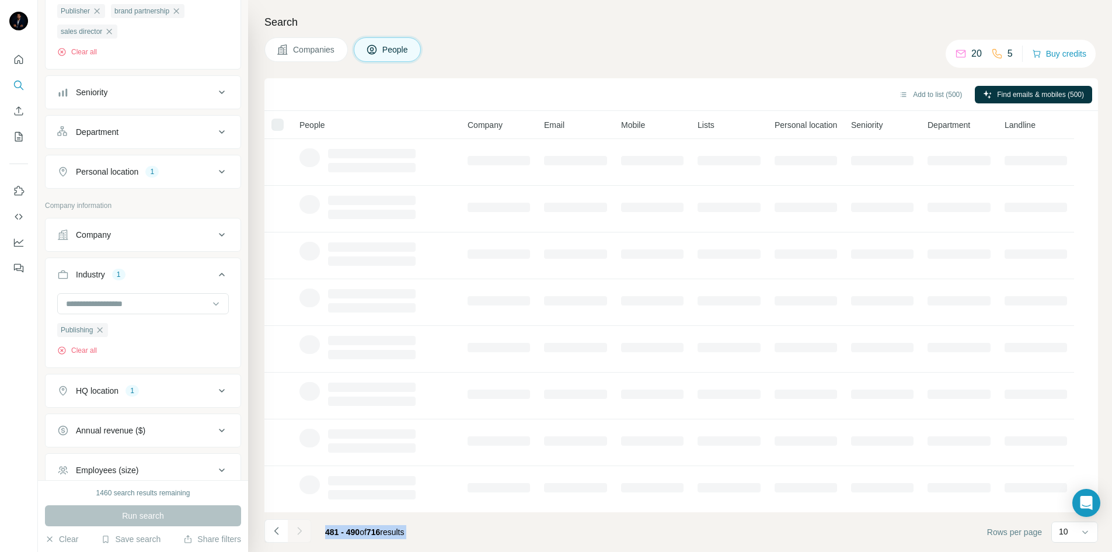
click at [301, 531] on icon "Navigate to next page" at bounding box center [299, 530] width 4 height 8
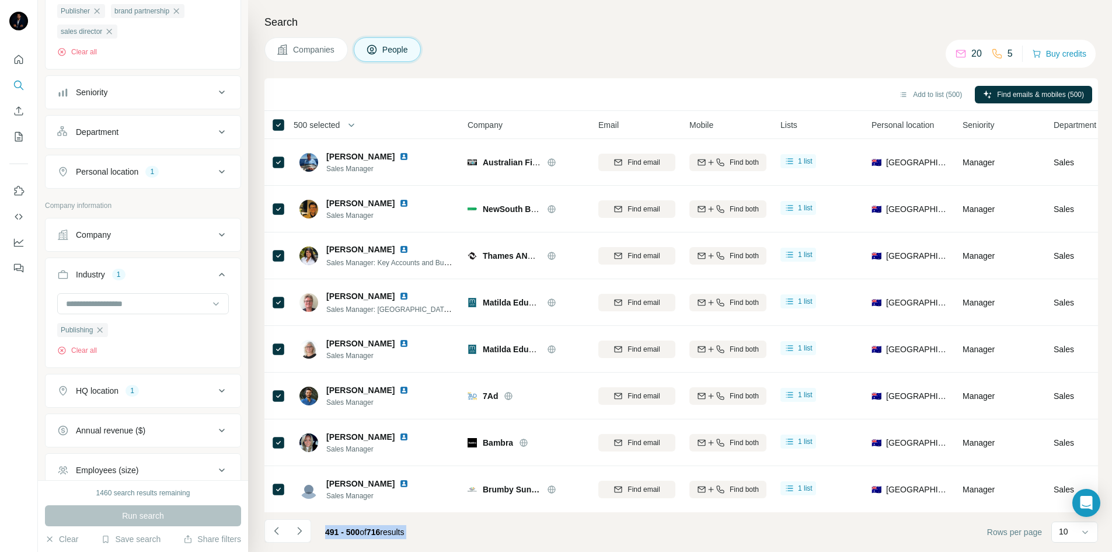
click at [301, 531] on icon "Navigate to next page" at bounding box center [299, 530] width 4 height 8
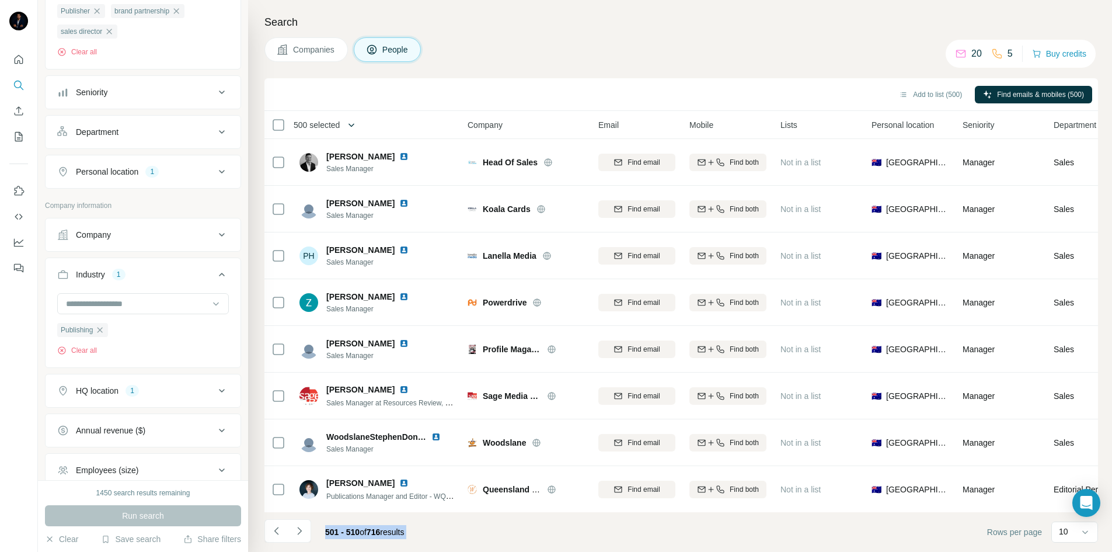
click at [357, 125] on icon "button" at bounding box center [351, 125] width 12 height 12
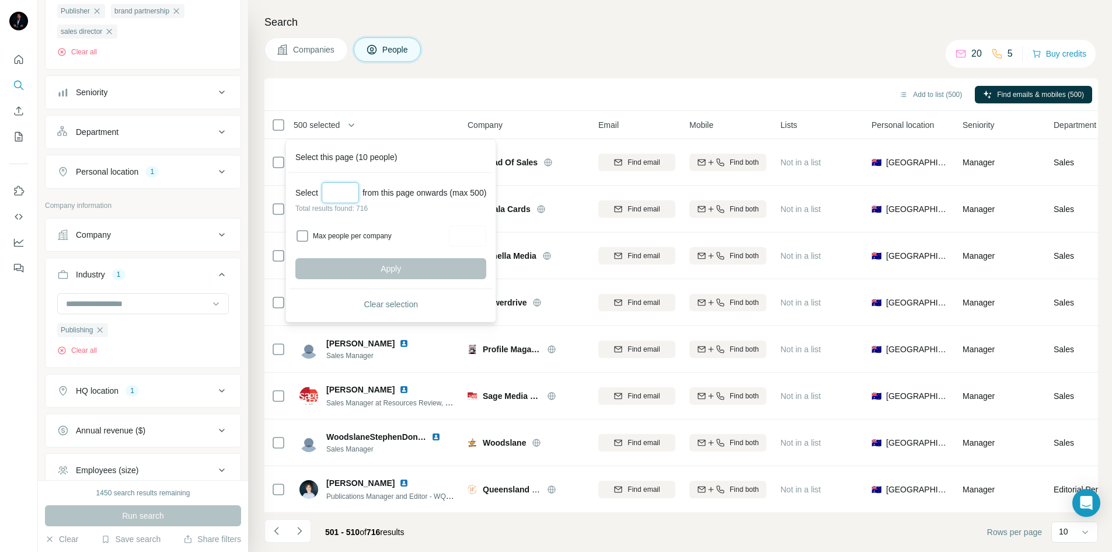
click at [347, 200] on input "Select a number (up to 500)" at bounding box center [340, 192] width 37 height 21
type input "***"
click at [367, 265] on button "Apply" at bounding box center [390, 268] width 191 height 21
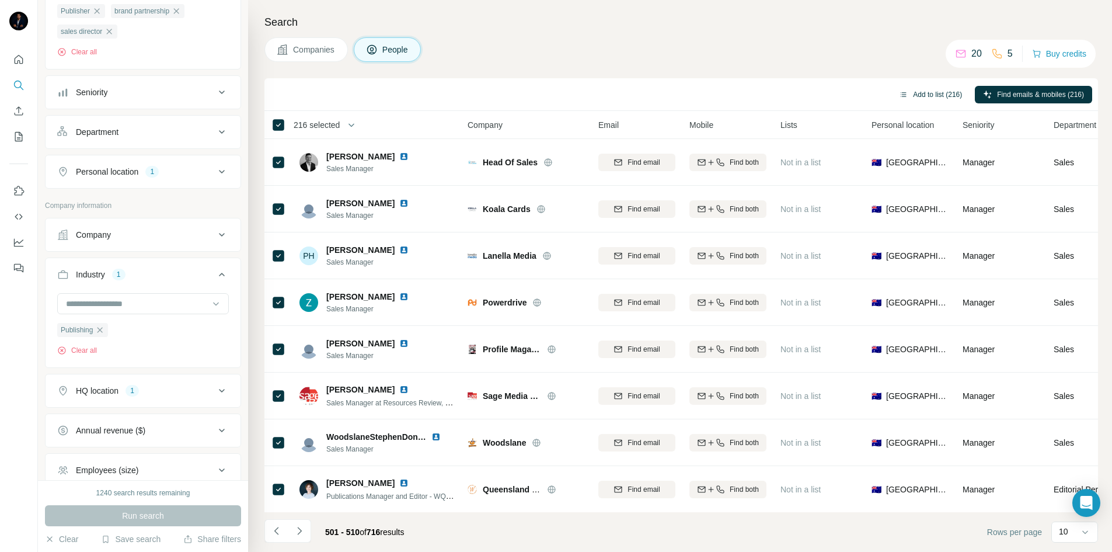
click at [915, 92] on button "Add to list (216)" at bounding box center [930, 95] width 79 height 18
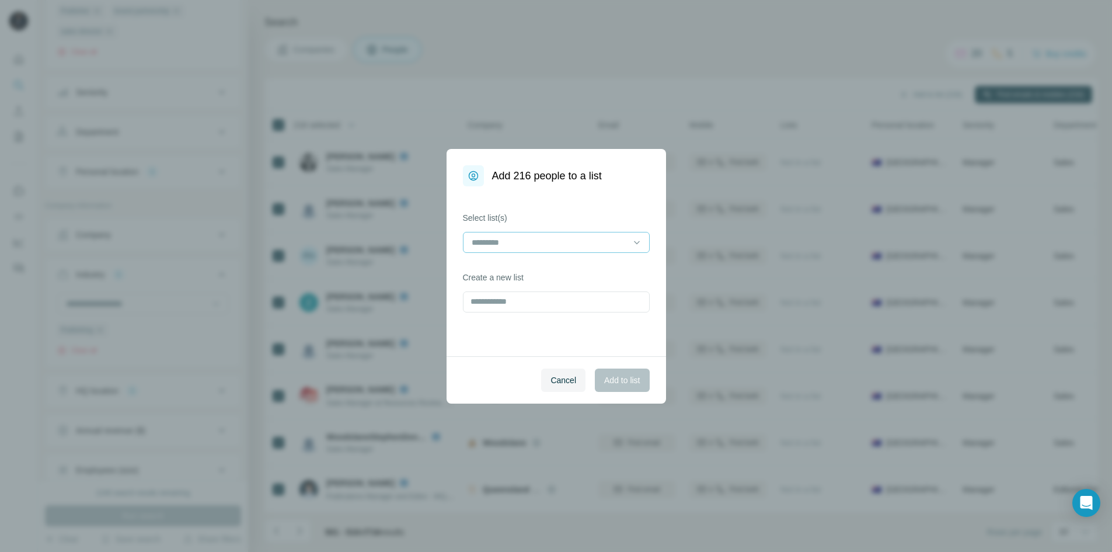
click at [566, 240] on input at bounding box center [549, 242] width 158 height 13
click at [519, 268] on p "person publshing" at bounding box center [504, 269] width 62 height 12
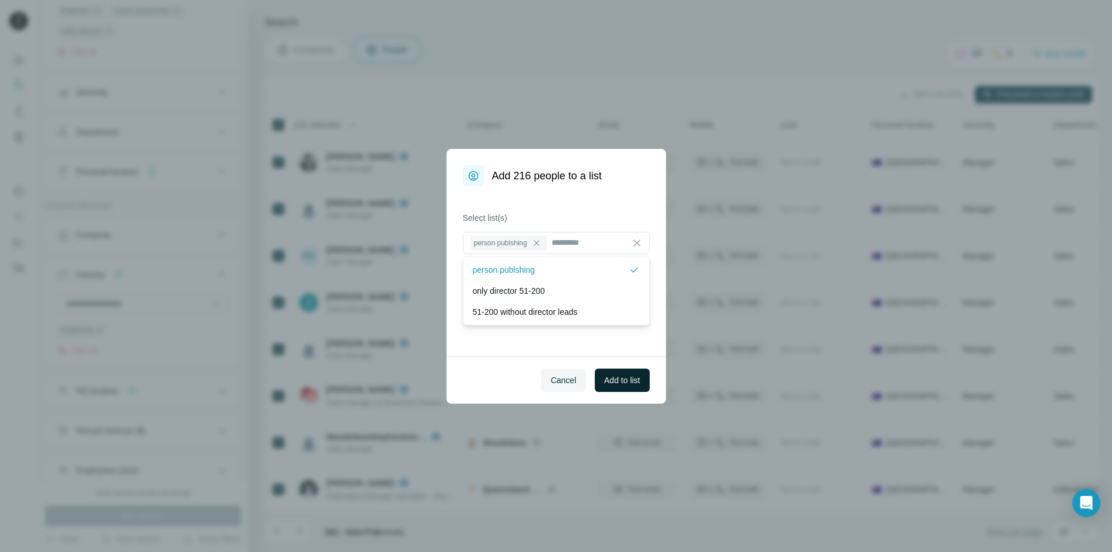
click at [616, 382] on span "Add to list" at bounding box center [622, 380] width 36 height 12
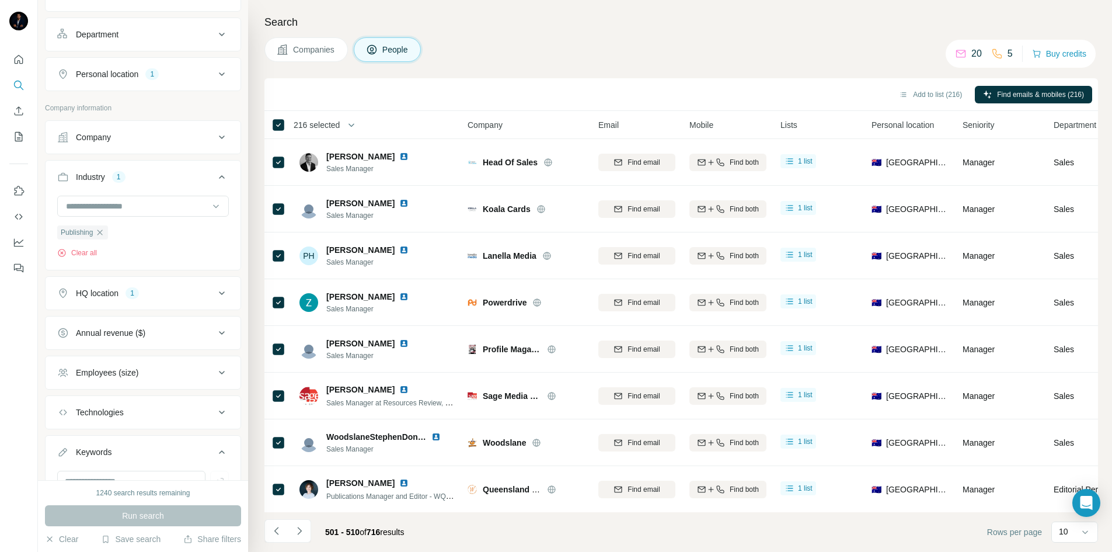
scroll to position [292, 0]
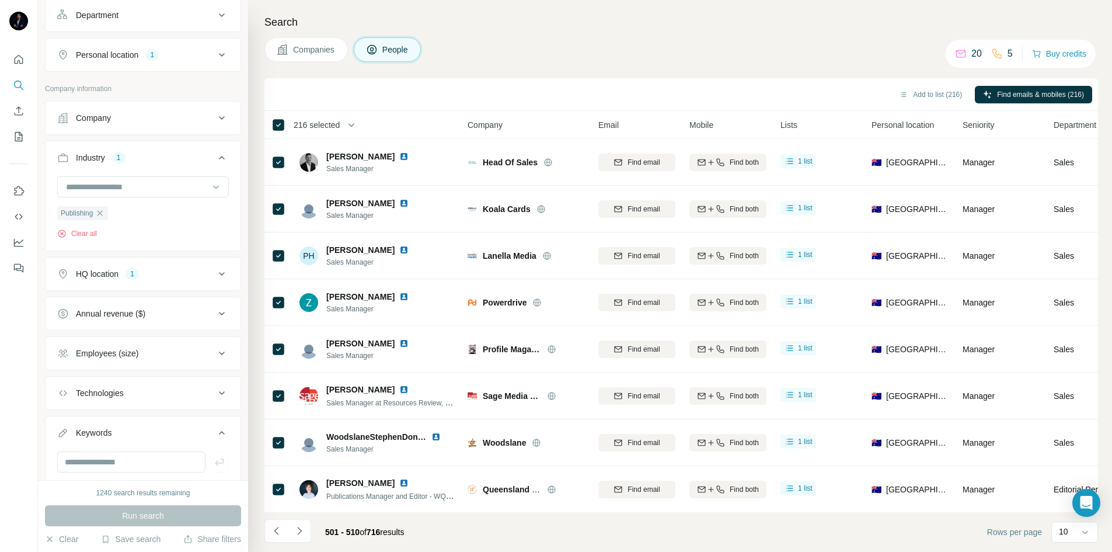
click at [205, 275] on div "HQ location 1" at bounding box center [136, 274] width 158 height 12
click at [138, 331] on icon "button" at bounding box center [140, 328] width 5 height 5
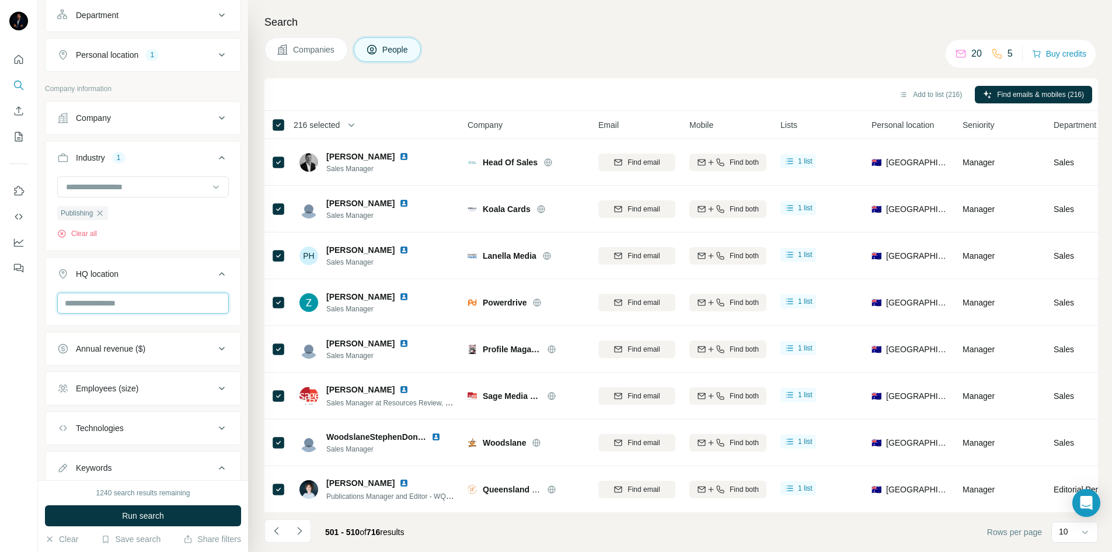
click at [120, 308] on input "text" at bounding box center [143, 302] width 172 height 21
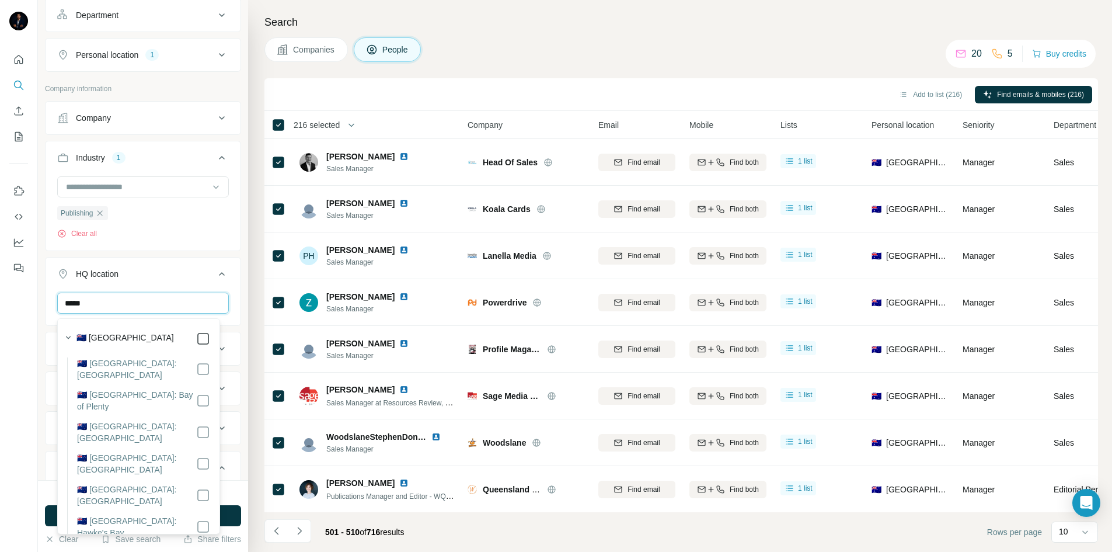
type input "*****"
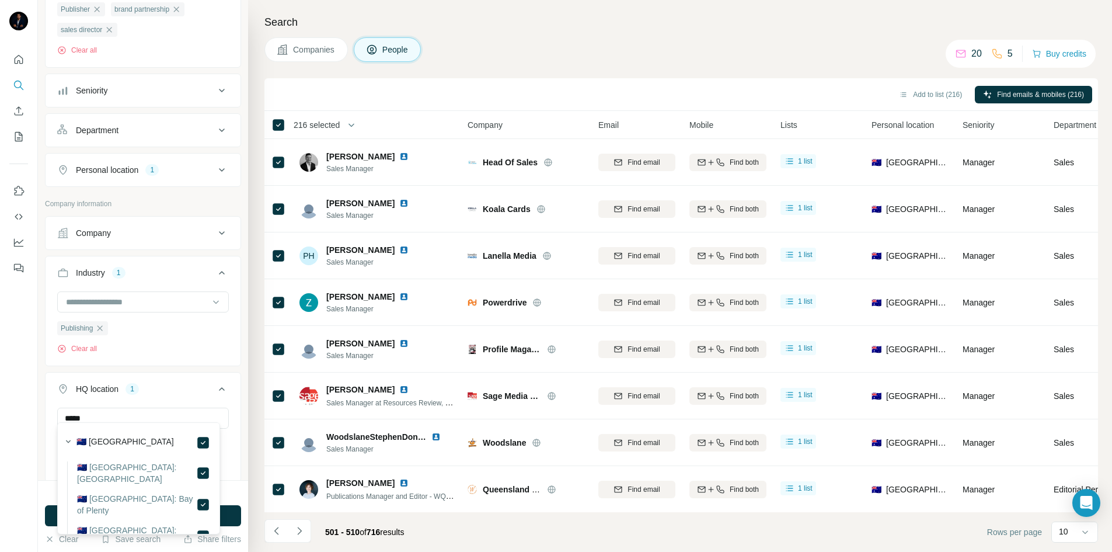
scroll to position [175, 0]
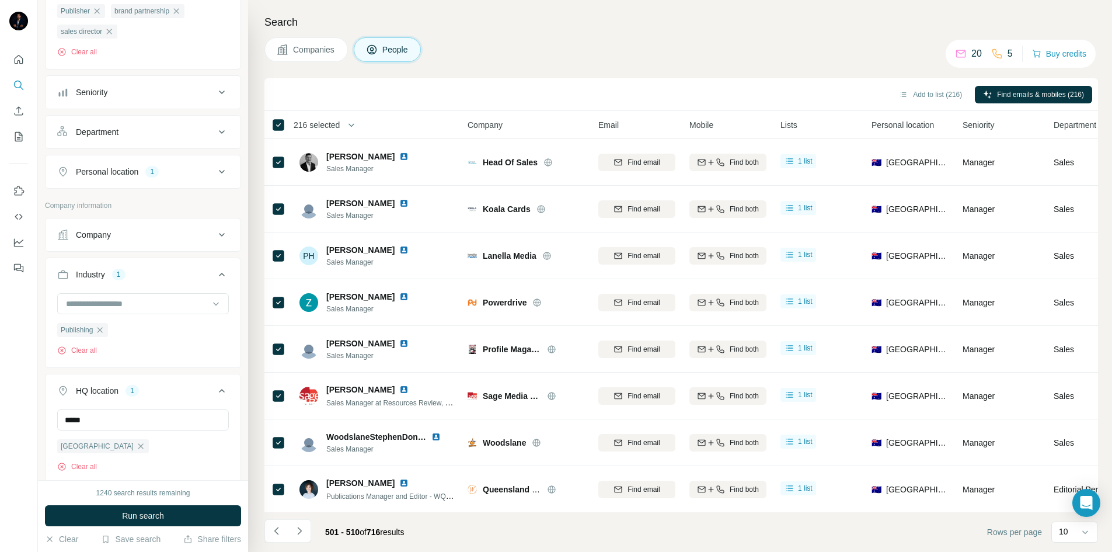
click at [215, 171] on icon at bounding box center [222, 172] width 14 height 14
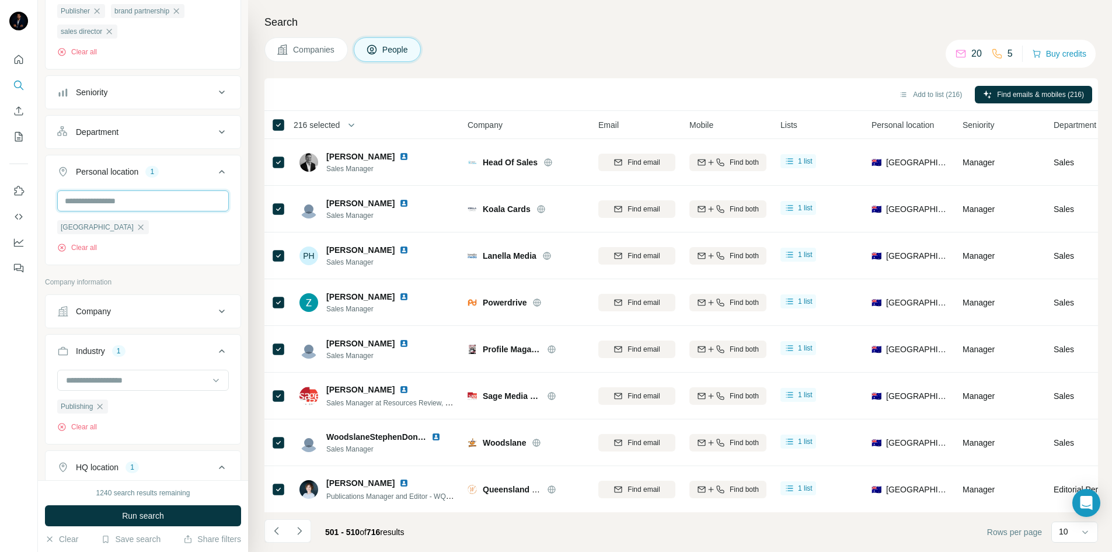
click at [110, 207] on input "text" at bounding box center [143, 200] width 172 height 21
type input "***"
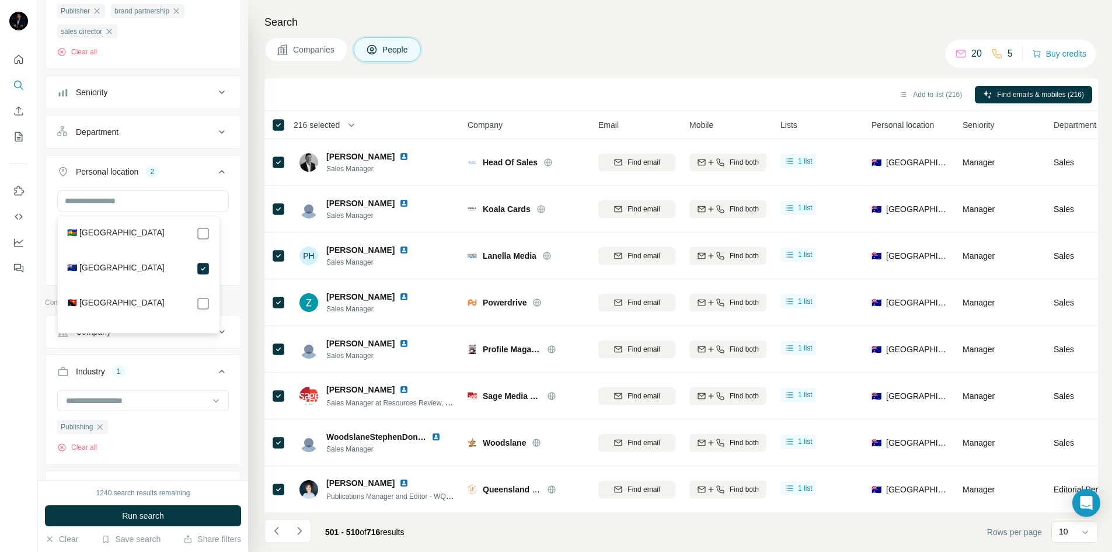
click at [226, 180] on button "Personal location 2" at bounding box center [143, 174] width 195 height 33
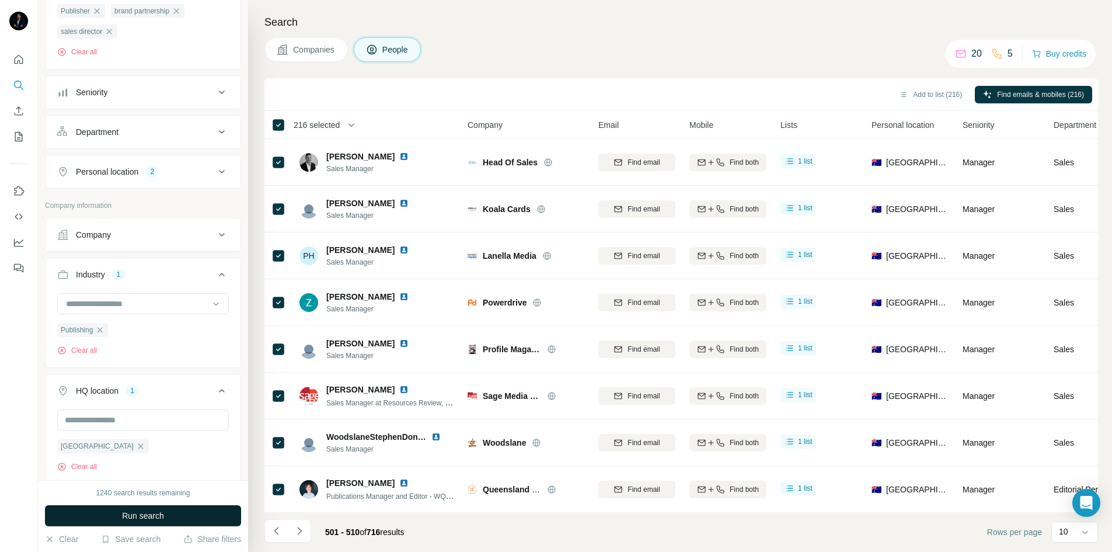
click at [148, 513] on span "Run search" at bounding box center [143, 515] width 42 height 12
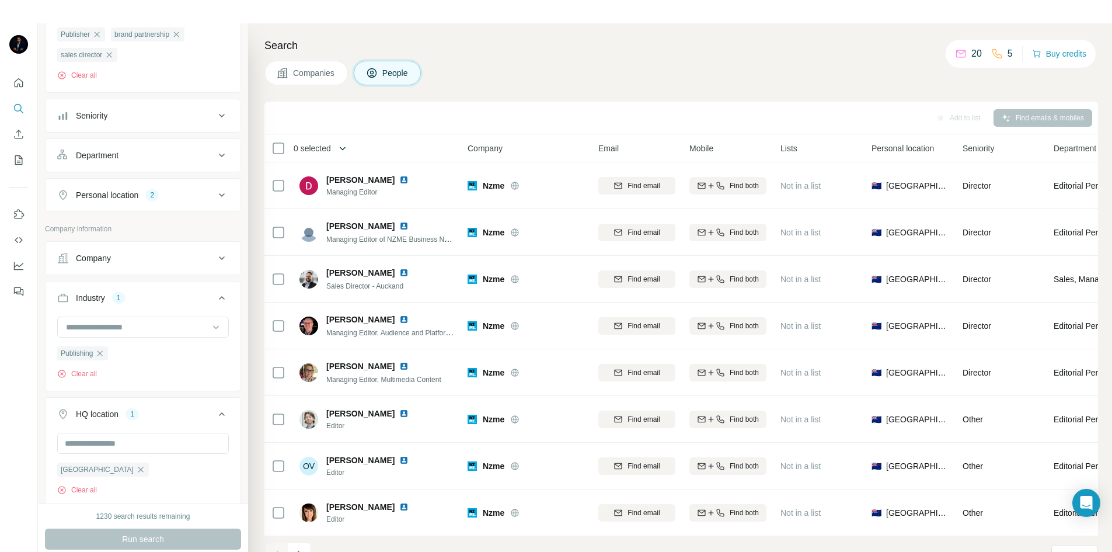
click at [335, 145] on button "button" at bounding box center [342, 148] width 23 height 23
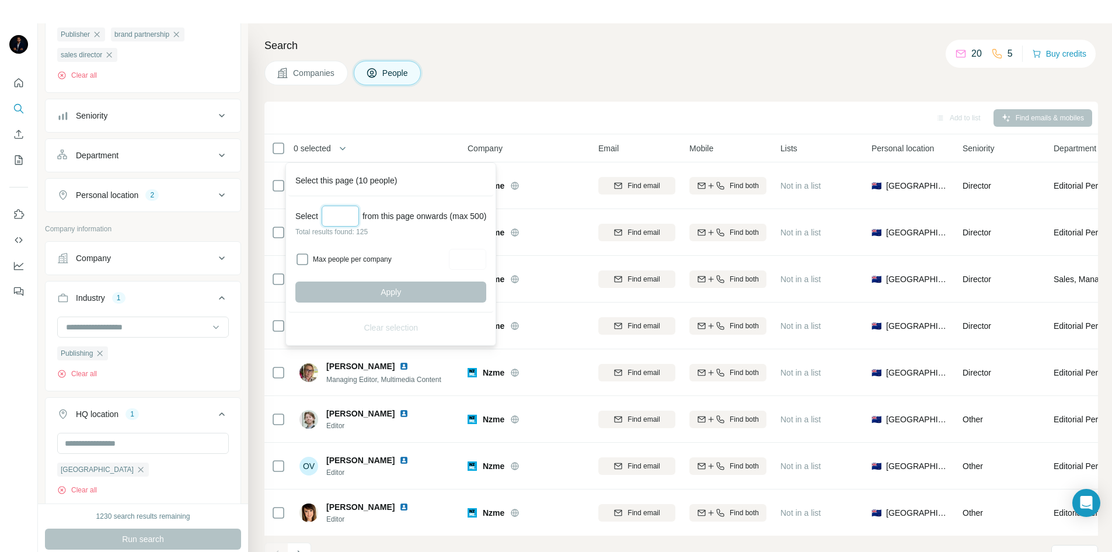
click at [357, 212] on input "Select a number (up to 500)" at bounding box center [340, 215] width 37 height 21
type input "***"
click at [388, 295] on span "Apply" at bounding box center [391, 292] width 20 height 12
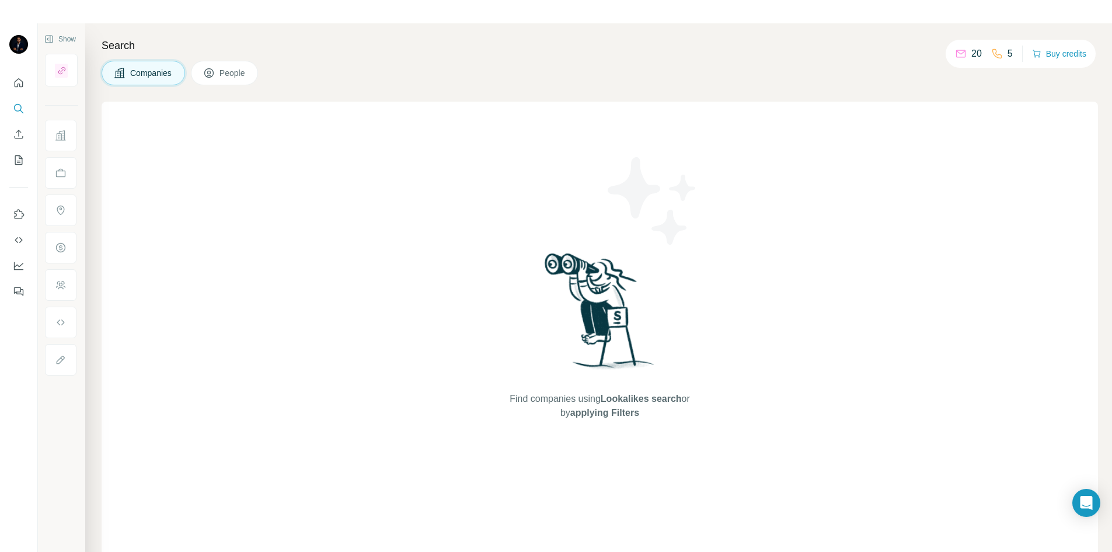
drag, startPoint x: 0, startPoint y: 0, endPoint x: 228, endPoint y: 72, distance: 238.8
click at [228, 72] on span "People" at bounding box center [232, 73] width 27 height 12
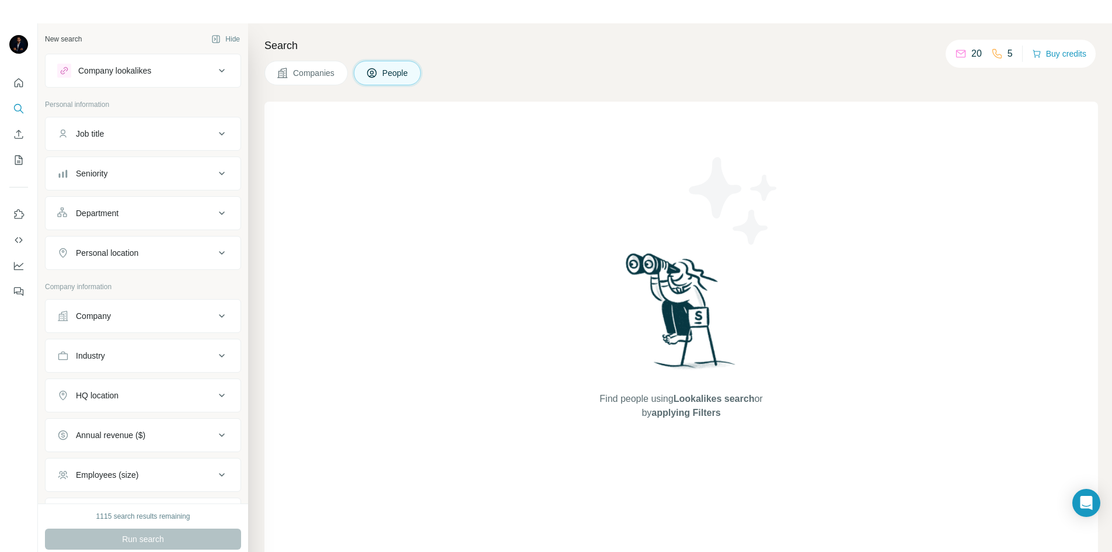
click at [374, 79] on button "People" at bounding box center [388, 73] width 68 height 25
click at [16, 159] on icon "My lists" at bounding box center [19, 160] width 12 height 12
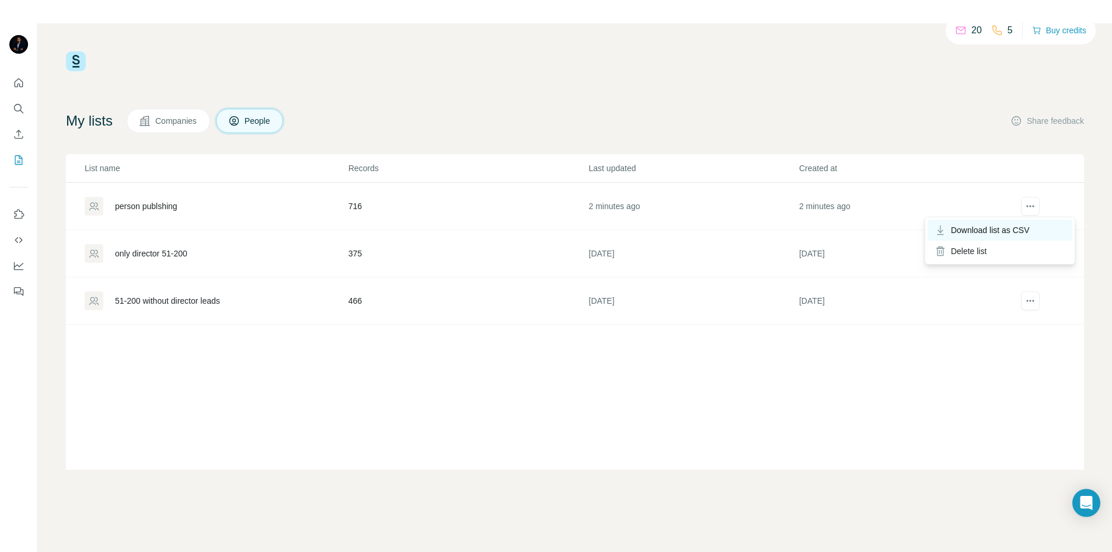
click at [1000, 228] on span "Download list as CSV" at bounding box center [990, 230] width 79 height 12
